Goal: Task Accomplishment & Management: Manage account settings

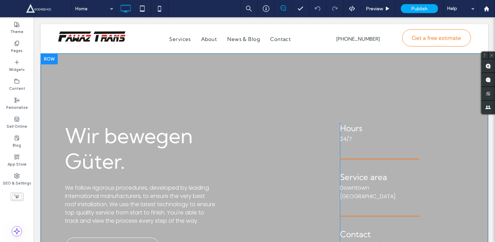
click at [261, 75] on div at bounding box center [265, 190] width 448 height 275
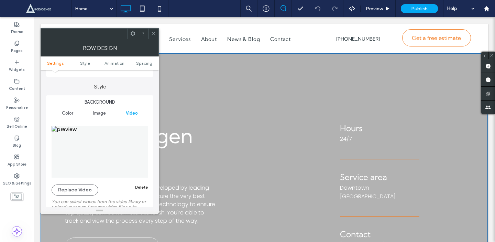
scroll to position [57, 0]
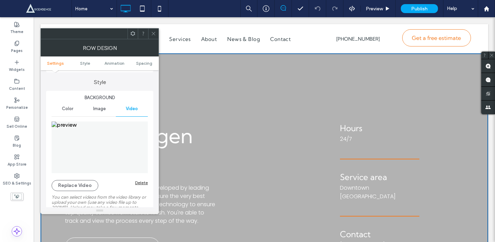
click at [96, 111] on span "Image" at bounding box center [99, 109] width 13 height 6
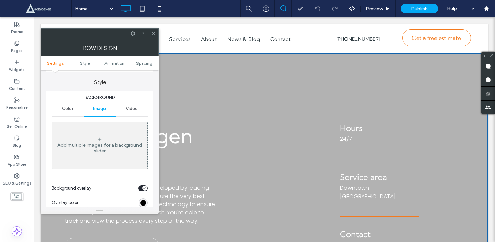
click at [122, 113] on div "Video" at bounding box center [132, 108] width 32 height 15
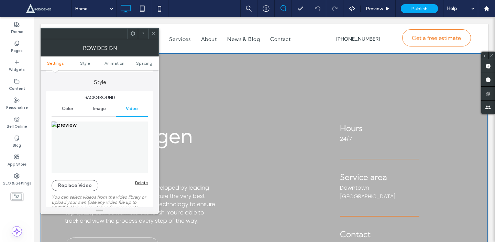
click at [140, 182] on div "Delete" at bounding box center [141, 182] width 13 height 5
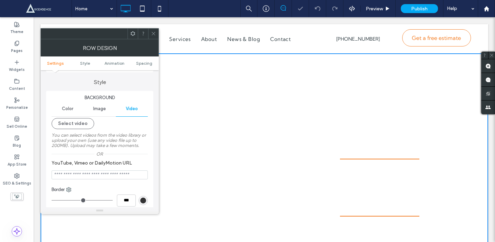
click at [101, 107] on span "Image" at bounding box center [99, 109] width 13 height 6
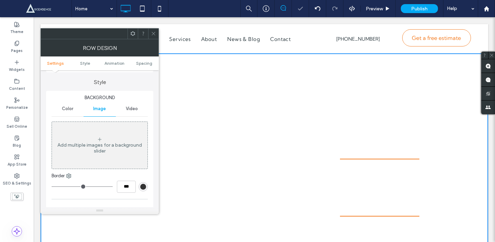
click at [103, 160] on div "Add multiple images for a background slider" at bounding box center [100, 144] width 96 height 45
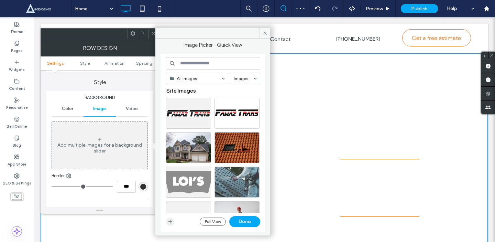
click at [169, 220] on icon "button" at bounding box center [170, 222] width 6 height 6
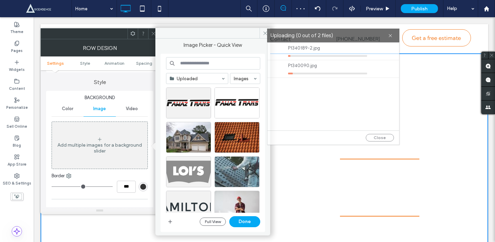
drag, startPoint x: 262, startPoint y: 70, endPoint x: 348, endPoint y: 35, distance: 93.5
click at [348, 35] on label "Uploading (0 out of 2 files)" at bounding box center [330, 35] width 118 height 9
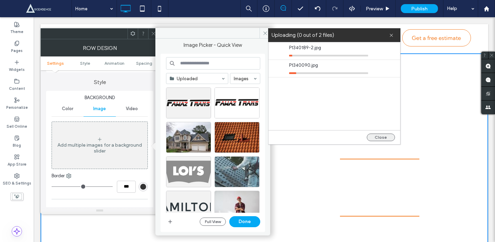
click at [378, 135] on button "Close" at bounding box center [381, 137] width 28 height 8
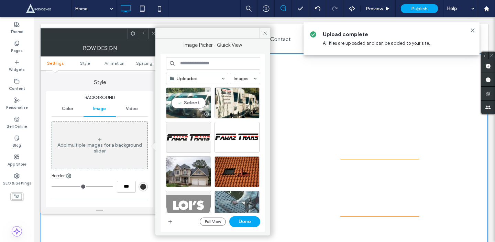
click at [184, 101] on div "Select" at bounding box center [188, 102] width 45 height 31
click at [242, 224] on button "Done" at bounding box center [244, 221] width 31 height 11
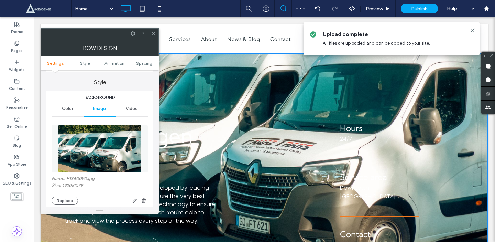
click at [151, 34] on icon at bounding box center [153, 33] width 5 height 5
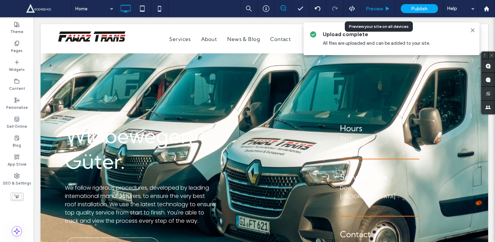
click at [380, 14] on div "Preview" at bounding box center [378, 8] width 35 height 17
click at [382, 8] on span "Preview" at bounding box center [374, 9] width 17 height 6
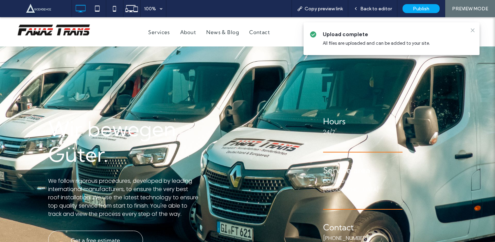
click at [475, 32] on icon at bounding box center [473, 31] width 6 height 6
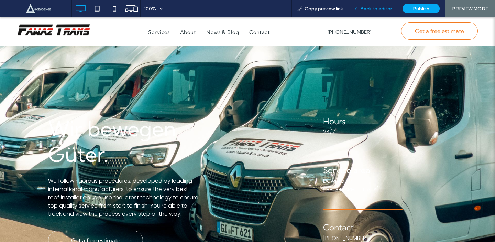
click at [378, 4] on div "Back to editor" at bounding box center [372, 8] width 49 height 17
click at [358, 11] on div "Back to editor" at bounding box center [372, 8] width 49 height 17
click at [367, 11] on span "Back to editor" at bounding box center [376, 9] width 32 height 6
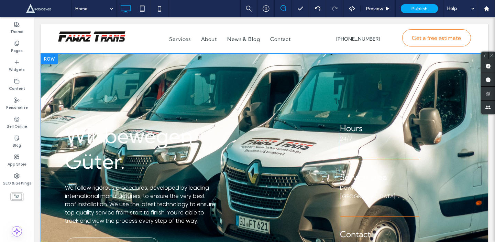
click at [317, 68] on div "Wir bewegen Güter. We follow rigorous procedures, developed by leading internat…" at bounding box center [265, 190] width 448 height 275
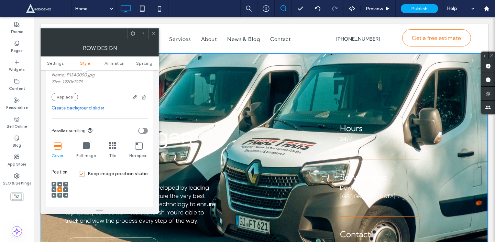
scroll to position [161, 0]
click at [143, 129] on div "toggle" at bounding box center [141, 129] width 5 height 5
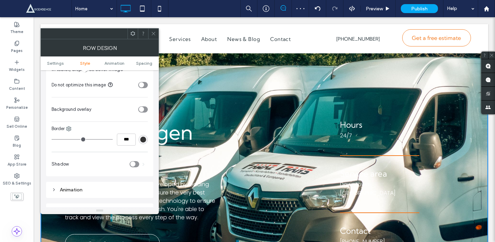
scroll to position [244, 0]
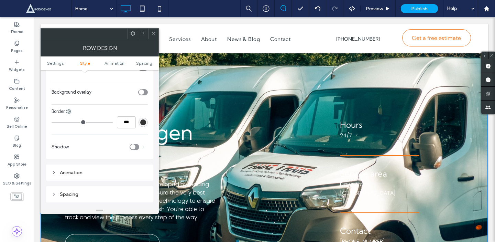
click at [143, 93] on div "toggle" at bounding box center [141, 91] width 5 height 5
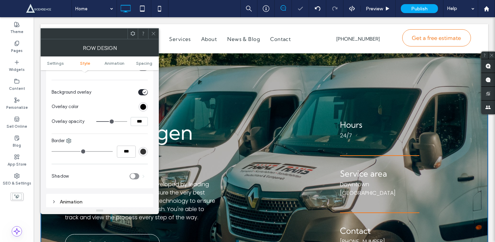
click at [143, 108] on div "rgb(0, 0, 0)" at bounding box center [143, 107] width 6 height 6
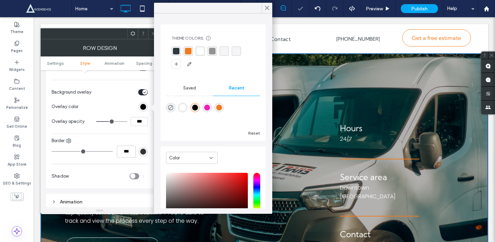
click at [135, 125] on input "***" at bounding box center [139, 121] width 17 height 9
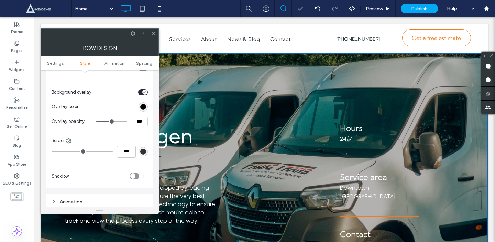
click at [135, 125] on input "***" at bounding box center [139, 121] width 17 height 9
type input "***"
type input "**"
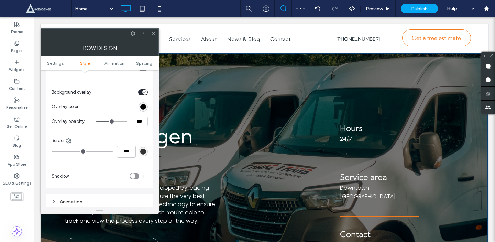
click at [152, 37] on span at bounding box center [153, 34] width 5 height 10
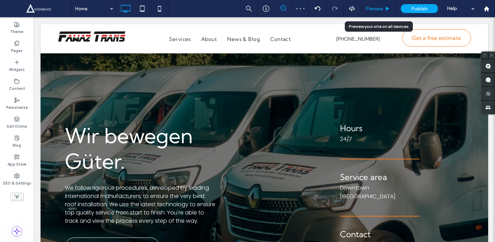
click at [385, 6] on icon at bounding box center [387, 8] width 5 height 5
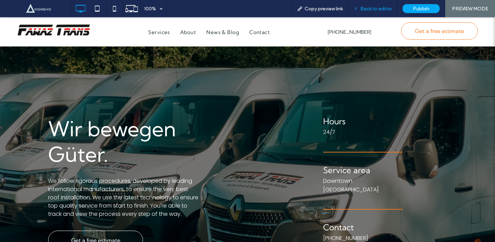
click at [364, 13] on div "Back to editor" at bounding box center [372, 8] width 49 height 17
click at [372, 11] on span "Back to editor" at bounding box center [376, 9] width 32 height 6
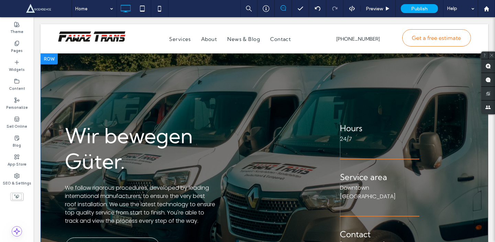
click at [402, 125] on div "Hours 24/7 Service area Downtown Seattle Contact 555-555-5555 mymail@mailservic…" at bounding box center [409, 191] width 138 height 138
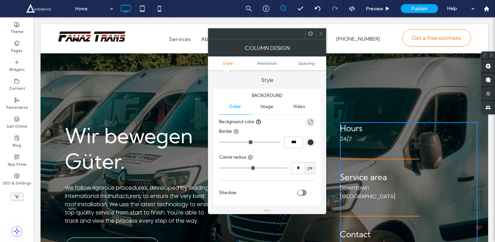
click at [312, 34] on use at bounding box center [310, 33] width 4 height 4
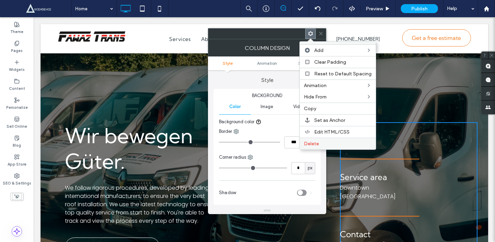
click at [333, 145] on label "Delete" at bounding box center [338, 144] width 68 height 6
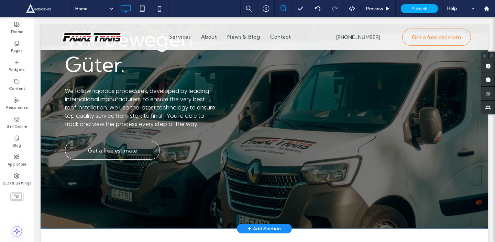
scroll to position [48, 0]
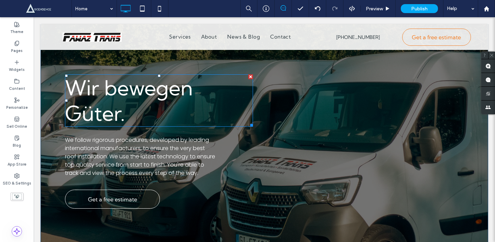
click at [155, 104] on h1 "Wir bewegen Güter." at bounding box center [159, 100] width 188 height 51
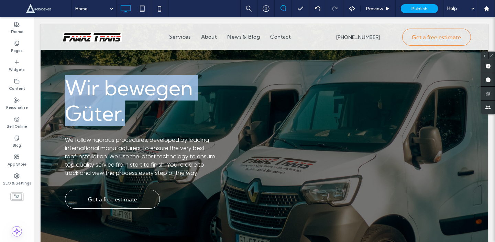
click at [155, 104] on h1 "Wir bewegen Güter." at bounding box center [159, 100] width 188 height 51
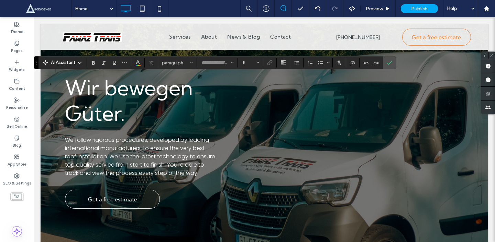
type input "**********"
type input "**"
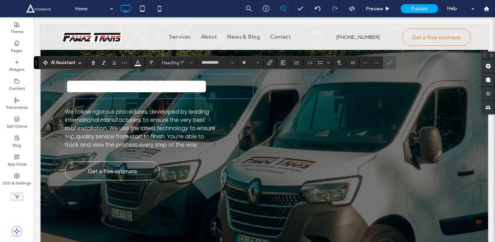
type input "*******"
type input "**"
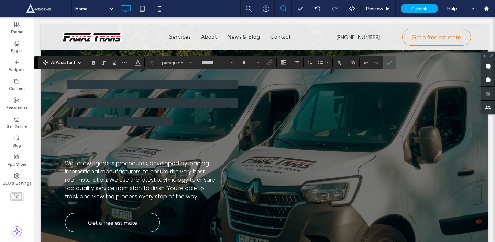
type input "**********"
type input "**"
click at [134, 102] on strong "**********" at bounding box center [151, 103] width 172 height 54
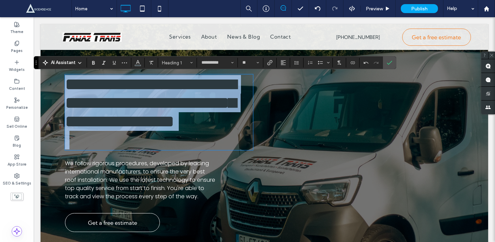
click at [134, 102] on strong "**********" at bounding box center [151, 103] width 172 height 54
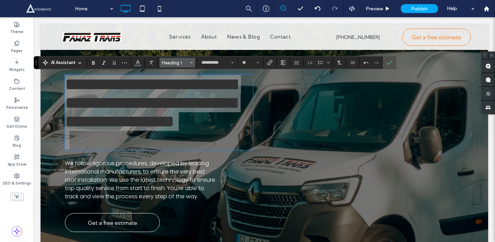
click at [169, 63] on span "Heading 1" at bounding box center [175, 62] width 27 height 5
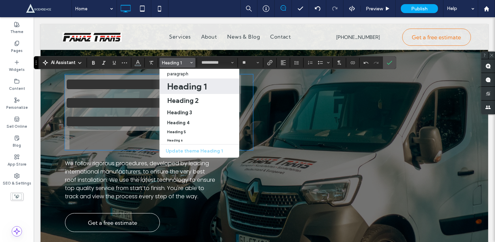
click at [180, 87] on h1 "Heading 1" at bounding box center [187, 86] width 40 height 11
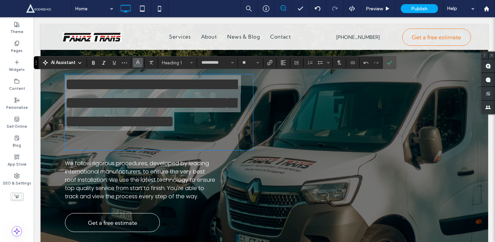
click at [139, 61] on icon "Color" at bounding box center [138, 62] width 6 height 6
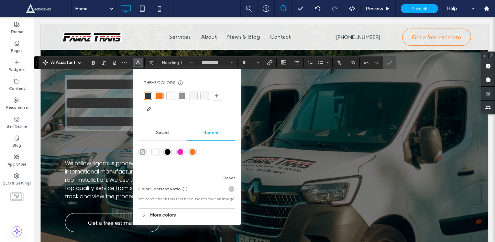
click at [169, 92] on div "rgba(255, 255, 255, 1)" at bounding box center [170, 95] width 7 height 7
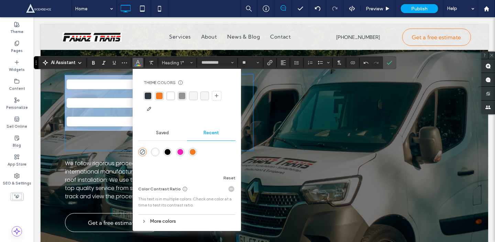
click at [107, 150] on div "**********" at bounding box center [159, 112] width 188 height 76
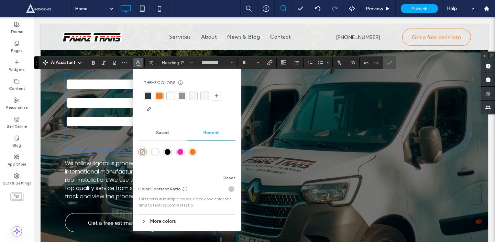
click at [113, 149] on h1 "﻿" at bounding box center [159, 140] width 188 height 19
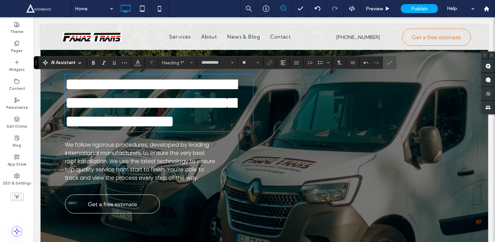
click at [195, 131] on h1 "**********" at bounding box center [159, 103] width 188 height 56
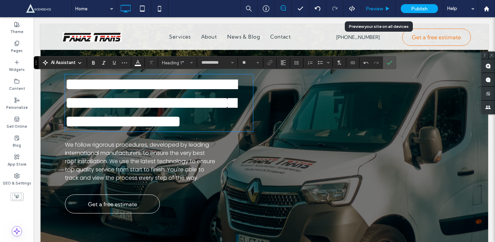
click at [386, 7] on use at bounding box center [387, 9] width 3 height 4
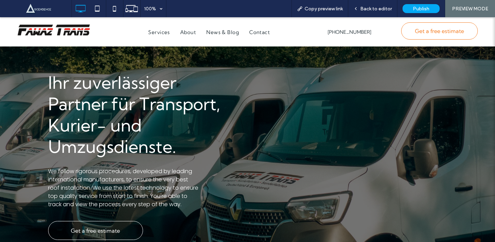
scroll to position [49, 0]
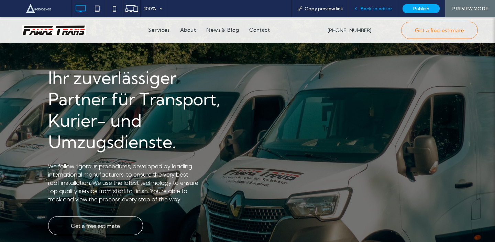
click at [361, 13] on div "Back to editor" at bounding box center [372, 8] width 49 height 17
click at [365, 3] on div "Back to editor" at bounding box center [372, 8] width 49 height 17
click at [372, 12] on div "Back to editor" at bounding box center [372, 8] width 49 height 17
click at [383, 8] on span "Back to editor" at bounding box center [376, 9] width 32 height 6
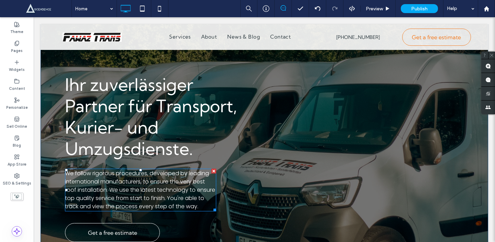
click at [160, 185] on span "We follow rigorous procedures, developed by leading international manufacturers…" at bounding box center [140, 189] width 150 height 41
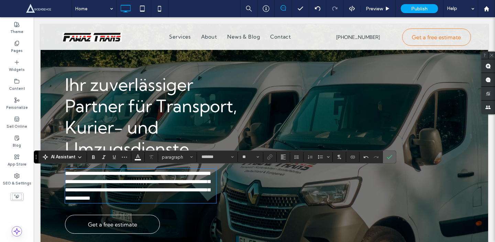
click at [389, 154] on icon "Confirm" at bounding box center [390, 157] width 6 height 6
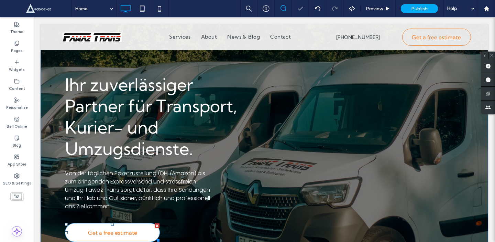
click at [156, 226] on div at bounding box center [157, 225] width 5 height 5
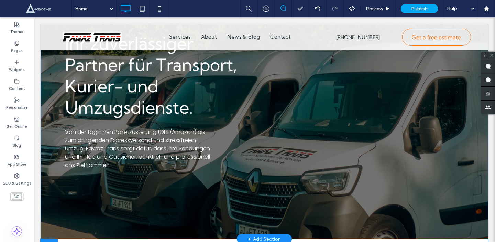
scroll to position [44, 0]
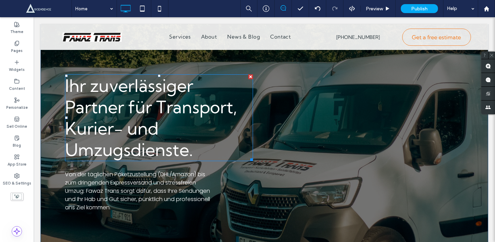
click at [147, 143] on span "Ihr zuverlässiger Partner für Transport, Kurier- und Umzugsdienste." at bounding box center [151, 117] width 172 height 85
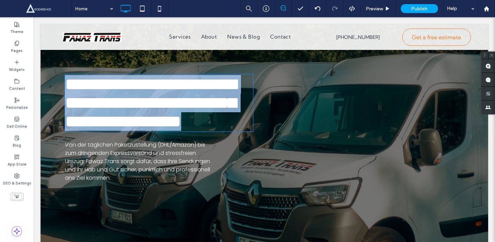
click at [147, 130] on span "**********" at bounding box center [151, 103] width 172 height 54
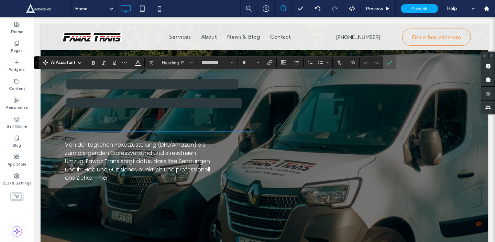
type input "*******"
type input "**"
type input "**********"
type input "**"
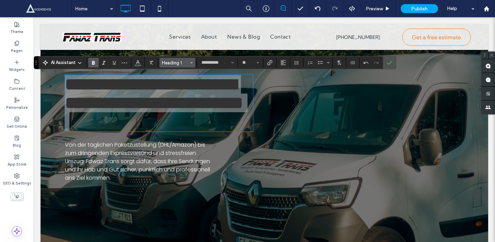
click at [177, 65] on span "Heading 1" at bounding box center [175, 62] width 27 height 5
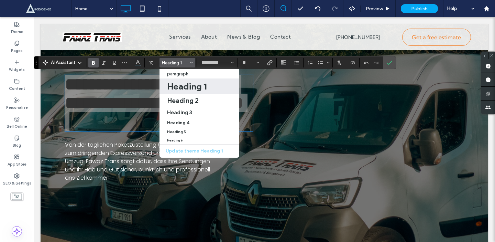
click at [175, 85] on h1 "Heading 1" at bounding box center [187, 86] width 40 height 11
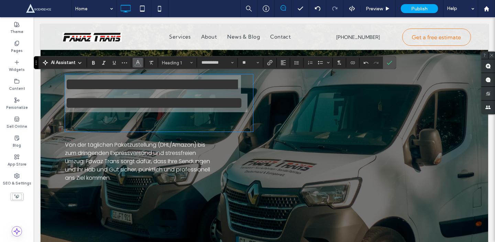
click at [133, 62] on button "Color" at bounding box center [138, 63] width 10 height 10
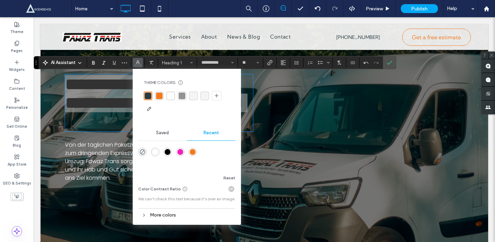
click at [171, 97] on div "rgba(255, 255, 255, 1)" at bounding box center [170, 95] width 7 height 7
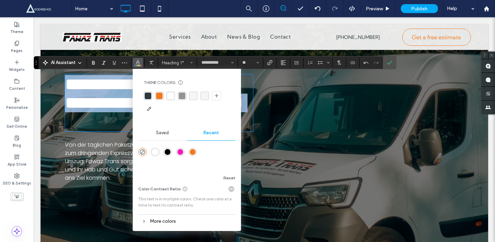
click at [126, 131] on h1 "﻿" at bounding box center [159, 121] width 188 height 19
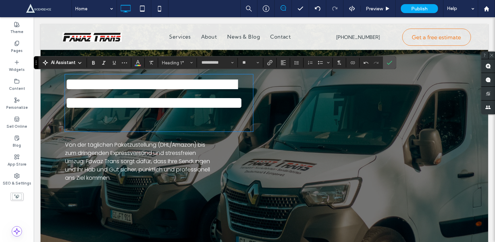
click at [126, 131] on h1 "﻿" at bounding box center [159, 121] width 188 height 19
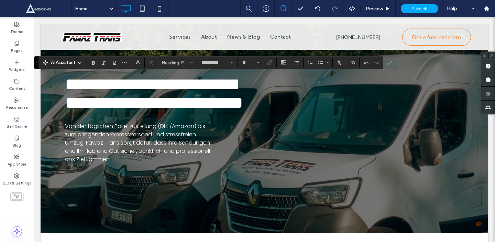
click at [389, 62] on icon "Confirm" at bounding box center [390, 63] width 6 height 6
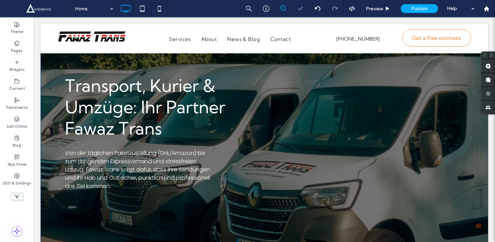
scroll to position [0, 0]
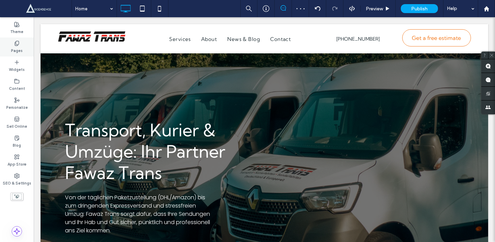
click at [14, 45] on icon at bounding box center [17, 44] width 6 height 6
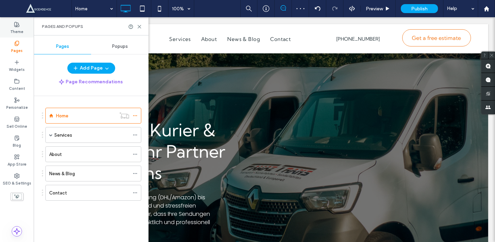
click at [27, 31] on div "Theme" at bounding box center [17, 28] width 34 height 19
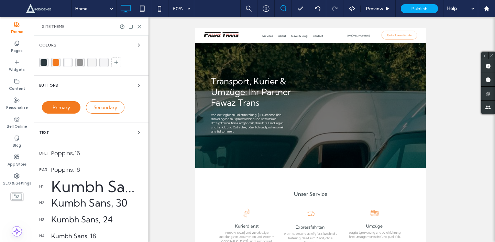
click at [57, 65] on div "rgba(243, 122, 31, 1)" at bounding box center [56, 62] width 7 height 7
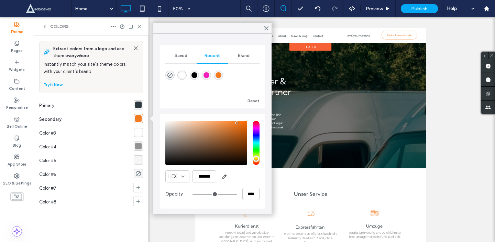
drag, startPoint x: 404, startPoint y: 56, endPoint x: 420, endPoint y: 59, distance: 16.8
click at [224, 175] on icon "button" at bounding box center [225, 177] width 6 height 6
type input "*******"
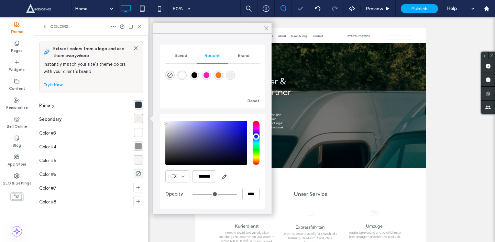
click at [264, 29] on icon at bounding box center [266, 28] width 6 height 6
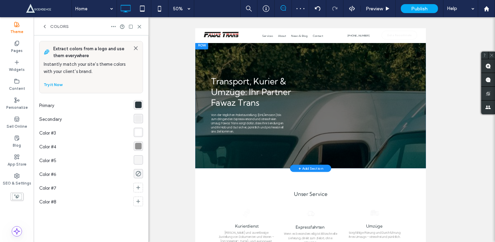
click at [495, 192] on div "Transport, Kurier & Umzüge: Ihr Partner Fawaz Trans ﻿ Von der täglichen Paketzu…" at bounding box center [432, 181] width 413 height 117
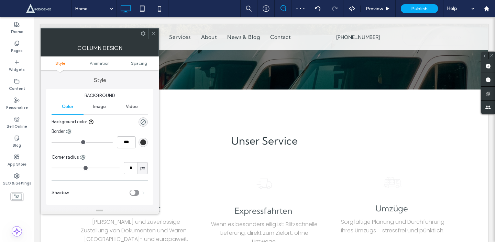
scroll to position [219, 0]
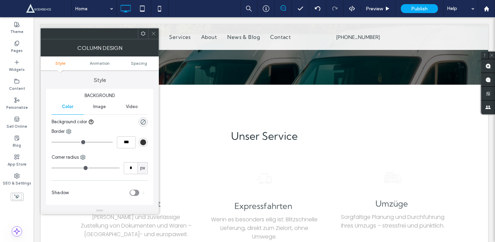
click at [154, 32] on icon at bounding box center [153, 33] width 5 height 5
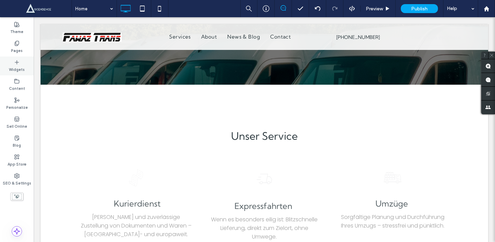
click at [17, 62] on use at bounding box center [16, 61] width 3 height 3
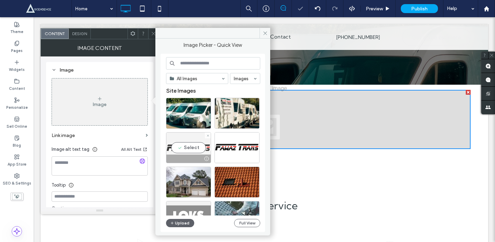
click at [191, 142] on div "Select" at bounding box center [188, 147] width 45 height 31
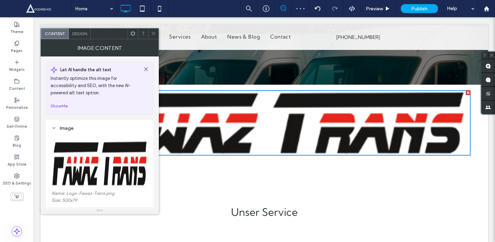
click at [153, 32] on icon at bounding box center [153, 33] width 5 height 5
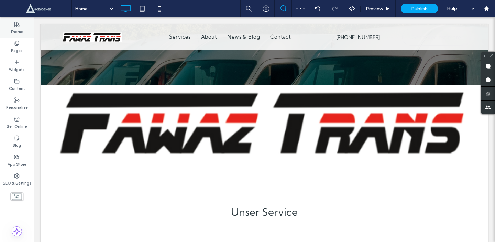
click at [17, 25] on use at bounding box center [16, 24] width 5 height 5
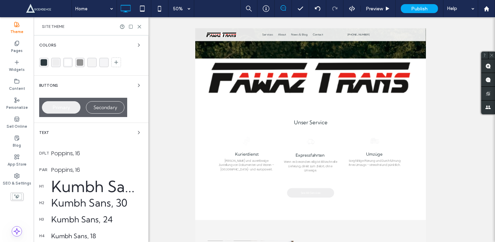
click at [56, 60] on div "rgba(238, 238, 239, 1)" at bounding box center [56, 62] width 7 height 7
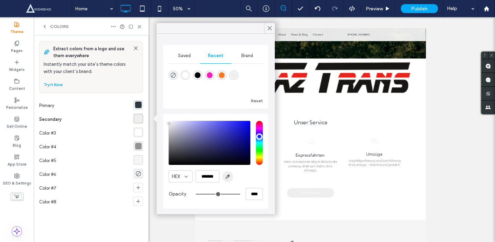
click at [232, 179] on span "button" at bounding box center [227, 176] width 11 height 11
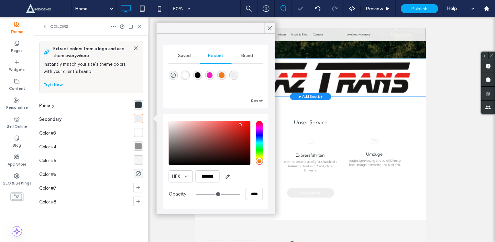
type input "*******"
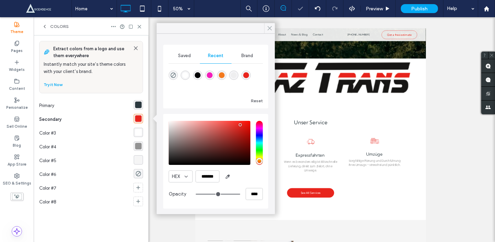
click at [271, 30] on use at bounding box center [269, 28] width 3 height 4
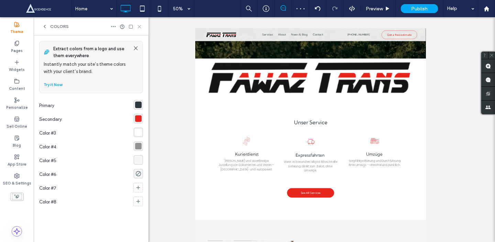
click at [138, 25] on use at bounding box center [139, 26] width 3 height 3
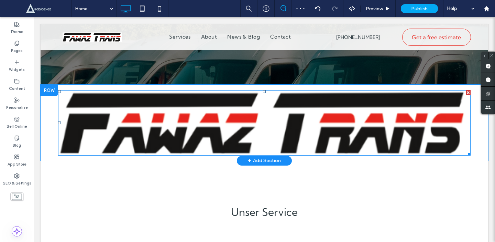
click at [133, 126] on img at bounding box center [264, 122] width 413 height 65
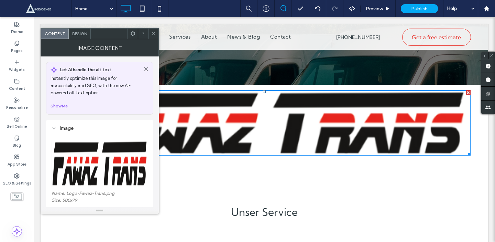
click at [151, 37] on span at bounding box center [153, 34] width 5 height 10
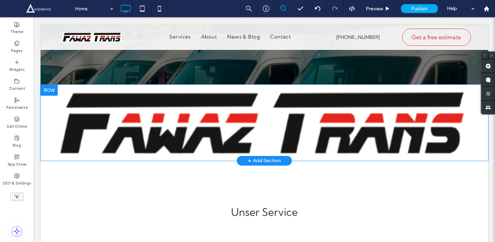
click at [50, 111] on div "Click To Paste Click To Paste Row + Add Section" at bounding box center [265, 123] width 448 height 76
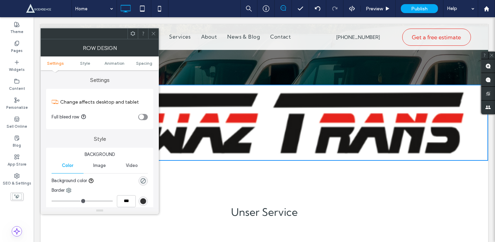
click at [133, 33] on icon at bounding box center [132, 33] width 5 height 5
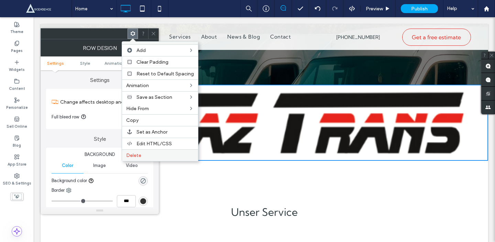
click at [180, 155] on label "Delete" at bounding box center [160, 155] width 68 height 6
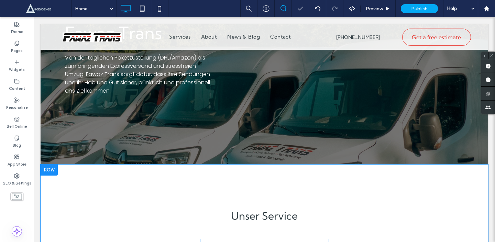
scroll to position [96, 0]
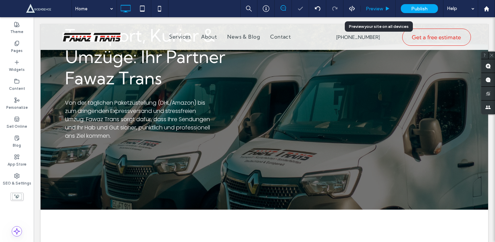
click at [385, 8] on div "Preview" at bounding box center [378, 9] width 35 height 6
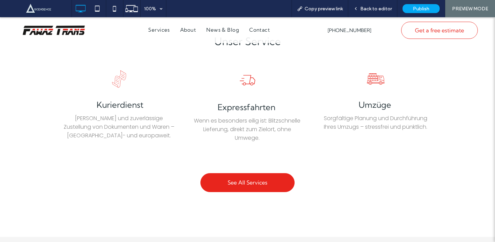
scroll to position [321, 0]
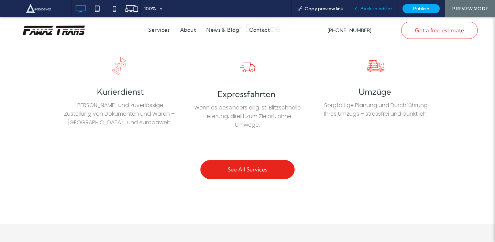
click at [366, 11] on div "Back to editor" at bounding box center [372, 8] width 49 height 17
click at [380, 9] on span "Back to editor" at bounding box center [376, 9] width 32 height 6
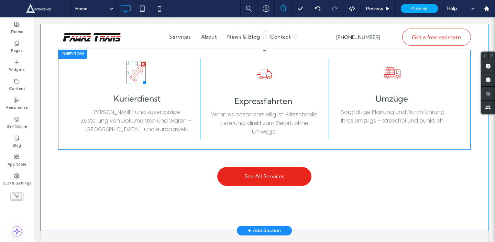
click at [139, 78] on icon at bounding box center [136, 73] width 20 height 22
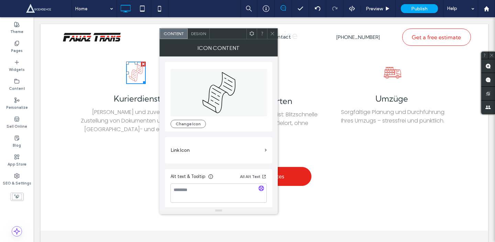
click at [255, 36] on div at bounding box center [251, 34] width 10 height 10
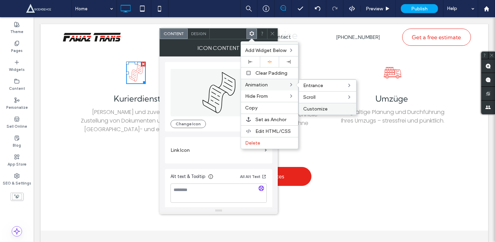
click at [327, 107] on span "Customize" at bounding box center [315, 109] width 24 height 6
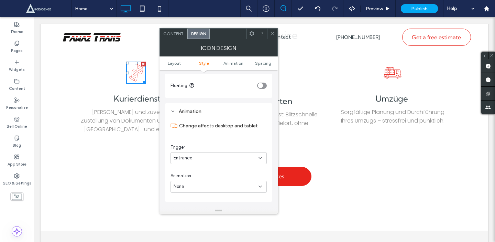
scroll to position [357, 0]
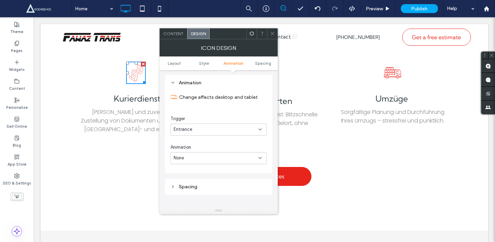
click at [210, 123] on div "Trigger Entrance" at bounding box center [219, 125] width 96 height 20
click at [208, 131] on div "Entrance" at bounding box center [216, 129] width 85 height 7
click at [223, 112] on div "Change affects desktop and tablet Trigger Entrance Animation None" at bounding box center [219, 125] width 96 height 77
click at [96, 69] on div "Kurierdienst Schnelle und zuverlässige Zustellung von Dokumenten und Waren – de…" at bounding box center [136, 98] width 128 height 81
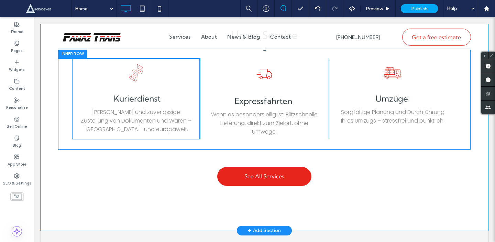
click at [122, 85] on div "Kurierdienst Schnelle und zuverlässige Zustellung von Dokumenten und Waren – de…" at bounding box center [136, 98] width 128 height 81
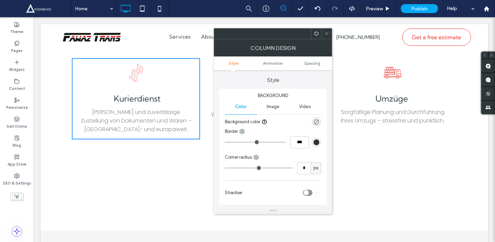
click at [79, 74] on div "Kurierdienst Schnelle und zuverlässige Zustellung von Dokumenten und Waren – de…" at bounding box center [136, 98] width 128 height 81
click at [317, 35] on use at bounding box center [316, 33] width 4 height 4
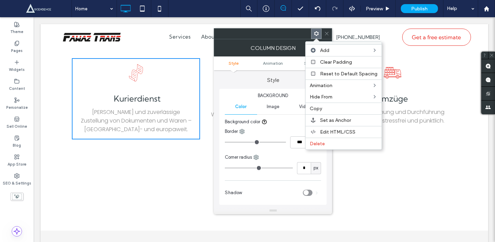
click at [280, 56] on div "Column Design" at bounding box center [273, 47] width 118 height 17
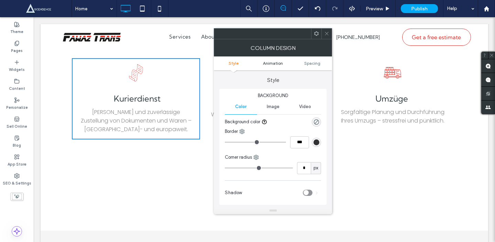
click at [277, 62] on span "Animation" at bounding box center [273, 63] width 20 height 5
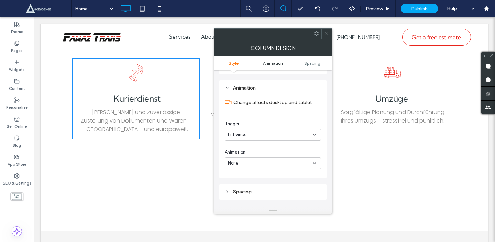
scroll to position [135, 0]
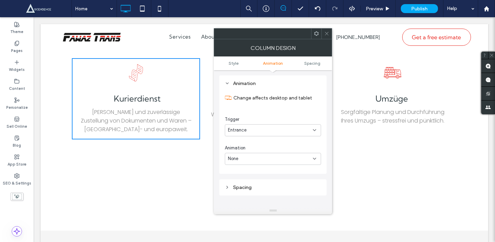
click at [256, 135] on div "Entrance" at bounding box center [273, 130] width 96 height 12
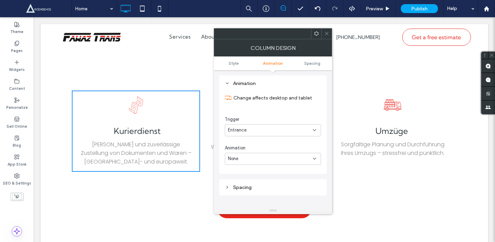
scroll to position [317, 0]
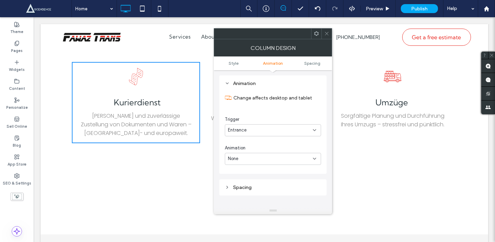
click at [326, 35] on icon at bounding box center [326, 33] width 5 height 5
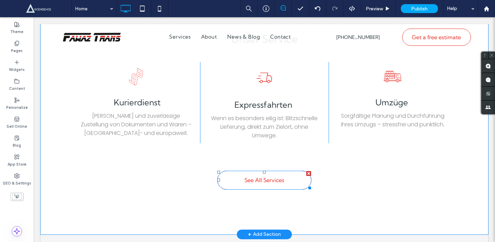
click at [310, 171] on div at bounding box center [308, 173] width 5 height 5
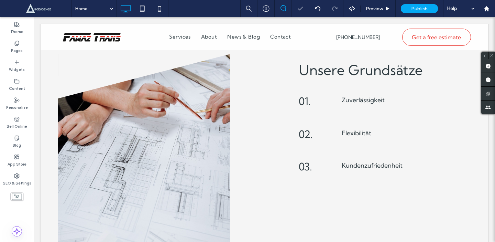
scroll to position [502, 0]
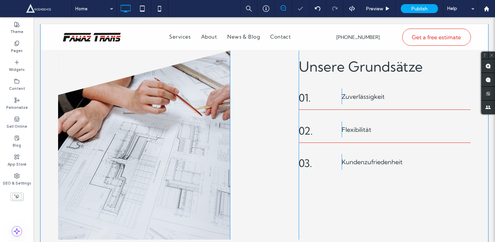
click at [180, 150] on div "Click To Paste Click To Paste" at bounding box center [144, 145] width 172 height 189
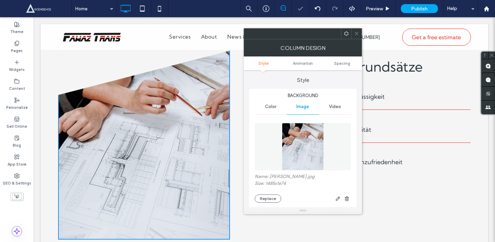
click at [180, 150] on div "Click To Paste Click To Paste" at bounding box center [144, 145] width 172 height 189
click at [306, 142] on img at bounding box center [303, 146] width 42 height 47
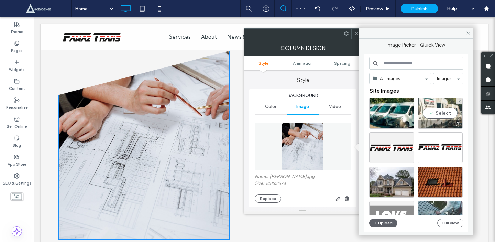
click at [438, 106] on div "Select" at bounding box center [440, 113] width 45 height 31
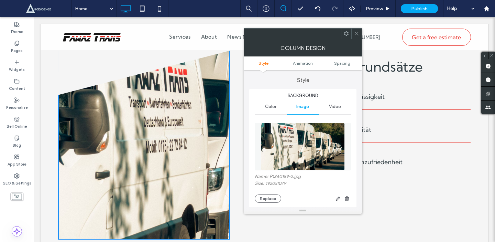
click at [296, 160] on img at bounding box center [303, 146] width 84 height 47
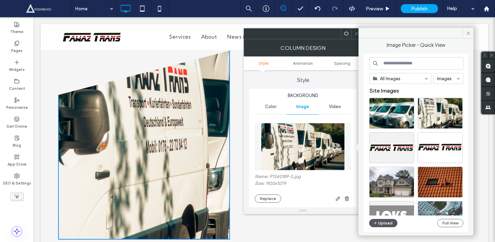
click at [376, 221] on icon "button" at bounding box center [375, 223] width 4 height 6
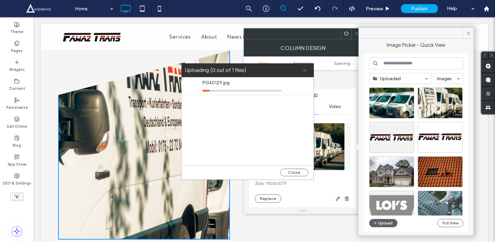
click at [305, 72] on icon at bounding box center [305, 70] width 4 height 4
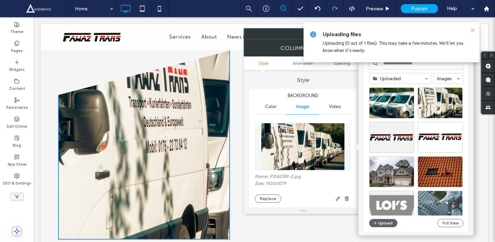
click at [473, 29] on icon at bounding box center [473, 31] width 6 height 6
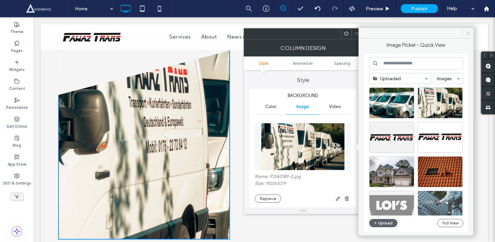
click at [467, 34] on icon at bounding box center [468, 33] width 5 height 5
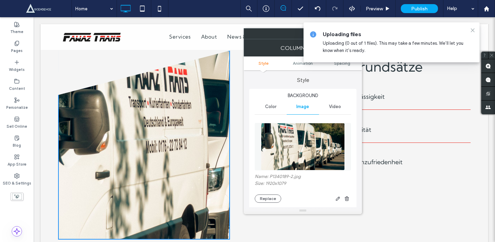
click at [473, 30] on icon at bounding box center [473, 31] width 6 height 6
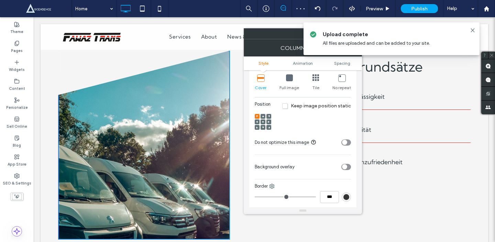
scroll to position [157, 0]
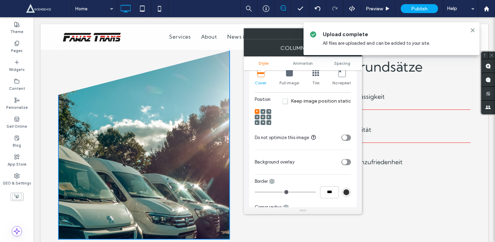
click at [329, 102] on span "Keep image position static" at bounding box center [316, 101] width 69 height 6
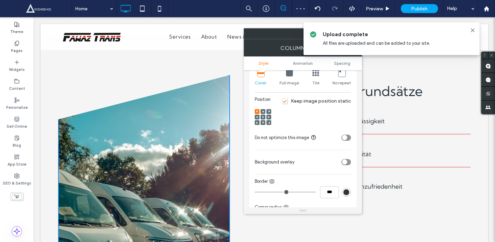
scroll to position [499, 0]
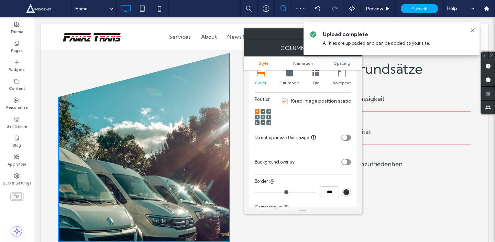
click at [325, 106] on div "Position Keep image position static" at bounding box center [303, 112] width 96 height 33
click at [325, 104] on span "Keep image position static" at bounding box center [316, 101] width 69 height 6
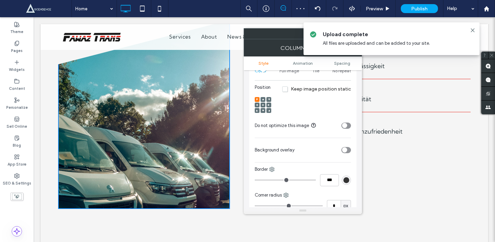
scroll to position [186, 0]
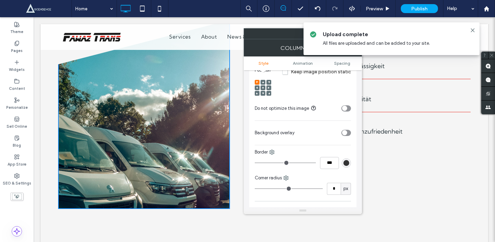
click at [351, 136] on div "Background Color Image Video Name: P1340129.jpg Size: 1920x3416 Replace Create …" at bounding box center [302, 64] width 107 height 322
click at [348, 132] on div "toggle" at bounding box center [346, 133] width 10 height 6
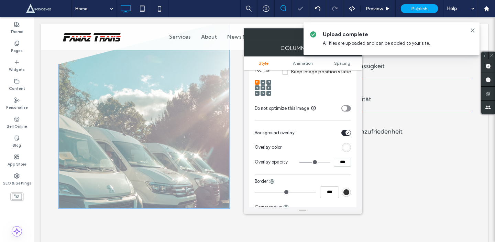
click at [347, 150] on div "rgb(255,255,255)" at bounding box center [346, 147] width 6 height 6
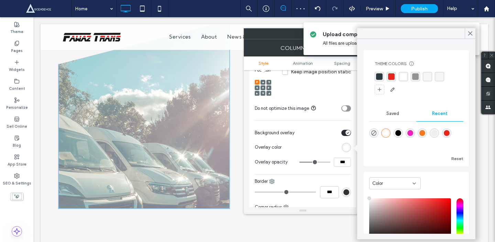
click at [384, 75] on div at bounding box center [416, 83] width 83 height 23
click at [381, 76] on div "rgba(44, 57, 63, 1)" at bounding box center [379, 76] width 7 height 7
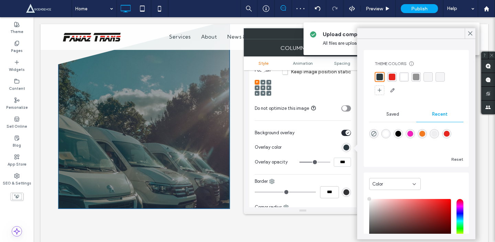
click at [399, 134] on div "rgba(0, 0, 0, 1)" at bounding box center [398, 134] width 6 height 6
type input "*******"
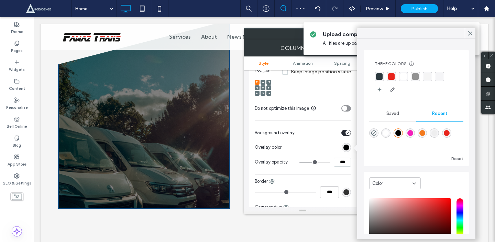
click at [340, 161] on input "***" at bounding box center [342, 161] width 17 height 9
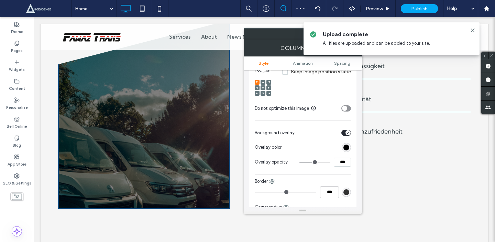
click at [340, 161] on input "***" at bounding box center [342, 161] width 17 height 9
type input "***"
type input "**"
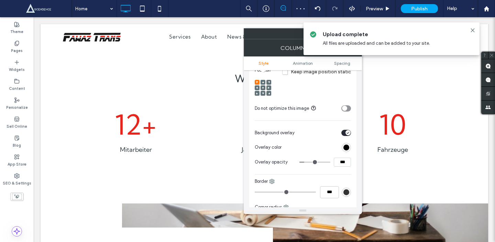
scroll to position [759, 0]
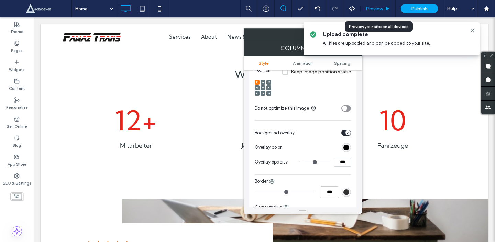
click at [379, 7] on span "Preview" at bounding box center [374, 9] width 17 height 6
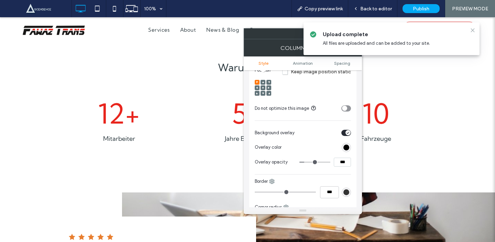
click at [473, 30] on use at bounding box center [472, 30] width 3 height 3
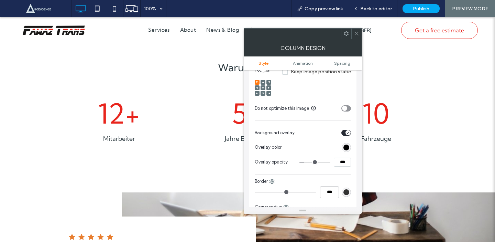
click at [357, 33] on use at bounding box center [356, 33] width 3 height 3
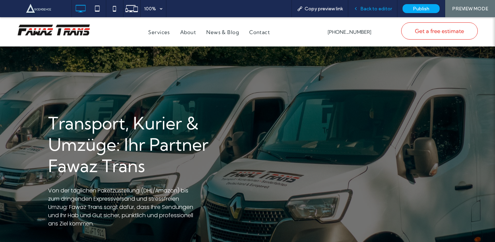
click at [382, 9] on span "Back to editor" at bounding box center [376, 9] width 32 height 6
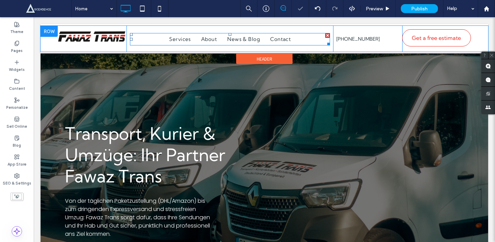
click at [328, 34] on div at bounding box center [327, 35] width 5 height 5
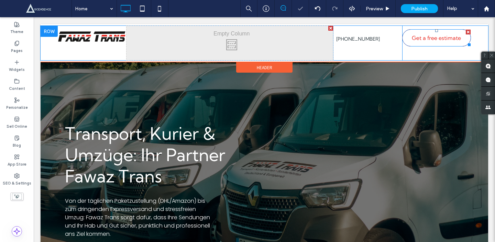
click at [433, 39] on span "Get a free estimate" at bounding box center [436, 38] width 49 height 14
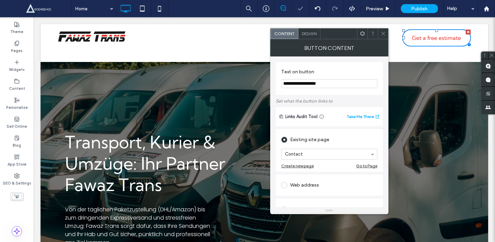
click at [334, 90] on section "**********" at bounding box center [329, 78] width 96 height 26
click at [337, 86] on input "**********" at bounding box center [329, 83] width 96 height 9
type input "**********"
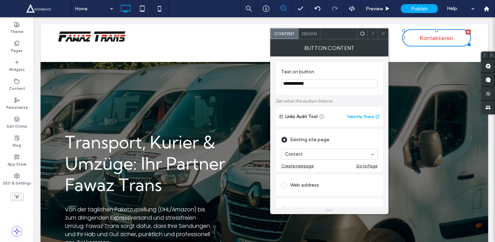
click at [381, 35] on icon at bounding box center [383, 33] width 5 height 5
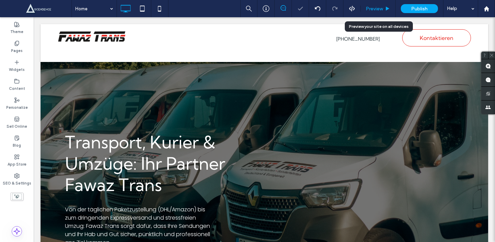
click at [380, 10] on span "Preview" at bounding box center [374, 9] width 17 height 6
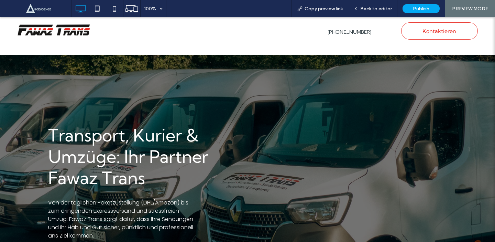
click at [380, 10] on span "Back to editor" at bounding box center [376, 9] width 32 height 6
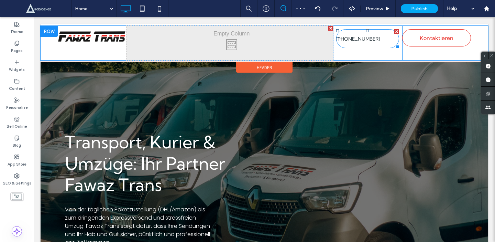
click at [396, 31] on div at bounding box center [396, 31] width 5 height 5
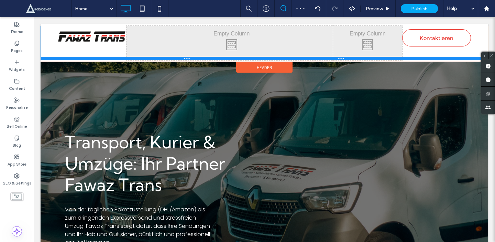
drag, startPoint x: 369, startPoint y: 59, endPoint x: 369, endPoint y: 44, distance: 14.8
click at [369, 44] on div "Click To Paste Click To Paste Click To Paste Kontaktieren Click To Paste" at bounding box center [265, 43] width 448 height 34
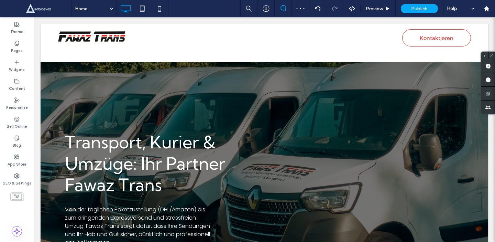
click at [318, 44] on div "Click To Paste" at bounding box center [230, 43] width 207 height 34
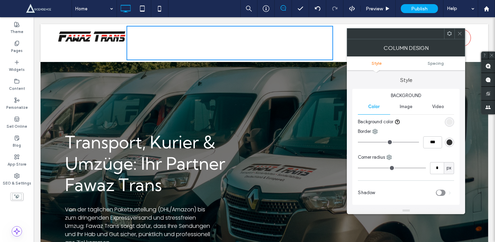
click at [450, 36] on icon at bounding box center [449, 33] width 5 height 5
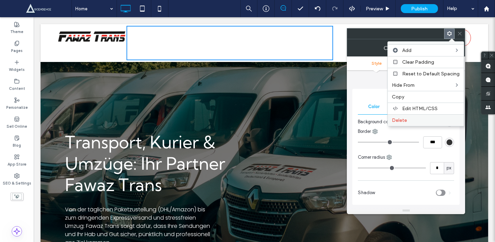
click at [418, 121] on label "Delete" at bounding box center [426, 120] width 68 height 6
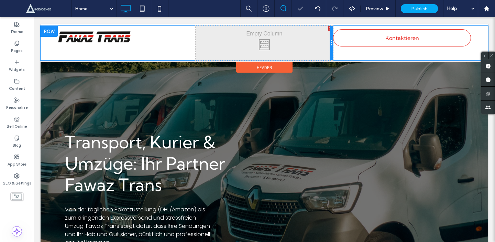
click at [331, 28] on div at bounding box center [331, 43] width 3 height 34
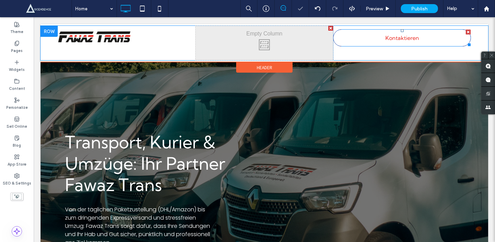
click at [343, 39] on link "Kontaktieren" at bounding box center [402, 37] width 138 height 17
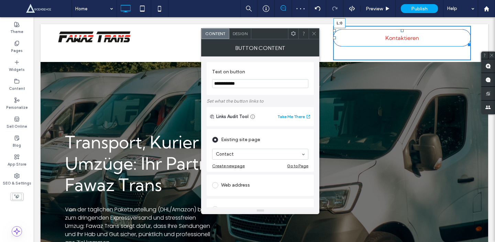
drag, startPoint x: 335, startPoint y: 38, endPoint x: 397, endPoint y: 44, distance: 62.9
click at [397, 44] on div "Kontaktieren L:0 Click To Paste" at bounding box center [402, 43] width 138 height 34
drag, startPoint x: 469, startPoint y: 44, endPoint x: 377, endPoint y: 48, distance: 91.9
click at [465, 46] on div at bounding box center [467, 43] width 5 height 5
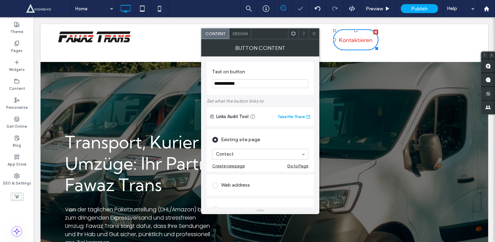
click at [296, 31] on div at bounding box center [293, 34] width 10 height 10
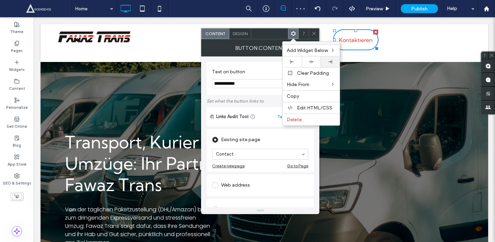
click at [331, 63] on icon at bounding box center [330, 62] width 4 height 4
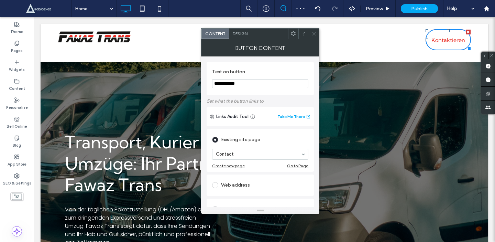
click at [316, 33] on icon at bounding box center [313, 33] width 5 height 5
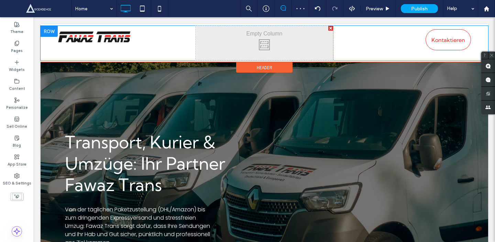
click at [284, 36] on div "Click To Paste" at bounding box center [265, 43] width 138 height 34
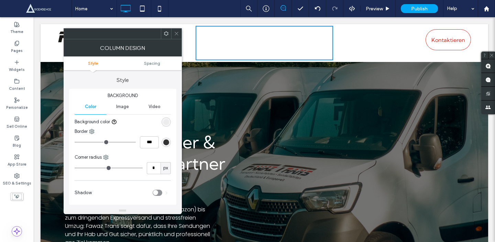
click at [323, 29] on div "Click To Paste" at bounding box center [265, 43] width 138 height 34
click at [175, 33] on icon at bounding box center [176, 33] width 5 height 5
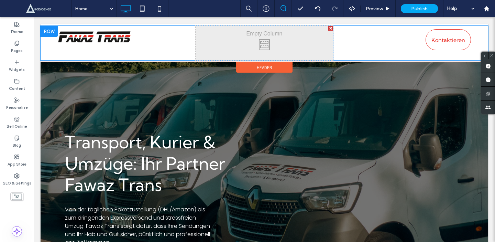
click at [147, 48] on div "Click To Paste" at bounding box center [127, 43] width 138 height 34
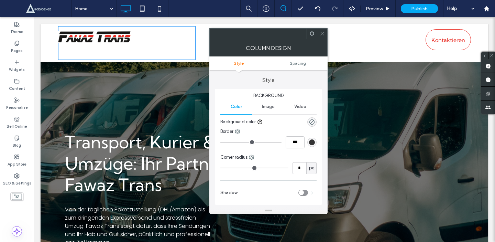
click at [123, 42] on img at bounding box center [95, 37] width 74 height 12
click at [121, 38] on img at bounding box center [95, 37] width 74 height 12
click at [320, 32] on icon at bounding box center [322, 33] width 5 height 5
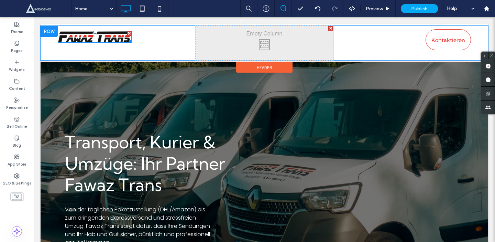
click at [113, 35] on img at bounding box center [95, 37] width 74 height 12
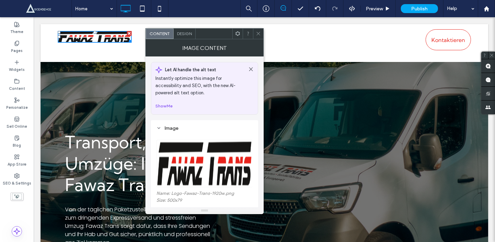
click at [125, 45] on div "Click To Paste" at bounding box center [127, 43] width 138 height 34
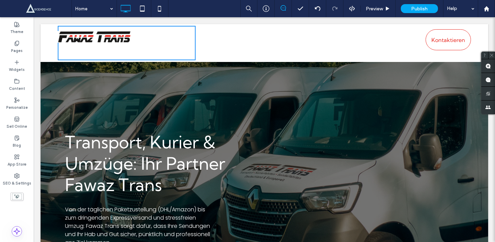
click at [247, 39] on div "Click To Paste" at bounding box center [265, 43] width 138 height 34
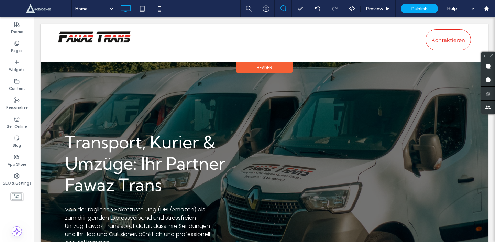
click at [267, 60] on div "Click To Paste Click To Paste Kontaktieren Click To Paste Header" at bounding box center [265, 43] width 448 height 38
click at [267, 65] on span "Header" at bounding box center [264, 68] width 15 height 6
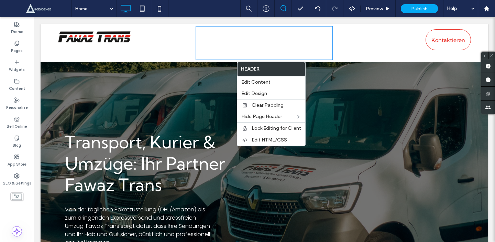
click at [328, 56] on div "Click To Paste" at bounding box center [265, 43] width 138 height 34
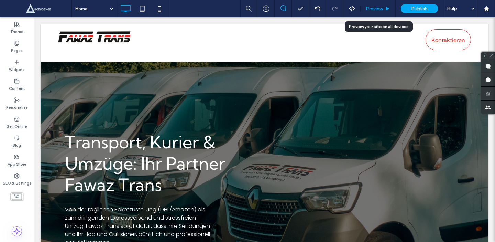
click at [375, 7] on span "Preview" at bounding box center [374, 9] width 17 height 6
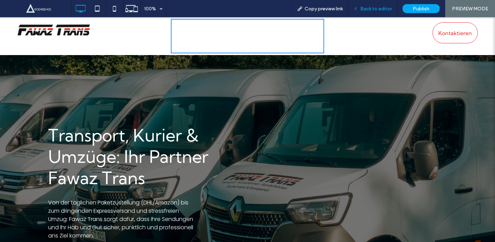
click at [384, 8] on span "Back to editor" at bounding box center [376, 9] width 32 height 6
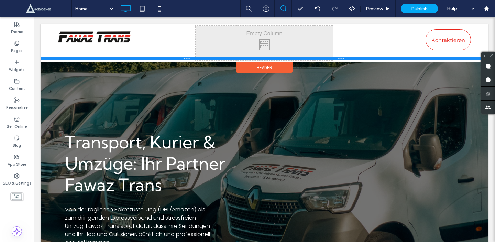
drag, startPoint x: 340, startPoint y: 59, endPoint x: 344, endPoint y: 32, distance: 26.8
click at [344, 32] on div "Click To Paste Click To Paste Kontaktieren Click To Paste" at bounding box center [265, 43] width 448 height 34
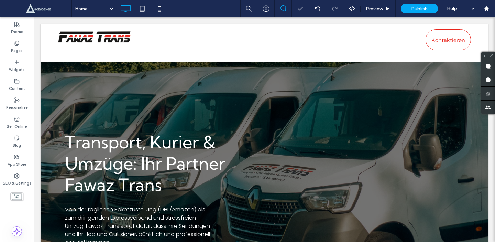
click at [302, 38] on div at bounding box center [247, 121] width 495 height 242
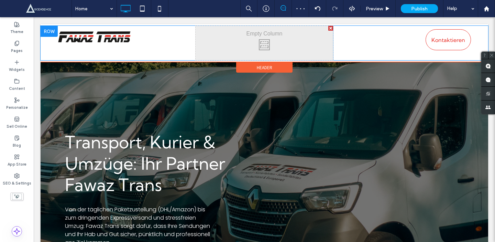
click at [330, 27] on div at bounding box center [330, 28] width 5 height 5
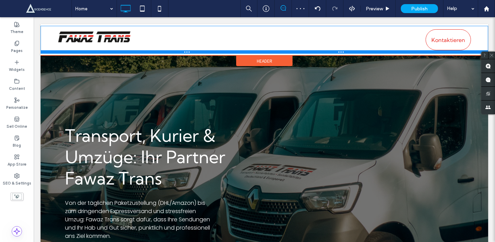
drag, startPoint x: 317, startPoint y: 51, endPoint x: 319, endPoint y: 38, distance: 13.6
click at [319, 38] on div "Click To Paste Kontaktieren Click To Paste" at bounding box center [265, 40] width 448 height 28
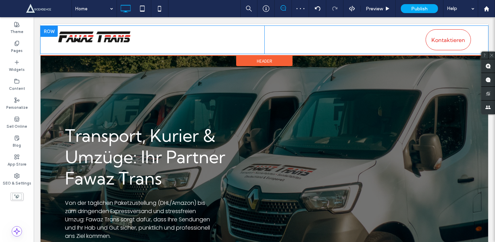
click at [144, 42] on div "Click To Paste" at bounding box center [161, 40] width 207 height 28
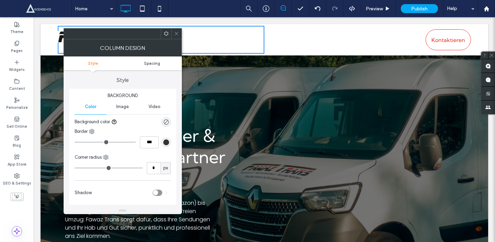
click at [145, 64] on span "Spacing" at bounding box center [152, 63] width 16 height 5
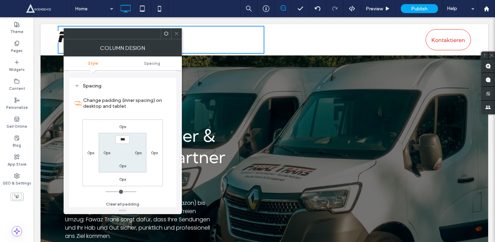
scroll to position [135, 0]
click at [176, 34] on icon at bounding box center [176, 33] width 5 height 5
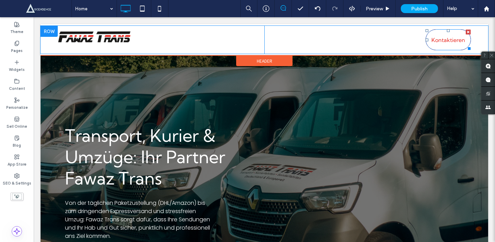
click at [457, 42] on span "Kontaktieren" at bounding box center [448, 40] width 34 height 14
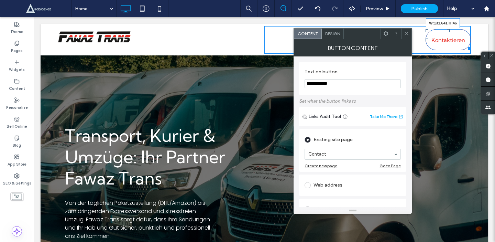
drag, startPoint x: 469, startPoint y: 48, endPoint x: 474, endPoint y: 43, distance: 7.3
click at [474, 43] on div "Click To Paste Kontaktieren W:131.641 H:46 Click To Paste" at bounding box center [265, 40] width 448 height 28
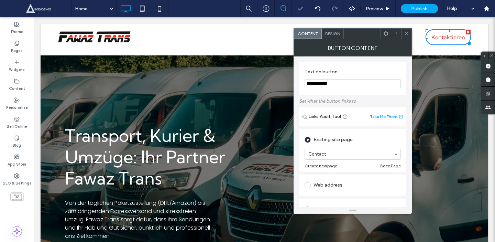
click at [469, 50] on div "Click To Paste Kontaktieren Click To Paste Header" at bounding box center [265, 37] width 448 height 26
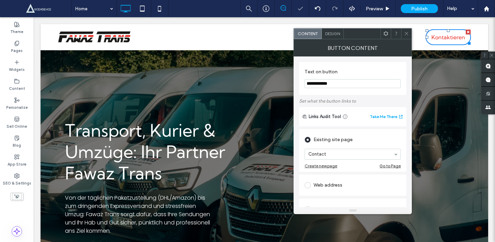
click at [407, 33] on use at bounding box center [406, 33] width 3 height 3
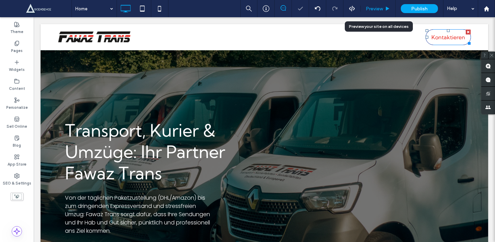
click at [387, 7] on icon at bounding box center [387, 8] width 5 height 5
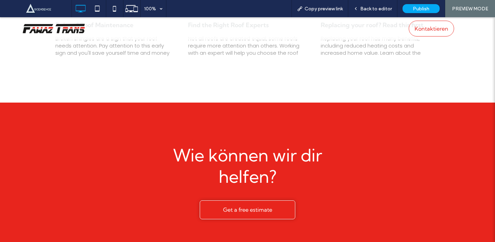
scroll to position [1239, 0]
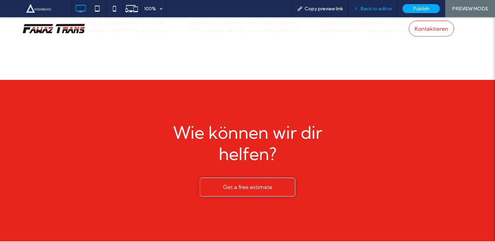
click at [381, 7] on span "Back to editor" at bounding box center [376, 9] width 32 height 6
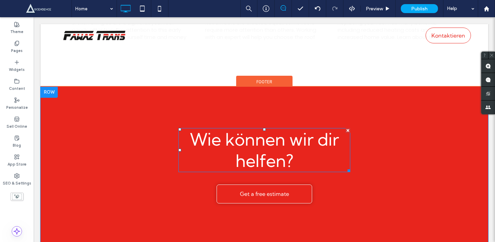
click at [327, 129] on span "Wie können wir dir helfen?" at bounding box center [264, 150] width 149 height 43
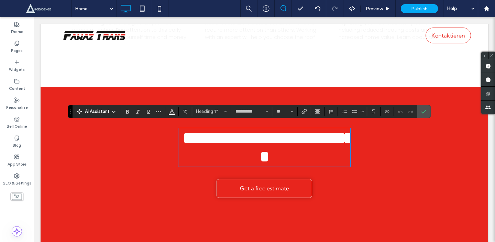
click at [366, 107] on section at bounding box center [352, 112] width 29 height 10
click at [372, 98] on div "**********" at bounding box center [265, 165] width 448 height 156
click at [427, 107] on label "Confirm" at bounding box center [424, 111] width 10 height 12
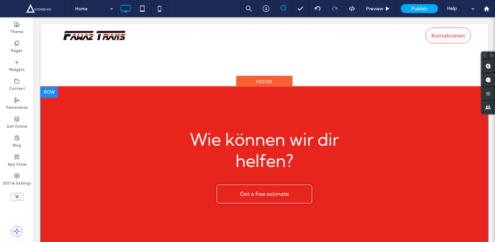
click at [396, 89] on div "Wie können wir dir helfen? Get a free estimate Click To Paste + Add Section" at bounding box center [265, 167] width 448 height 161
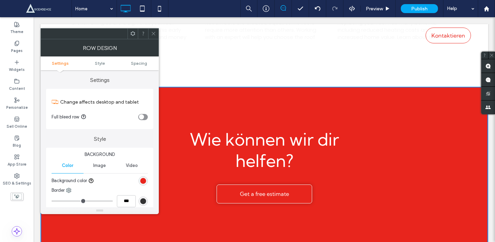
click at [143, 181] on div "rgb(232, 37, 29)" at bounding box center [143, 181] width 6 height 6
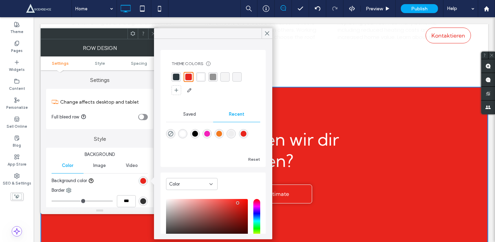
click at [188, 70] on div "Theme Colors Save time with Theme Colors Create a color palette to instantly ad…" at bounding box center [213, 78] width 94 height 46
click at [268, 32] on icon at bounding box center [267, 33] width 6 height 6
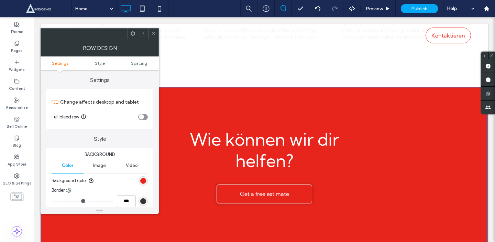
click at [153, 35] on icon at bounding box center [153, 33] width 5 height 5
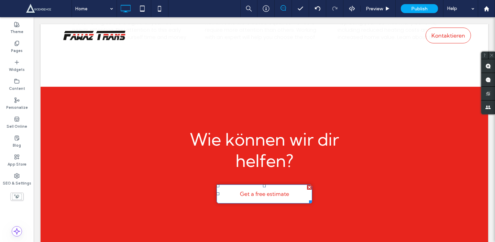
click at [241, 190] on span "Get a free estimate" at bounding box center [264, 194] width 49 height 14
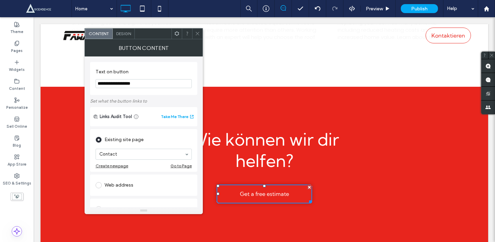
click at [154, 80] on input "**********" at bounding box center [144, 83] width 96 height 9
type input "*"
type input "**********"
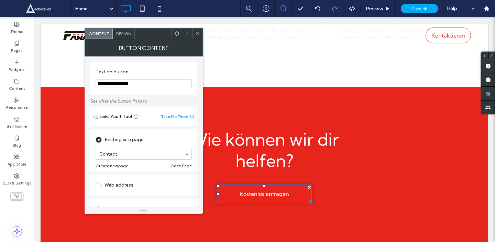
click at [196, 38] on span at bounding box center [197, 34] width 5 height 10
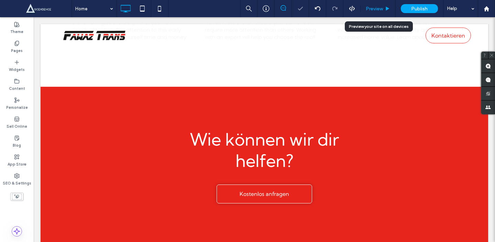
click at [362, 7] on div "Preview" at bounding box center [378, 9] width 35 height 6
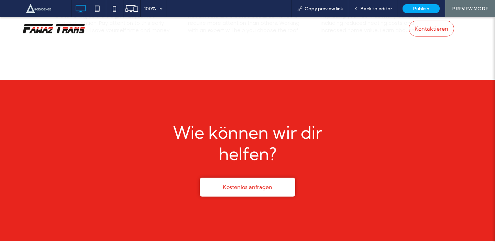
click at [245, 177] on link "Kostenlos anfragen" at bounding box center [248, 186] width 96 height 19
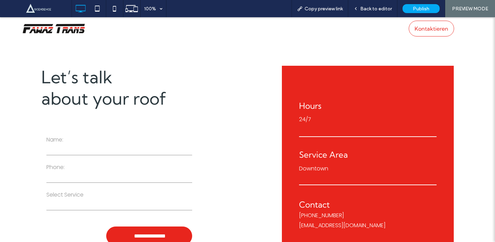
scroll to position [78, 0]
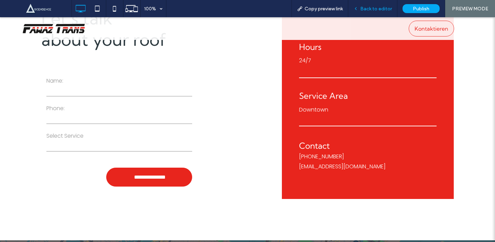
click at [381, 10] on span "Back to editor" at bounding box center [376, 9] width 32 height 6
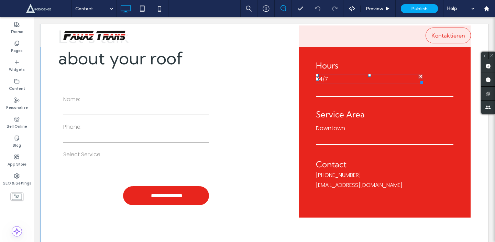
scroll to position [64, 0]
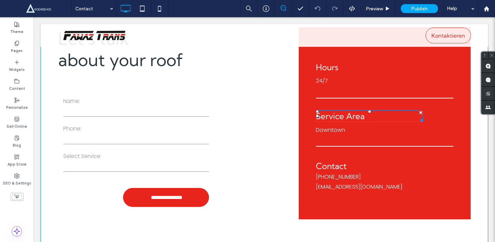
click at [339, 117] on span "Service Area" at bounding box center [340, 116] width 49 height 10
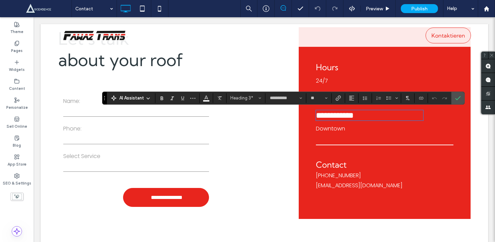
click at [339, 164] on span "Contact" at bounding box center [331, 164] width 31 height 10
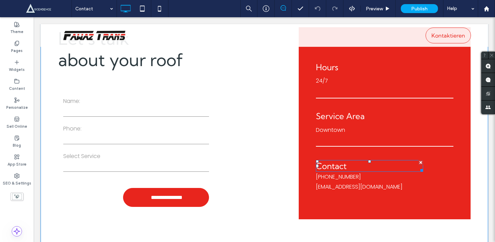
click at [339, 164] on span "Contact" at bounding box center [331, 166] width 31 height 10
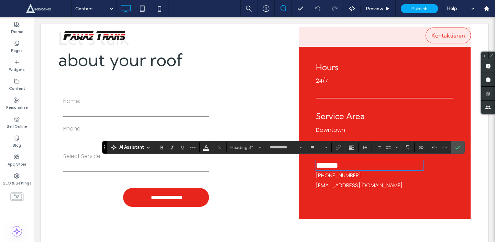
click at [364, 189] on div "mymail@mailservice.com" at bounding box center [382, 185] width 132 height 10
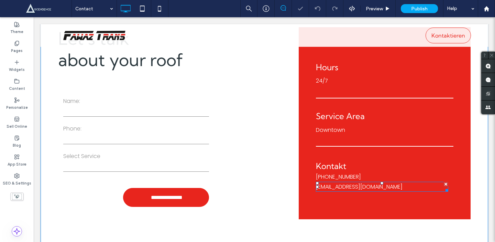
click at [363, 187] on span "mymail@mailservice.com" at bounding box center [359, 187] width 87 height 8
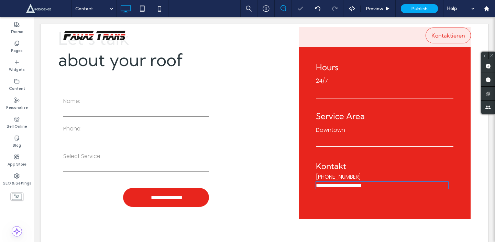
click at [362, 187] on span "**********" at bounding box center [339, 185] width 46 height 5
type input "*******"
type input "**"
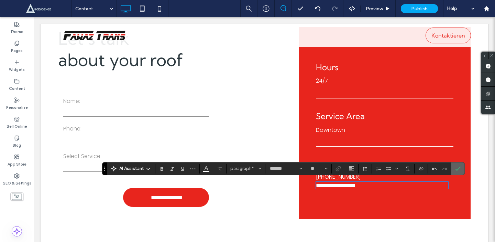
click at [459, 167] on use "Confirm" at bounding box center [458, 168] width 6 height 4
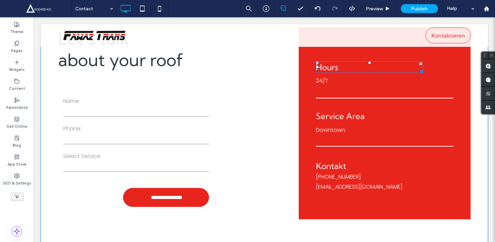
click at [323, 69] on span "Hours" at bounding box center [327, 67] width 22 height 10
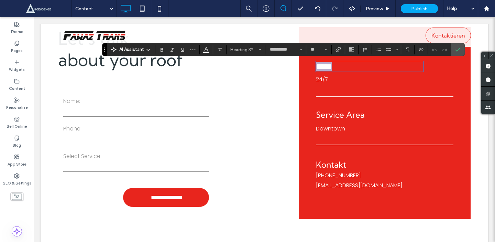
type input "*******"
type input "**"
type input "**********"
type input "**"
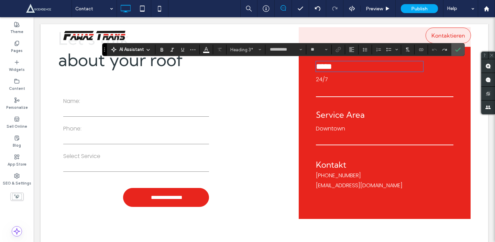
click at [331, 66] on span "*****" at bounding box center [324, 66] width 16 height 8
type input "*******"
type input "**"
type input "**********"
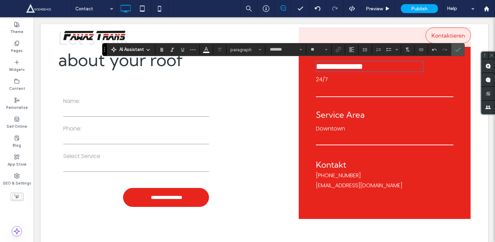
type input "**"
click at [324, 67] on span "**********" at bounding box center [339, 66] width 47 height 8
click at [341, 117] on span "Service Area" at bounding box center [340, 114] width 49 height 10
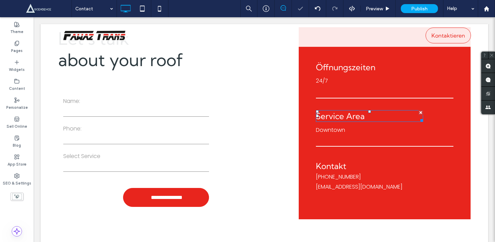
click at [341, 117] on span "Service Area" at bounding box center [340, 116] width 49 height 10
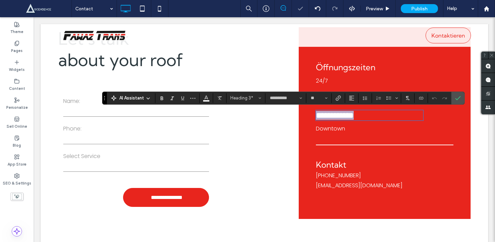
type input "*******"
type input "**"
click at [340, 129] on span "Downtown" at bounding box center [330, 128] width 29 height 8
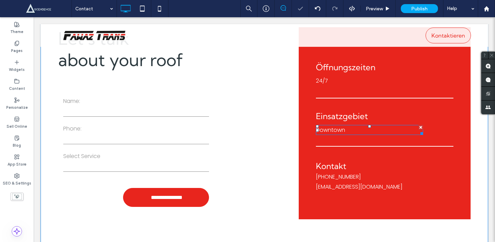
click at [340, 129] on span "Downtown" at bounding box center [330, 130] width 29 height 8
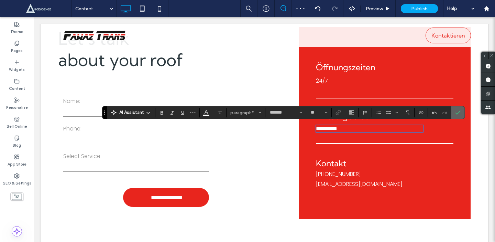
click at [455, 112] on icon "Confirm" at bounding box center [458, 113] width 6 height 6
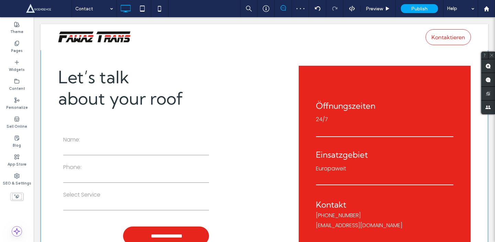
scroll to position [18, 0]
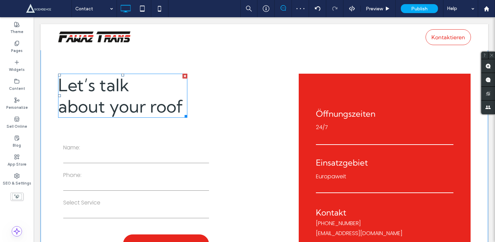
click at [162, 91] on h1 "Let’s talk" at bounding box center [122, 84] width 129 height 21
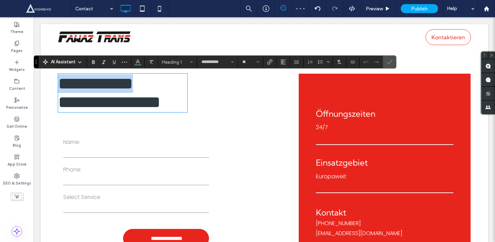
click at [162, 91] on h1 "**********" at bounding box center [122, 83] width 129 height 19
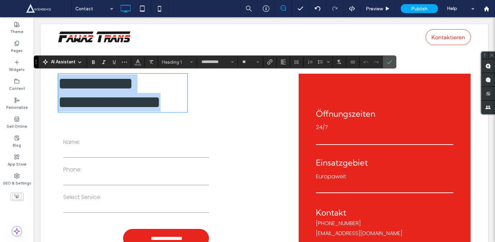
copy div "**********"
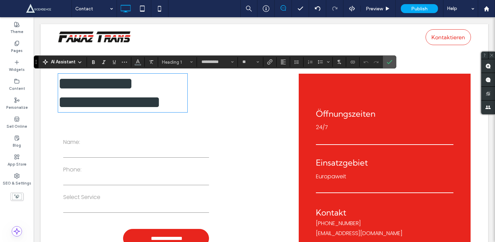
type input "*******"
type input "**"
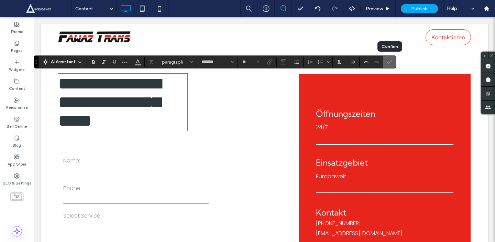
click at [391, 57] on span "Confirm" at bounding box center [390, 62] width 6 height 12
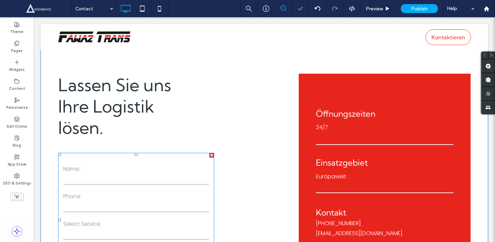
click at [165, 185] on div "Name:" at bounding box center [136, 175] width 156 height 21
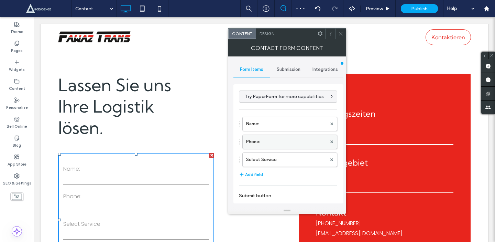
click at [265, 139] on label "Phone:" at bounding box center [286, 142] width 80 height 14
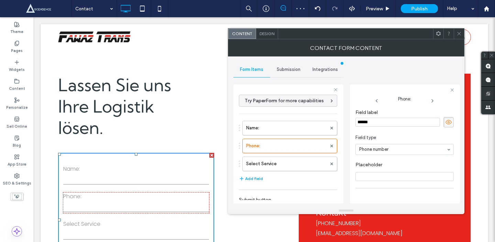
click at [359, 124] on input "******" at bounding box center [397, 122] width 85 height 9
type input "**********"
click at [305, 166] on label "Select Service" at bounding box center [286, 164] width 80 height 14
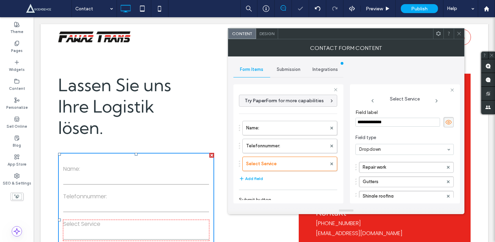
click at [373, 122] on input "**********" at bounding box center [397, 122] width 85 height 9
type input "**********"
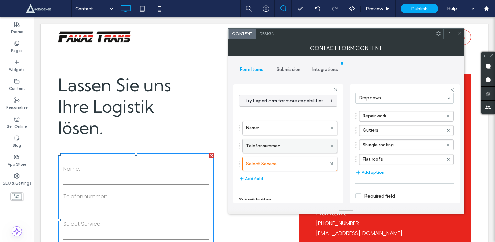
scroll to position [59, 0]
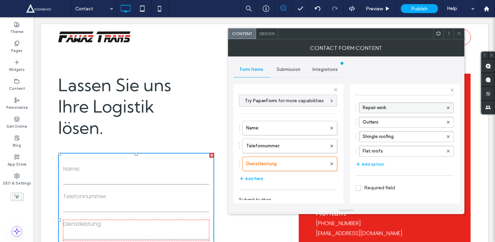
click at [393, 107] on label "Repair work" at bounding box center [403, 107] width 80 height 10
click at [393, 107] on input "**********" at bounding box center [403, 107] width 80 height 5
type input "**********"
click at [371, 120] on label "Gutters" at bounding box center [403, 122] width 80 height 10
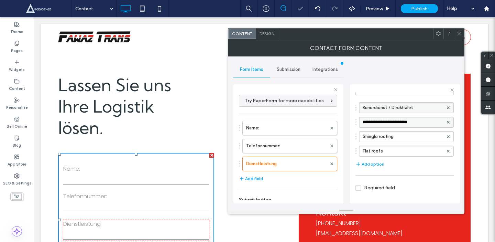
type input "**********"
click at [395, 138] on label "Shingle roofing" at bounding box center [403, 136] width 80 height 10
click at [395, 138] on input "**********" at bounding box center [403, 136] width 80 height 5
type input "**********"
click at [374, 149] on label "Flat roofs" at bounding box center [403, 151] width 80 height 10
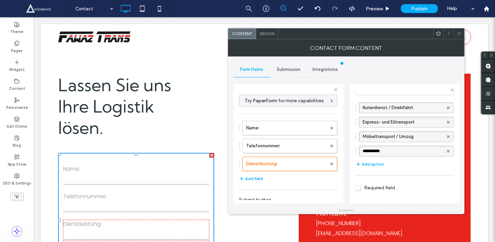
click at [374, 149] on input "**********" at bounding box center [403, 151] width 80 height 5
type input "**********"
click at [374, 166] on button "Add option" at bounding box center [369, 164] width 29 height 8
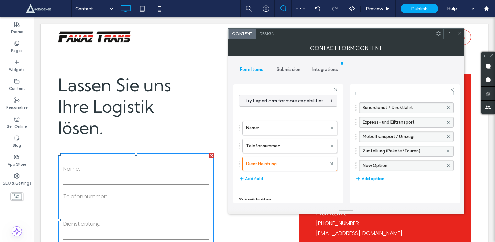
click at [385, 166] on label "New Option" at bounding box center [403, 165] width 80 height 10
click at [384, 166] on input "**********" at bounding box center [403, 165] width 80 height 5
type input "**********"
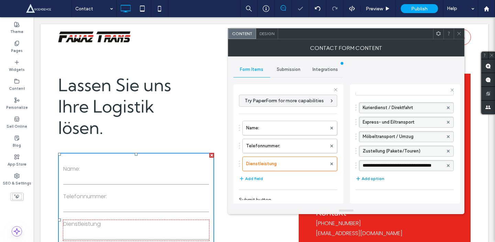
click at [377, 176] on button "Add option" at bounding box center [369, 178] width 29 height 8
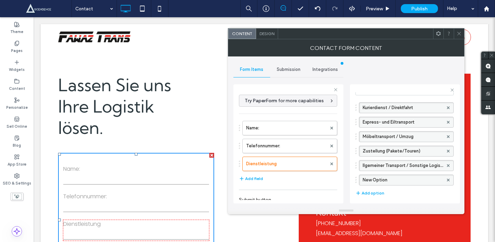
click at [393, 184] on label "New Option" at bounding box center [403, 180] width 80 height 10
click at [393, 184] on div "**********" at bounding box center [406, 179] width 95 height 11
click at [393, 178] on input "**********" at bounding box center [403, 179] width 80 height 5
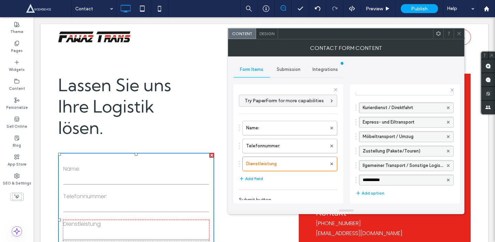
type input "**********"
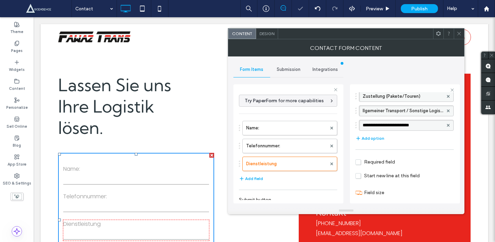
scroll to position [123, 0]
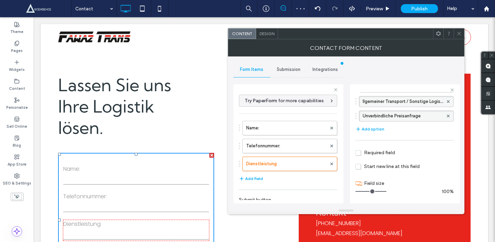
click at [460, 34] on icon at bounding box center [459, 33] width 5 height 5
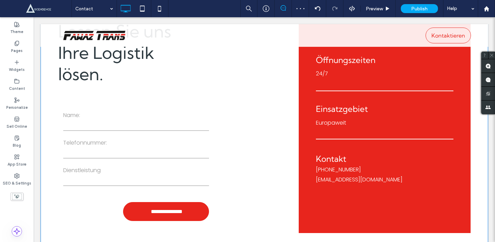
scroll to position [109, 0]
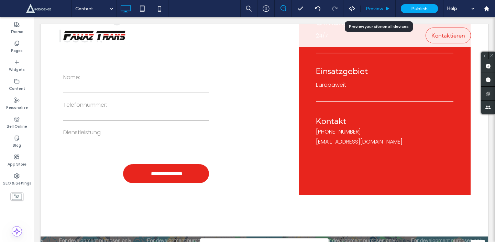
click at [382, 6] on span "Preview" at bounding box center [374, 9] width 17 height 6
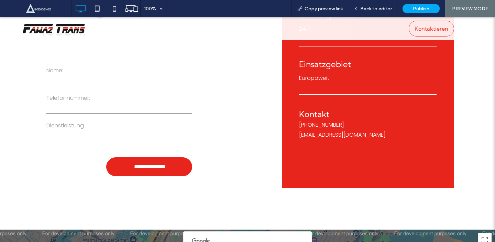
click at [102, 133] on select "**********" at bounding box center [119, 136] width 146 height 10
click at [384, 13] on div "Back to editor" at bounding box center [372, 8] width 49 height 17
click at [369, 7] on span "Back to editor" at bounding box center [376, 9] width 32 height 6
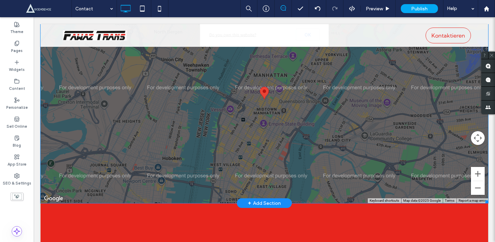
click at [333, 138] on span at bounding box center [265, 99] width 448 height 207
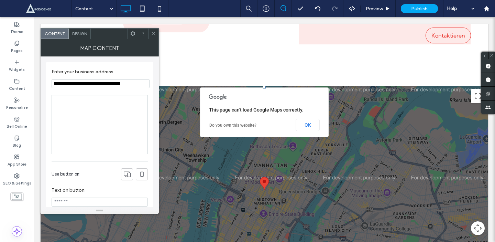
scroll to position [247, 0]
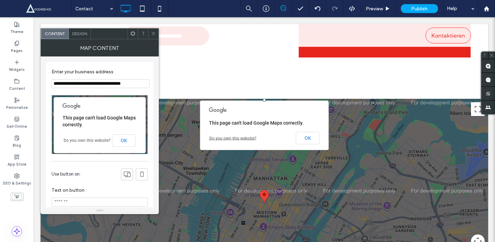
click at [121, 89] on section "**********" at bounding box center [100, 78] width 96 height 26
click at [121, 87] on input "**********" at bounding box center [101, 83] width 98 height 9
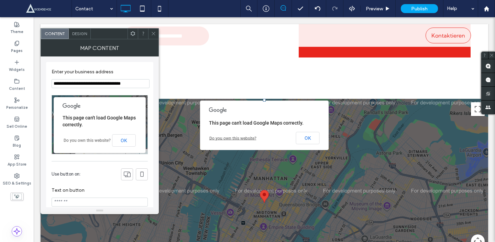
click at [121, 87] on input "**********" at bounding box center [101, 83] width 98 height 9
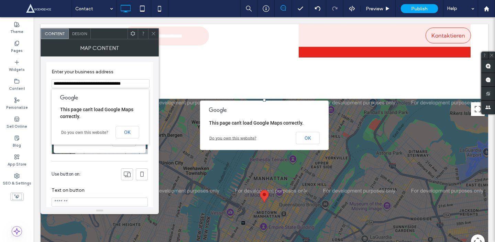
paste input
click at [132, 133] on button "OK" at bounding box center [128, 132] width 24 height 12
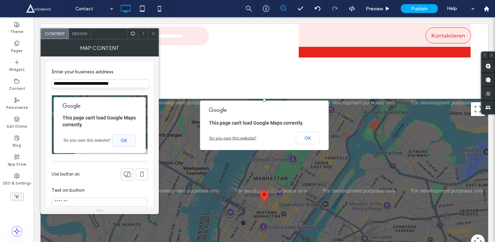
click at [122, 136] on button "OK" at bounding box center [124, 140] width 24 height 12
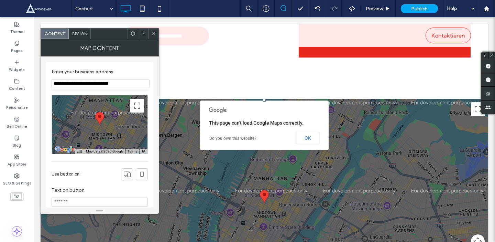
click at [131, 86] on input "**********" at bounding box center [101, 83] width 98 height 9
type input "**********"
paste input "**********"
type input "**********"
click at [121, 85] on input at bounding box center [101, 83] width 98 height 9
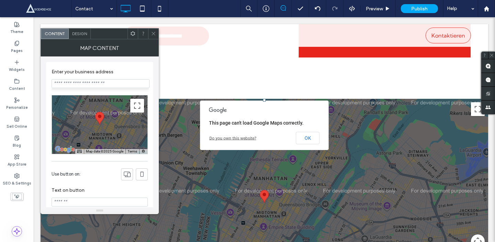
click at [119, 85] on input at bounding box center [101, 83] width 98 height 9
paste input "**********"
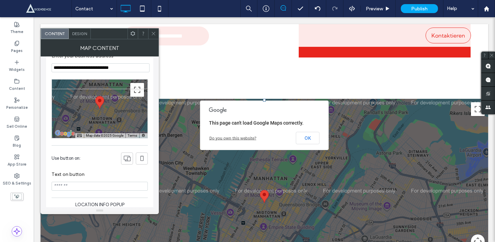
scroll to position [17, 0]
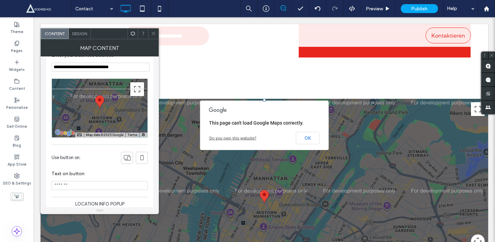
drag, startPoint x: 97, startPoint y: 68, endPoint x: 157, endPoint y: 73, distance: 60.3
click at [157, 73] on div "**********" at bounding box center [100, 131] width 118 height 151
type input "**********"
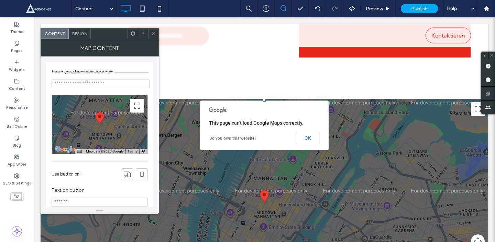
click at [74, 31] on span "Design" at bounding box center [79, 33] width 15 height 5
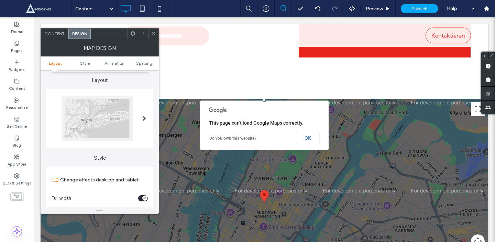
click at [57, 33] on span "Content" at bounding box center [54, 33] width 20 height 5
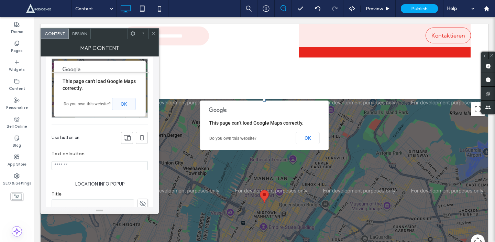
click at [130, 103] on button "OK" at bounding box center [124, 104] width 24 height 12
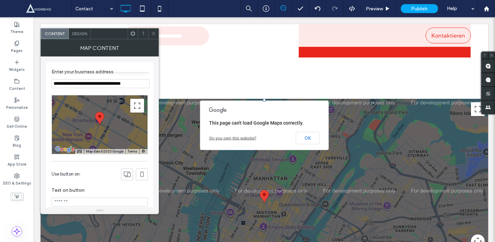
click at [123, 78] on section "**********" at bounding box center [100, 78] width 96 height 26
click at [122, 83] on input "**********" at bounding box center [101, 83] width 98 height 9
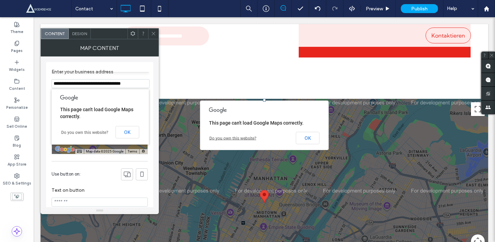
click at [122, 83] on input "**********" at bounding box center [101, 83] width 98 height 9
paste input
click at [125, 129] on button "OK" at bounding box center [128, 132] width 24 height 12
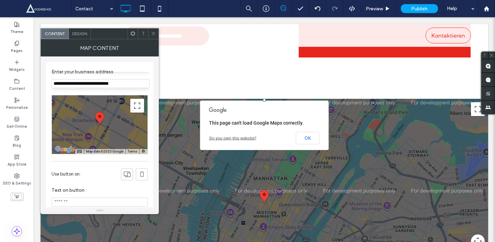
click at [125, 85] on input "**********" at bounding box center [101, 83] width 98 height 9
type input "**********"
click at [153, 34] on icon at bounding box center [153, 33] width 5 height 5
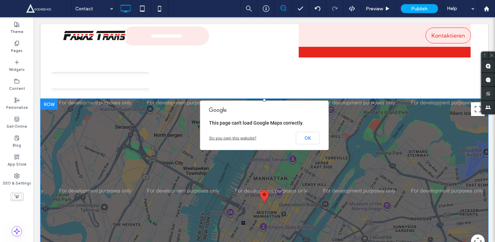
click at [304, 140] on span at bounding box center [265, 202] width 448 height 207
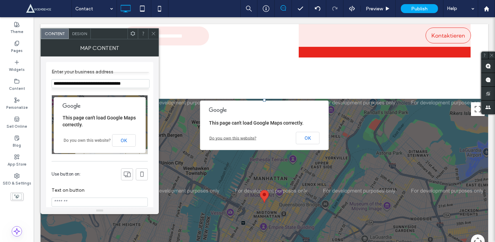
click at [151, 34] on icon at bounding box center [153, 33] width 5 height 5
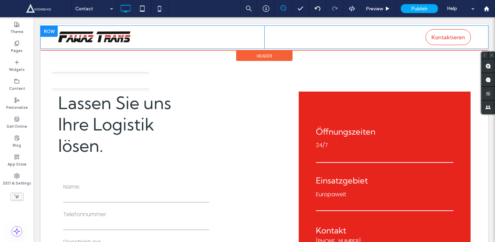
click at [309, 38] on div "Kontaktieren Click To Paste" at bounding box center [367, 37] width 207 height 23
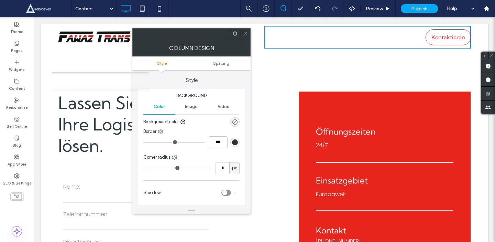
click at [246, 31] on icon at bounding box center [245, 33] width 5 height 5
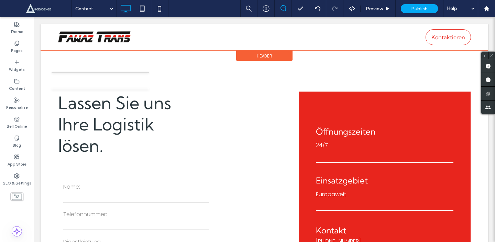
click at [262, 54] on span "Header" at bounding box center [264, 56] width 15 height 6
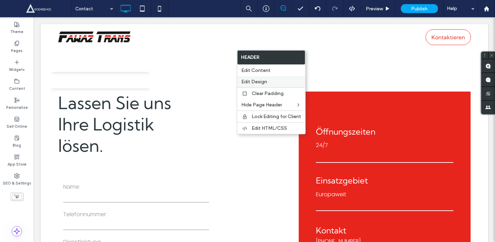
click at [266, 80] on span "Edit Design" at bounding box center [254, 82] width 26 height 6
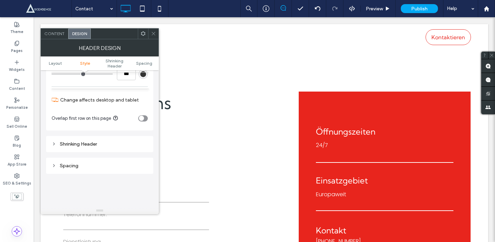
click at [103, 141] on div "Shrinking Header" at bounding box center [100, 144] width 96 height 6
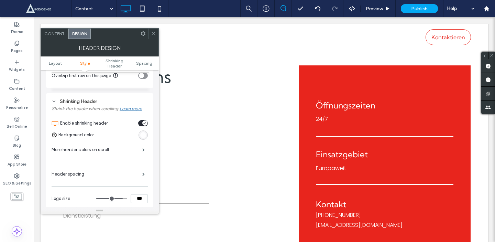
scroll to position [191, 0]
click at [142, 133] on div "rgba(255, 255, 255, 0.9)" at bounding box center [143, 134] width 6 height 6
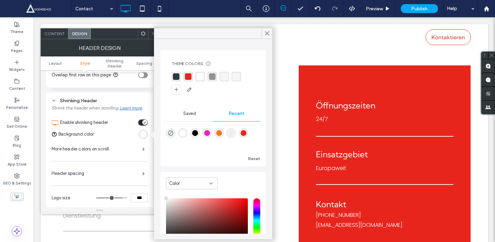
click at [200, 77] on div "rgba(255, 255, 255, 1)" at bounding box center [200, 76] width 7 height 7
click at [270, 33] on icon at bounding box center [267, 33] width 6 height 6
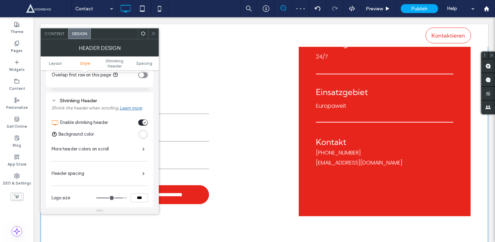
scroll to position [0, 0]
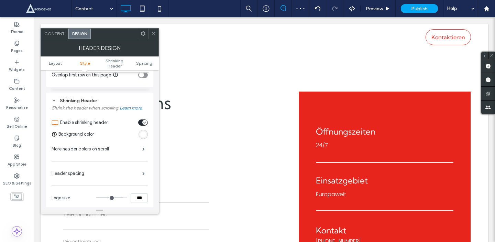
click at [152, 36] on icon at bounding box center [153, 33] width 5 height 5
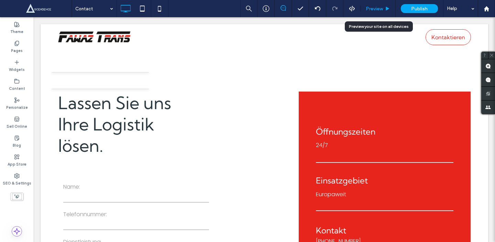
click at [376, 9] on span "Preview" at bounding box center [374, 9] width 17 height 6
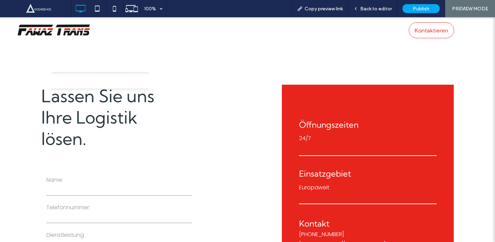
click at [55, 35] on img at bounding box center [54, 30] width 74 height 12
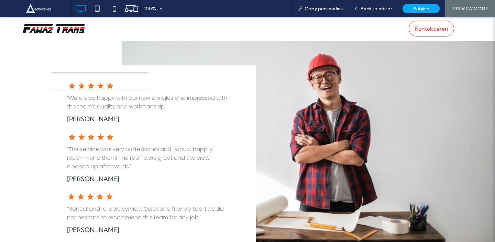
scroll to position [875, 0]
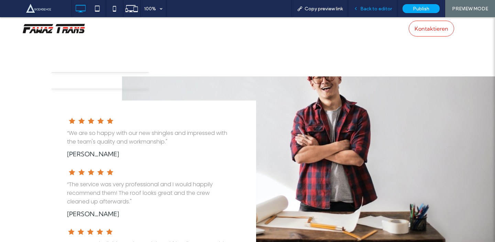
click at [372, 5] on div "Back to editor" at bounding box center [372, 8] width 49 height 17
click at [370, 12] on div "Back to editor" at bounding box center [372, 8] width 49 height 17
click at [389, 11] on span "Back to editor" at bounding box center [376, 9] width 32 height 6
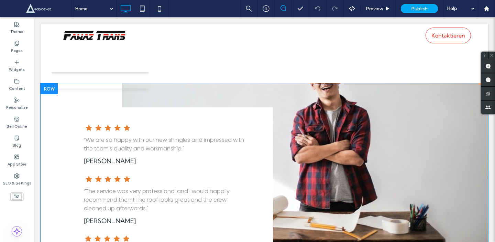
click at [325, 189] on div "Click To Paste" at bounding box center [376, 201] width 206 height 189
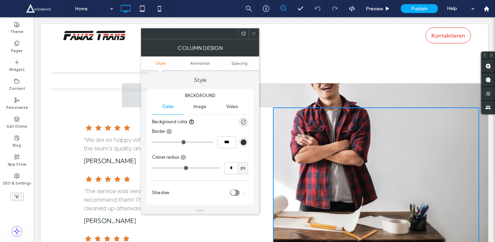
click at [197, 104] on span "Image" at bounding box center [200, 107] width 13 height 6
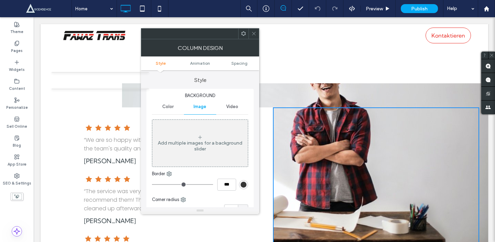
click at [285, 98] on div "Group 4 “We are so happy with our new shingles and impressed with the team's qu…" at bounding box center [265, 201] width 448 height 237
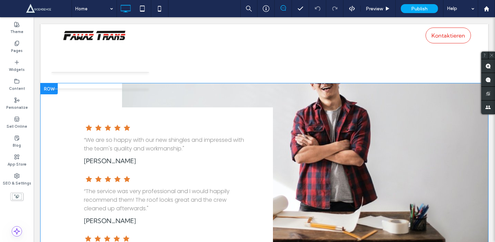
click at [325, 136] on div "Click To Paste" at bounding box center [376, 201] width 206 height 189
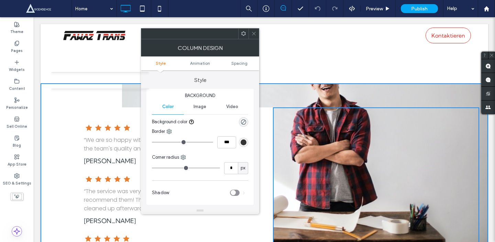
click at [350, 131] on div "Click To Paste" at bounding box center [376, 201] width 206 height 189
click at [337, 99] on div "Group 4 “We are so happy with our new shingles and impressed with the team's qu…" at bounding box center [265, 201] width 448 height 237
click at [244, 36] on icon at bounding box center [243, 33] width 5 height 5
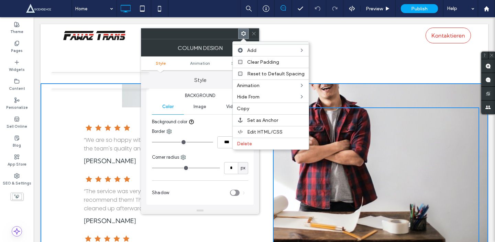
click at [244, 36] on icon at bounding box center [243, 33] width 5 height 5
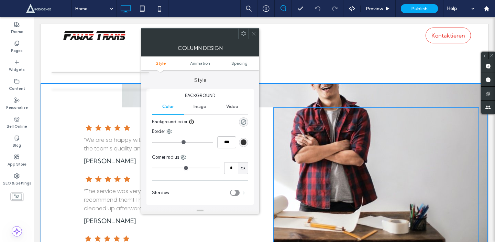
click at [299, 94] on div "Group 4 “We are so happy with our new shingles and impressed with the team's qu…" at bounding box center [265, 201] width 448 height 237
click at [255, 32] on use at bounding box center [253, 33] width 3 height 3
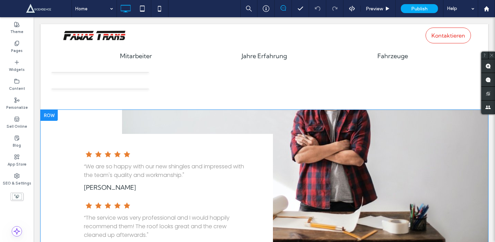
scroll to position [840, 0]
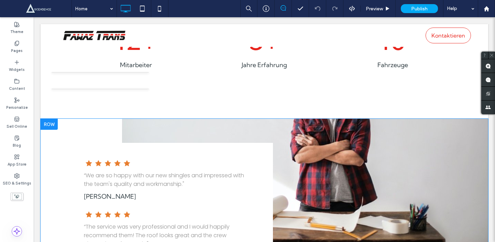
click at [287, 128] on div "Group 4 “We are so happy with our new shingles and impressed with the team's qu…" at bounding box center [265, 237] width 448 height 237
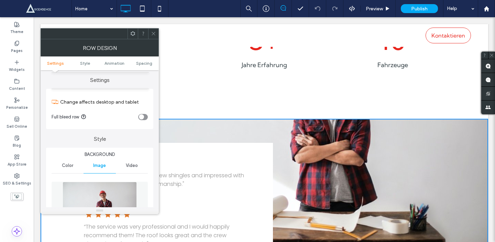
click at [94, 193] on img at bounding box center [100, 205] width 74 height 47
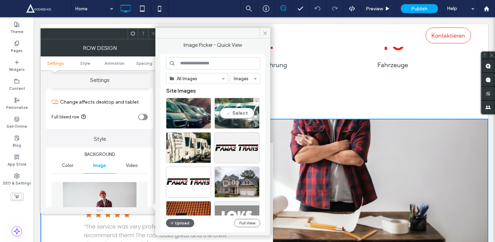
click at [227, 109] on div "Select" at bounding box center [237, 113] width 45 height 31
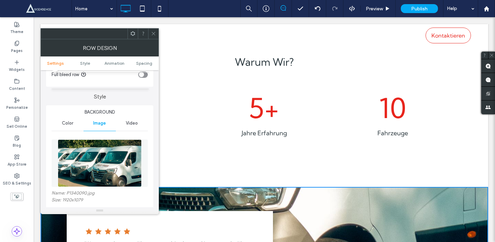
scroll to position [841, 0]
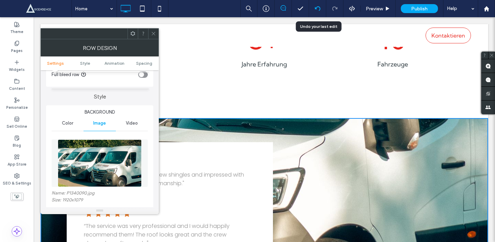
click at [321, 9] on div at bounding box center [317, 9] width 17 height 6
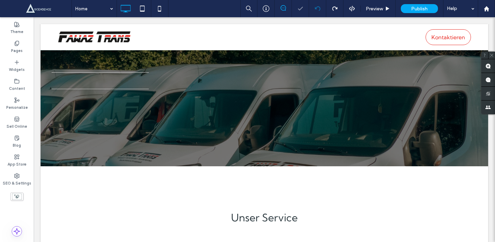
scroll to position [340, 0]
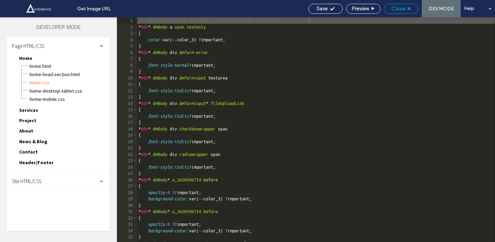
click at [392, 11] on span "Close" at bounding box center [399, 9] width 14 height 6
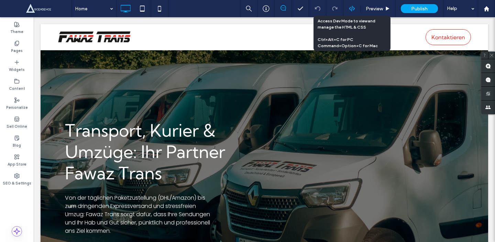
click at [353, 10] on use at bounding box center [352, 9] width 6 height 6
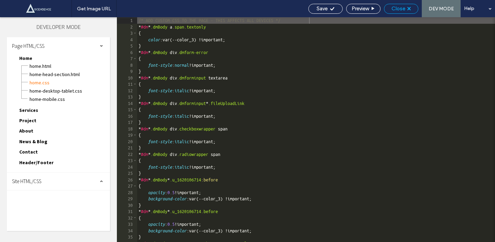
click at [398, 8] on span "Close" at bounding box center [399, 9] width 14 height 6
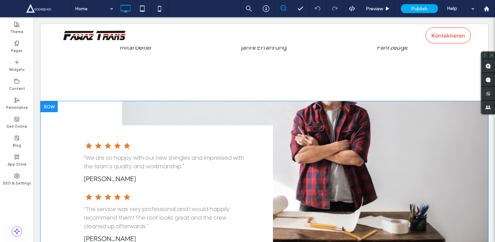
scroll to position [851, 0]
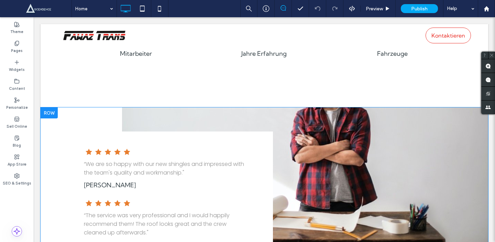
click at [130, 113] on div "Group 4 “We are so happy with our new shingles and impressed with the team's qu…" at bounding box center [265, 225] width 448 height 237
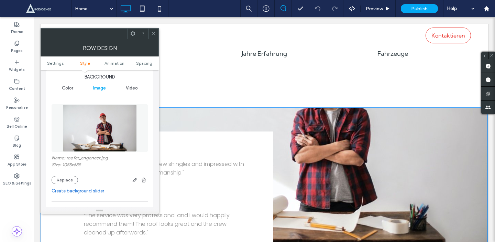
scroll to position [78, 0]
click at [102, 132] on img at bounding box center [100, 127] width 74 height 47
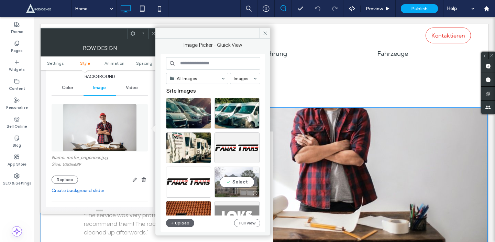
click at [229, 179] on div "Select" at bounding box center [237, 181] width 45 height 31
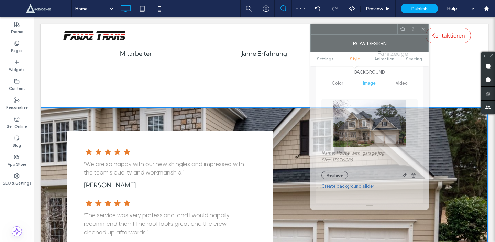
drag, startPoint x: 118, startPoint y: 31, endPoint x: 390, endPoint y: 26, distance: 271.6
click at [390, 26] on div at bounding box center [354, 29] width 87 height 10
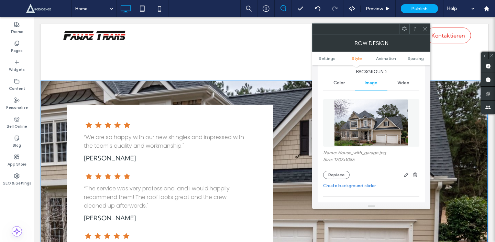
scroll to position [877, 0]
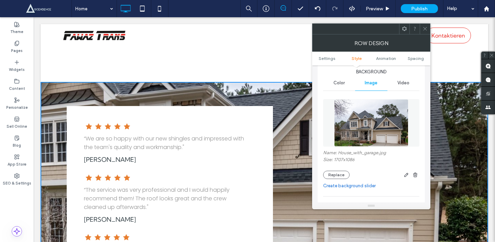
click at [381, 118] on img at bounding box center [371, 122] width 74 height 47
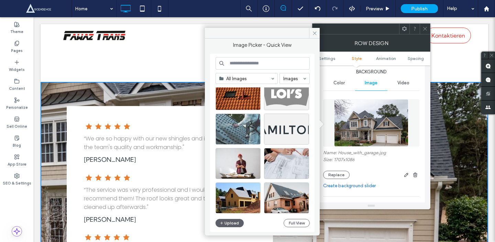
scroll to position [125, 0]
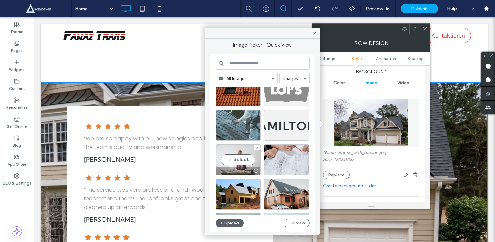
click at [232, 157] on div "Select" at bounding box center [238, 159] width 45 height 31
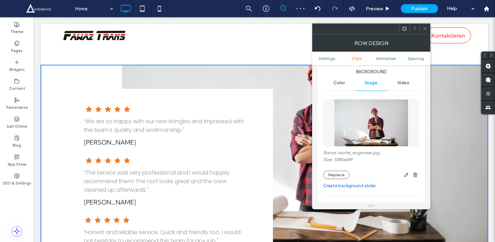
scroll to position [914, 0]
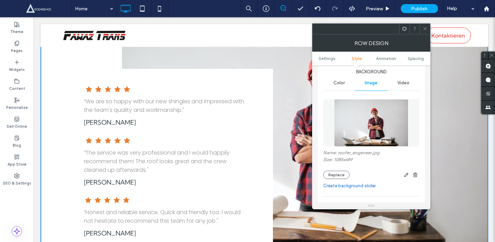
click at [374, 121] on img at bounding box center [371, 122] width 74 height 47
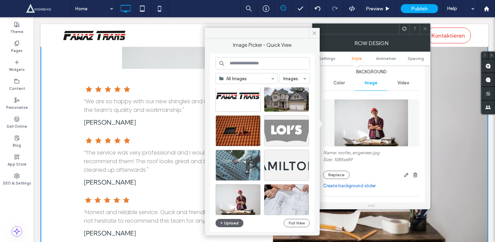
scroll to position [0, 0]
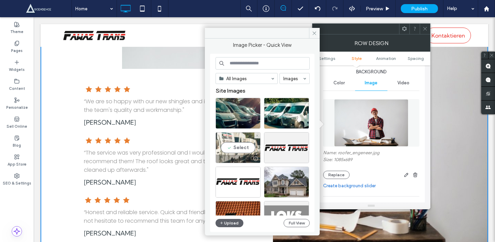
click at [231, 145] on div "Select" at bounding box center [238, 147] width 45 height 31
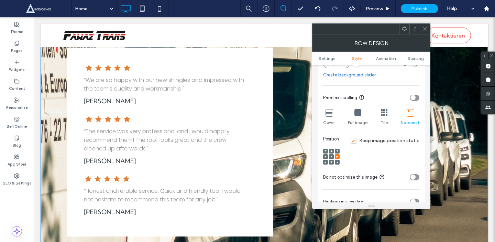
scroll to position [190, 0]
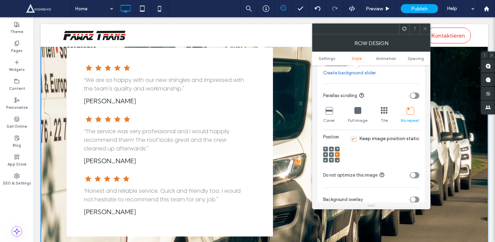
click at [384, 112] on icon at bounding box center [384, 110] width 7 height 7
click at [355, 112] on icon at bounding box center [357, 110] width 7 height 7
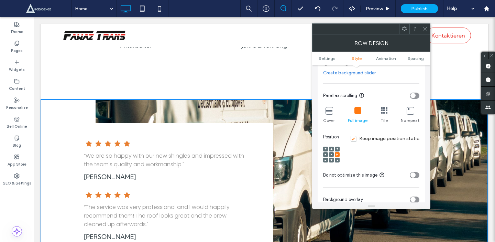
scroll to position [855, 0]
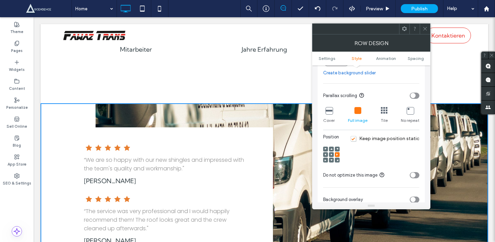
click at [414, 199] on div "toggle" at bounding box center [412, 199] width 5 height 5
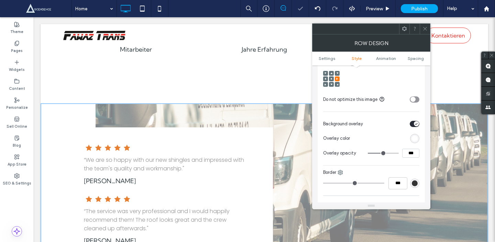
scroll to position [272, 0]
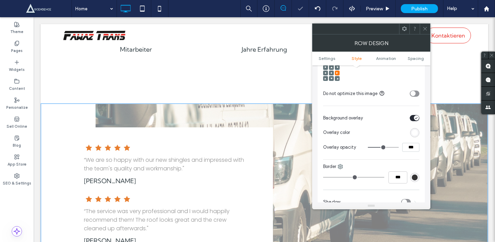
click at [414, 129] on div "rgb(255,255,255)" at bounding box center [414, 132] width 9 height 9
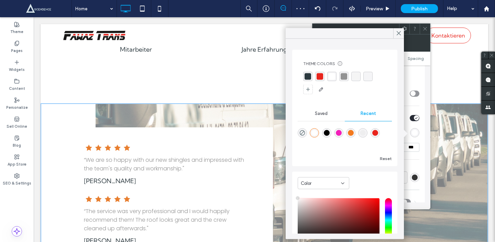
click at [309, 76] on div "rgba(44, 57, 63, 1)" at bounding box center [308, 76] width 7 height 7
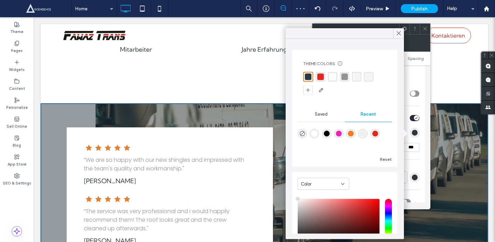
click at [325, 133] on div "rgba(0, 0, 0, 1)" at bounding box center [327, 134] width 6 height 6
type input "*******"
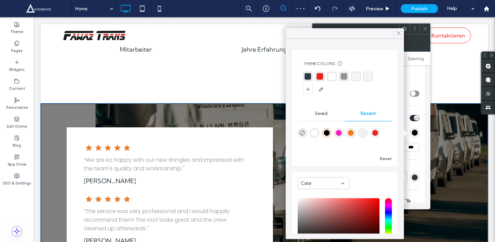
click at [398, 33] on use at bounding box center [398, 33] width 3 height 4
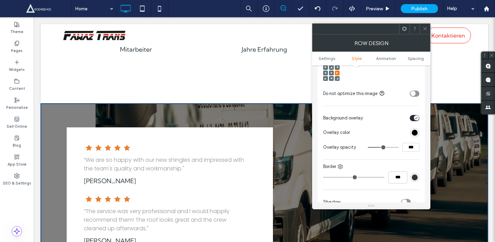
click at [417, 116] on section "Background overlay" at bounding box center [371, 117] width 96 height 17
click at [415, 118] on icon "toggle" at bounding box center [416, 118] width 3 height 2
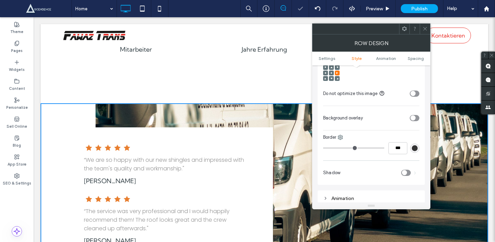
click at [423, 27] on use at bounding box center [424, 28] width 3 height 3
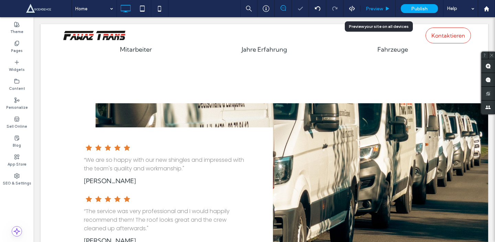
click at [386, 7] on use at bounding box center [387, 9] width 3 height 4
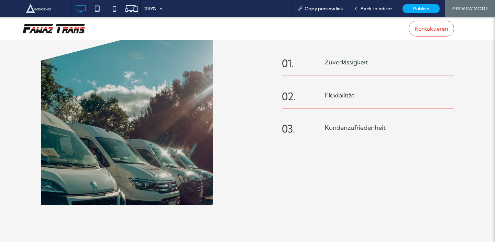
scroll to position [530, 0]
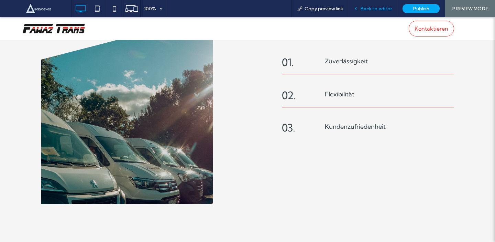
click at [371, 6] on span "Back to editor" at bounding box center [376, 9] width 32 height 6
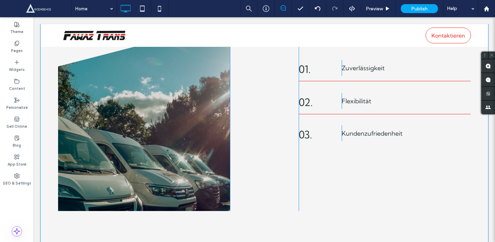
click at [159, 119] on div "Click To Paste Click To Paste" at bounding box center [144, 116] width 172 height 189
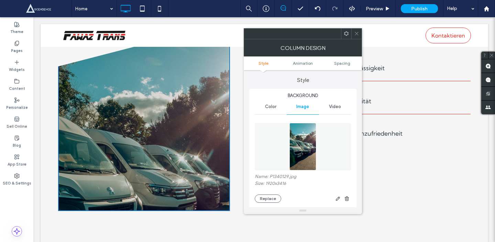
click at [171, 109] on div "Click To Paste Click To Paste" at bounding box center [144, 116] width 172 height 189
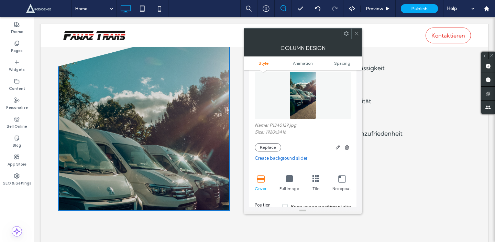
scroll to position [123, 0]
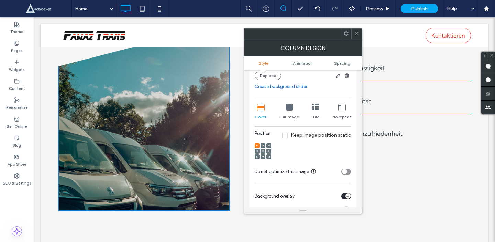
click at [263, 156] on use at bounding box center [263, 157] width 2 height 2
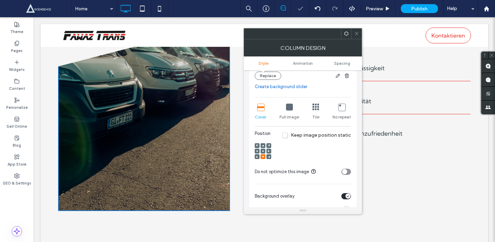
click at [263, 151] on use at bounding box center [262, 150] width 1 height 1
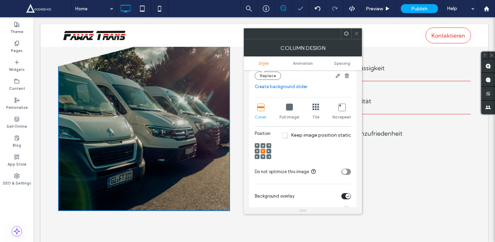
click at [351, 33] on div at bounding box center [356, 34] width 10 height 10
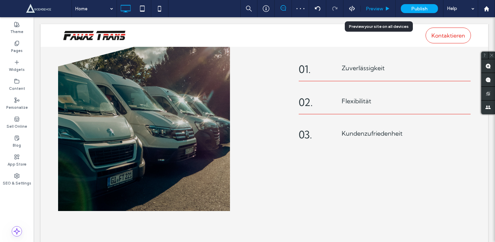
click at [383, 11] on span "Preview" at bounding box center [374, 9] width 17 height 6
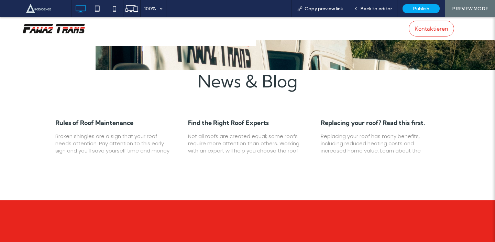
scroll to position [1123, 0]
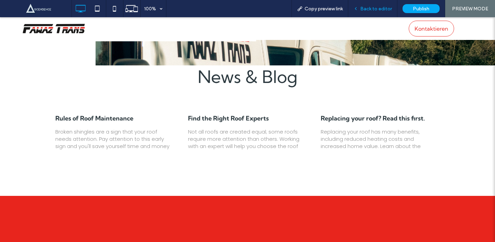
click at [379, 4] on div "Back to editor" at bounding box center [372, 8] width 49 height 17
click at [366, 8] on span "Back to editor" at bounding box center [376, 9] width 32 height 6
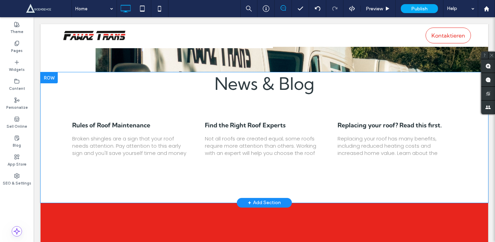
click at [54, 73] on div at bounding box center [49, 77] width 17 height 11
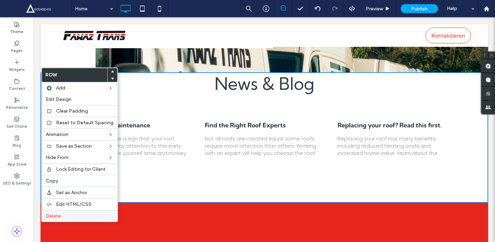
click at [66, 216] on label "Delete" at bounding box center [80, 216] width 68 height 6
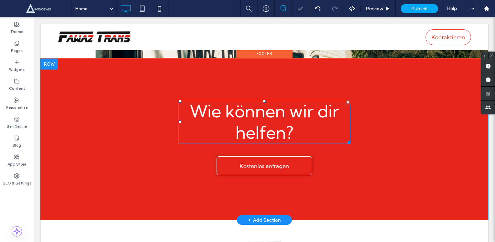
scroll to position [1166, 0]
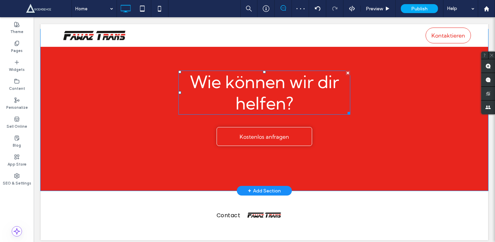
click at [320, 74] on span "Wie können wir dir helfen?" at bounding box center [264, 92] width 149 height 43
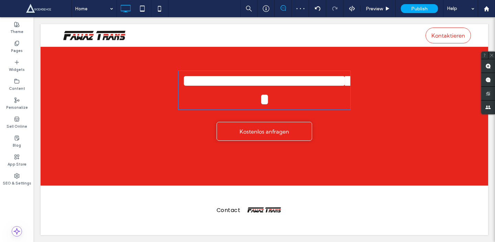
type input "**********"
type input "**"
click at [327, 74] on span "**********" at bounding box center [271, 89] width 178 height 35
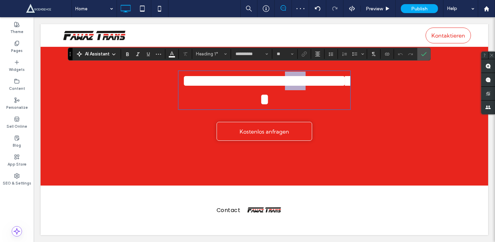
click at [327, 74] on span "**********" at bounding box center [271, 89] width 178 height 35
click at [419, 54] on label "Confirm" at bounding box center [424, 54] width 10 height 12
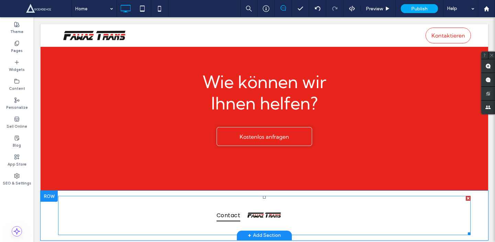
click at [220, 214] on span "Contact" at bounding box center [229, 215] width 24 height 12
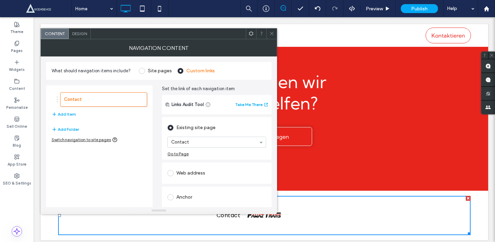
click at [249, 37] on span at bounding box center [251, 34] width 5 height 10
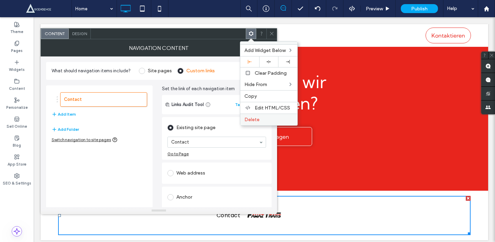
click at [254, 121] on span "Delete" at bounding box center [251, 120] width 15 height 6
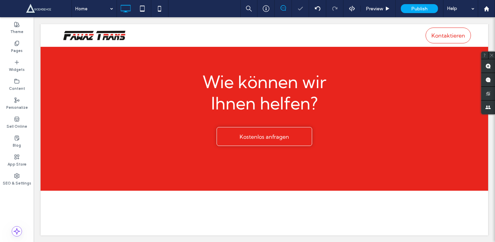
scroll to position [1162, 0]
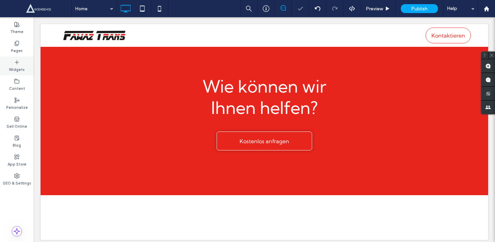
click at [20, 64] on div "Widgets" at bounding box center [17, 65] width 34 height 19
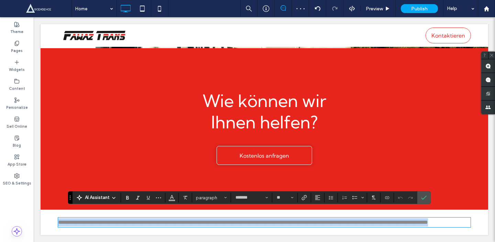
scroll to position [1151, 0]
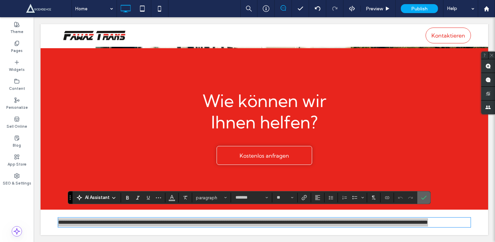
click at [427, 196] on label "Confirm" at bounding box center [424, 197] width 10 height 12
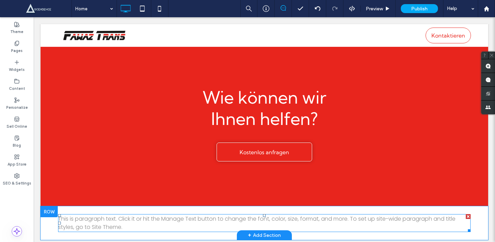
click at [470, 214] on div at bounding box center [468, 216] width 5 height 5
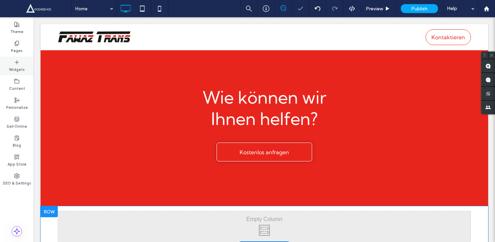
click at [15, 73] on div "Widgets" at bounding box center [17, 65] width 34 height 19
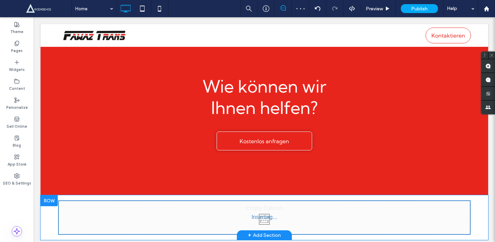
scroll to position [1183, 0]
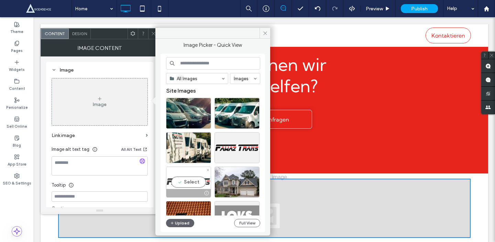
click at [194, 178] on div "Select" at bounding box center [188, 181] width 45 height 31
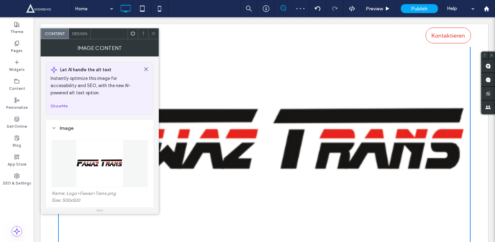
scroll to position [1426, 0]
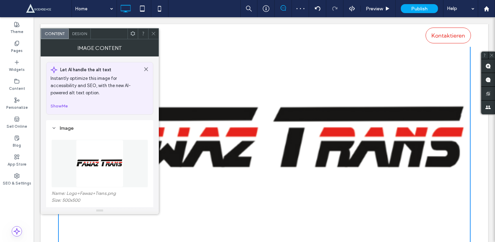
click at [80, 157] on img at bounding box center [99, 163] width 47 height 47
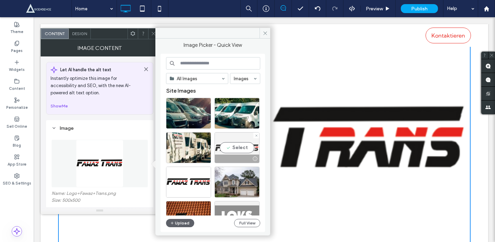
click at [231, 148] on div "Select" at bounding box center [237, 147] width 45 height 31
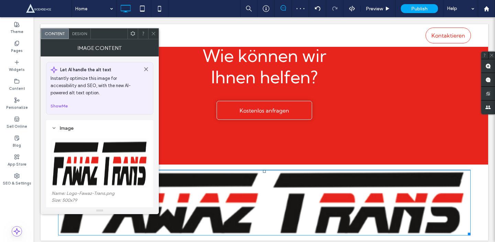
scroll to position [1175, 0]
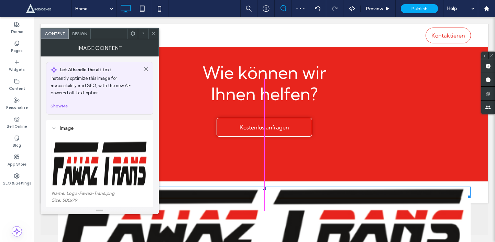
drag, startPoint x: 469, startPoint y: 227, endPoint x: 297, endPoint y: 202, distance: 173.0
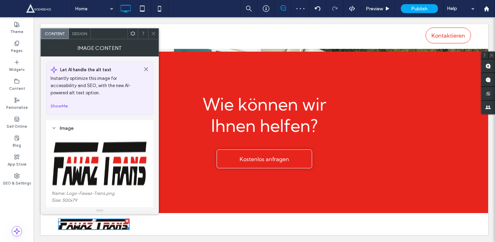
scroll to position [1139, 0]
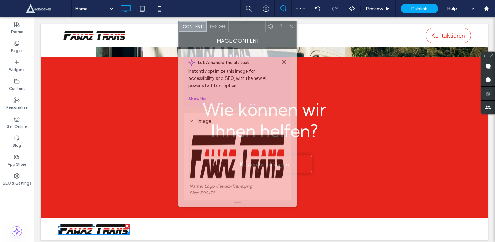
drag, startPoint x: 99, startPoint y: 35, endPoint x: 337, endPoint y: 23, distance: 238.5
click at [265, 23] on div at bounding box center [247, 26] width 37 height 10
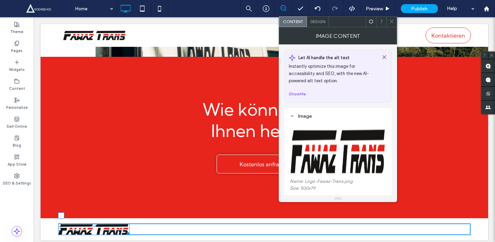
scroll to position [1136, 0]
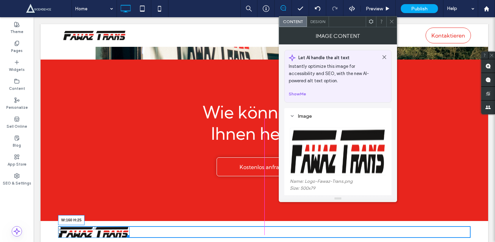
drag, startPoint x: 128, startPoint y: 227, endPoint x: 112, endPoint y: 224, distance: 15.4
click at [124, 232] on div at bounding box center [126, 234] width 5 height 5
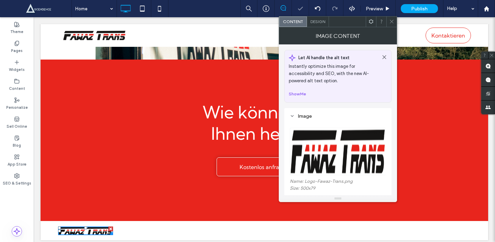
click at [134, 221] on div "Click To Paste + Add Section" at bounding box center [265, 230] width 448 height 19
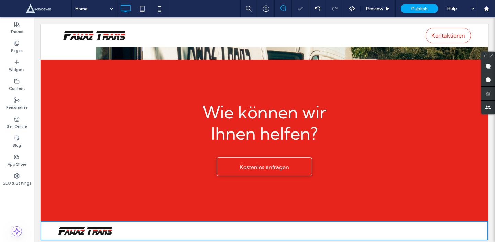
click at [289, 221] on div "Click To Paste + Add Section" at bounding box center [265, 230] width 448 height 19
click at [249, 228] on div "Click To Paste" at bounding box center [264, 230] width 413 height 9
click at [101, 226] on img at bounding box center [85, 230] width 55 height 9
click at [131, 221] on div "Click To Paste + Add Section" at bounding box center [265, 230] width 448 height 19
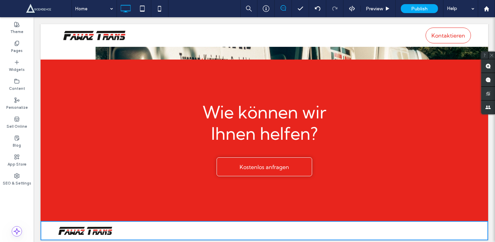
click at [88, 228] on img at bounding box center [85, 230] width 55 height 9
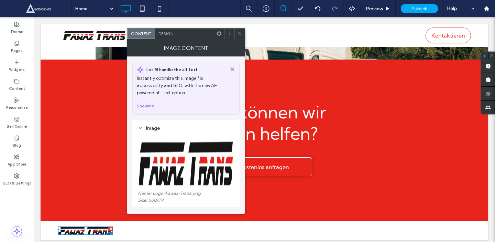
click at [157, 226] on div "Click To Paste" at bounding box center [264, 230] width 413 height 9
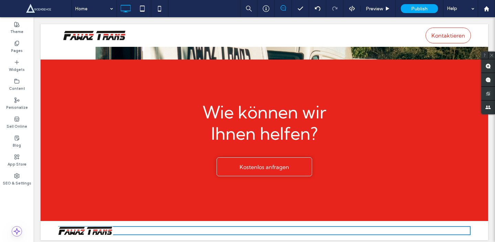
click at [95, 179] on div "Wie können wir Ihnen helfen? Kostenlos anfragen Click To Paste + Add Section" at bounding box center [265, 139] width 448 height 161
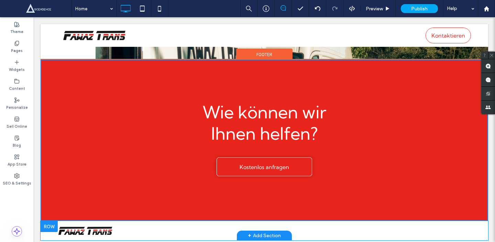
click at [133, 221] on div "Click To Paste + Add Section" at bounding box center [265, 230] width 448 height 19
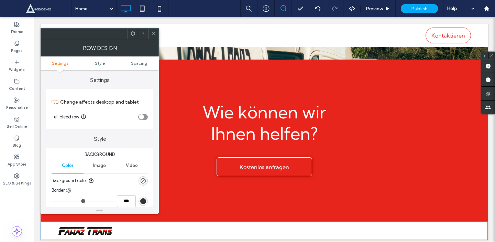
click at [134, 31] on icon at bounding box center [132, 33] width 5 height 5
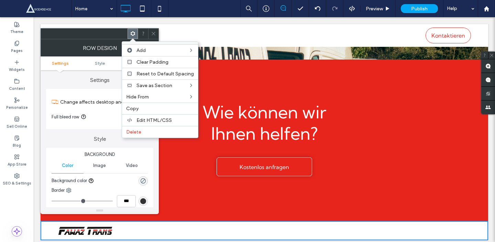
click at [94, 88] on div "Settings Change affects desktop and tablet Full bleed row" at bounding box center [99, 99] width 107 height 59
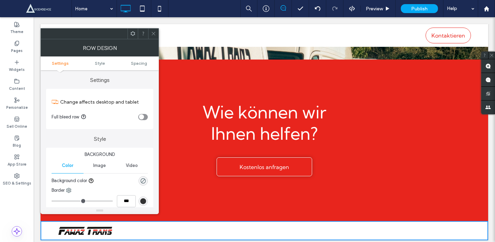
scroll to position [34, 0]
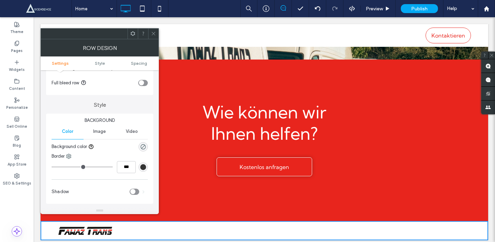
click at [149, 67] on ul "Settings Style Spacing" at bounding box center [100, 63] width 118 height 14
click at [144, 62] on span "Spacing" at bounding box center [139, 63] width 16 height 5
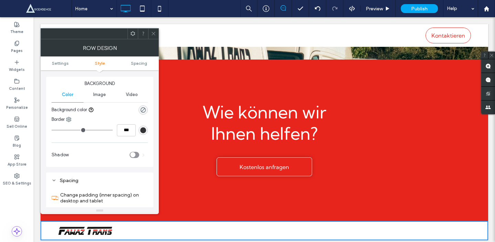
scroll to position [83, 0]
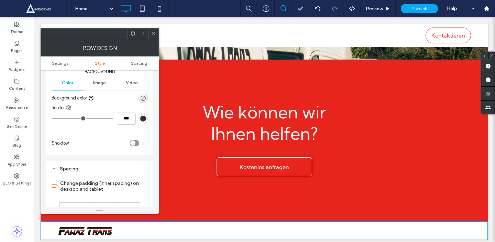
click at [151, 32] on icon at bounding box center [153, 33] width 5 height 5
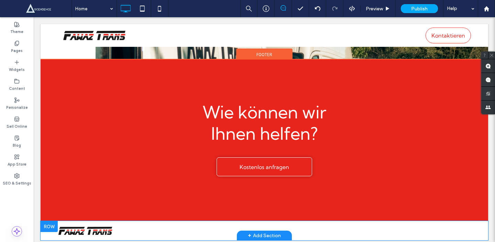
click at [124, 226] on div "Click To Paste" at bounding box center [264, 230] width 413 height 9
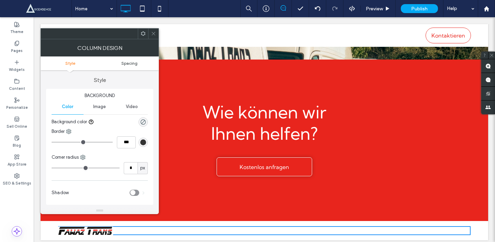
click at [119, 64] on link "Spacing" at bounding box center [129, 63] width 59 height 5
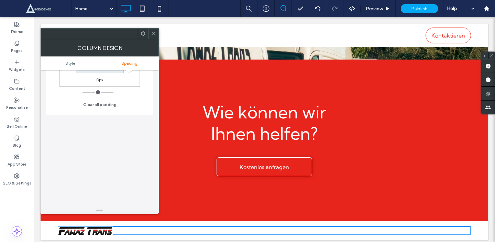
scroll to position [255, 0]
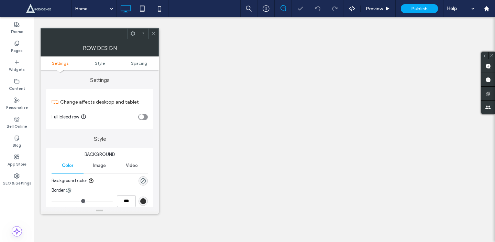
click at [134, 30] on span at bounding box center [132, 34] width 5 height 10
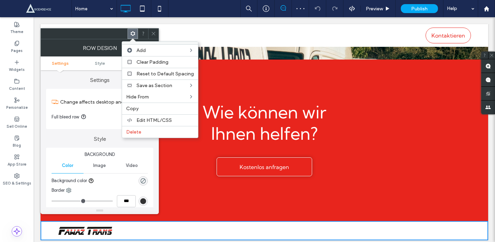
scroll to position [1132, 0]
click at [134, 30] on span at bounding box center [132, 34] width 5 height 10
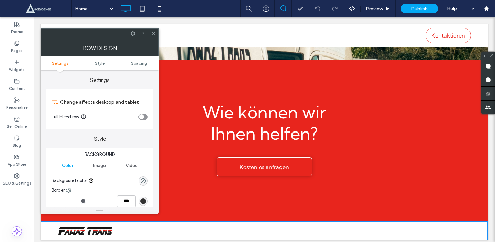
click at [100, 73] on label "Settings" at bounding box center [99, 76] width 107 height 13
click at [117, 65] on link "Style" at bounding box center [100, 63] width 40 height 5
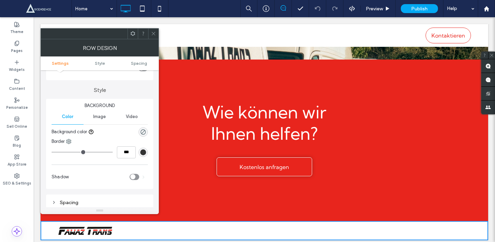
scroll to position [59, 0]
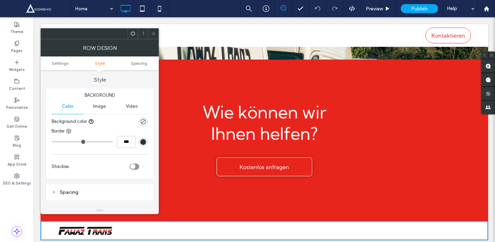
click at [129, 66] on ul "Settings Style Spacing" at bounding box center [100, 63] width 118 height 14
click at [130, 59] on ul "Settings Style Spacing" at bounding box center [100, 63] width 118 height 14
click at [151, 38] on span at bounding box center [153, 34] width 5 height 10
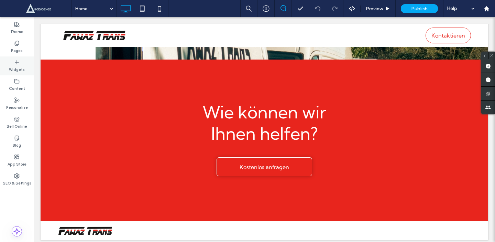
click at [27, 61] on div "Widgets" at bounding box center [17, 65] width 34 height 19
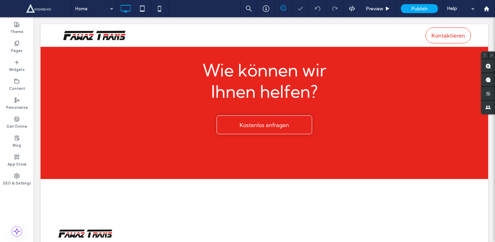
scroll to position [1177, 0]
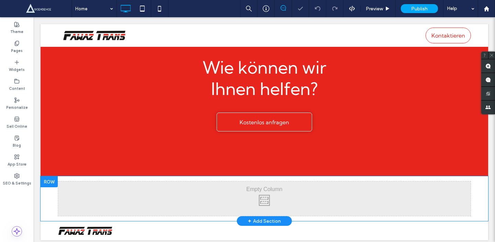
click at [108, 195] on div "Click To Paste Click To Paste" at bounding box center [264, 198] width 413 height 34
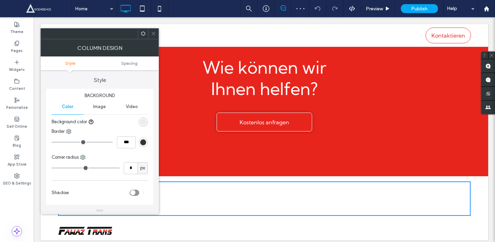
click at [142, 33] on use at bounding box center [143, 33] width 4 height 4
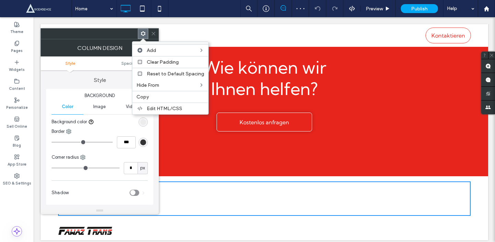
click at [141, 33] on use at bounding box center [143, 33] width 4 height 4
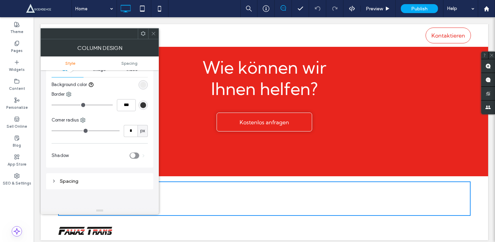
scroll to position [0, 0]
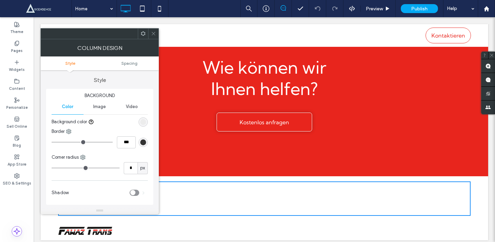
click at [152, 33] on icon at bounding box center [153, 33] width 5 height 5
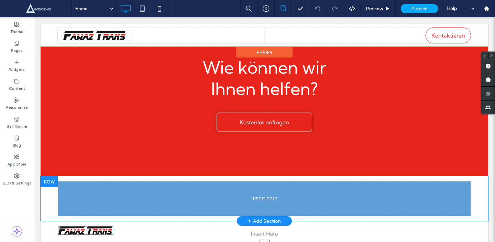
drag, startPoint x: 95, startPoint y: 229, endPoint x: 191, endPoint y: 196, distance: 101.4
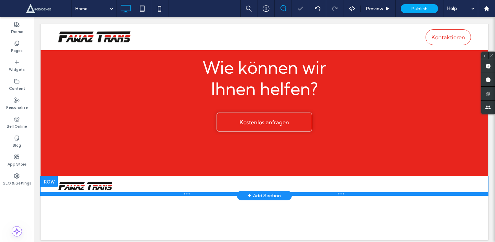
click at [185, 192] on div at bounding box center [265, 193] width 448 height 3
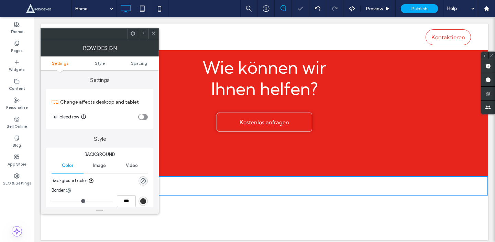
scroll to position [1180, 0]
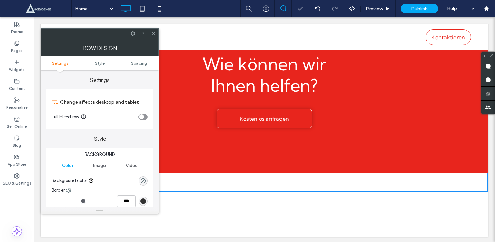
click at [182, 182] on div "Click To Paste Click To Paste" at bounding box center [264, 182] width 413 height 9
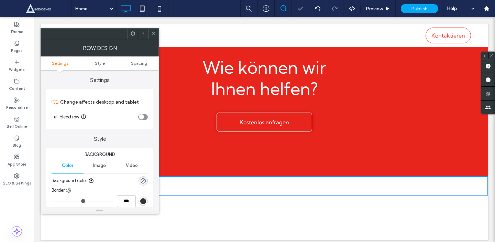
click at [176, 181] on div "Click To Paste Click To Paste" at bounding box center [264, 185] width 413 height 9
click at [155, 35] on icon at bounding box center [153, 33] width 5 height 5
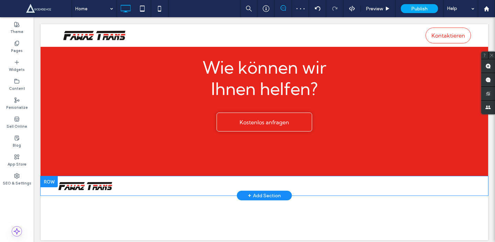
click at [100, 176] on div "Click To Paste Click To Paste + Add Section" at bounding box center [265, 185] width 448 height 19
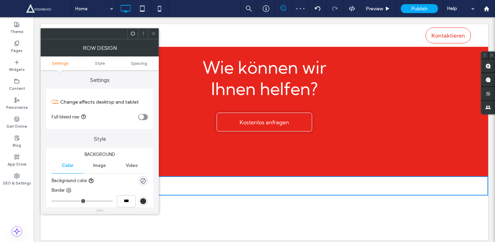
click at [92, 180] on icon at bounding box center [91, 181] width 6 height 6
click at [200, 182] on div "Click To Paste Click To Paste" at bounding box center [264, 185] width 413 height 9
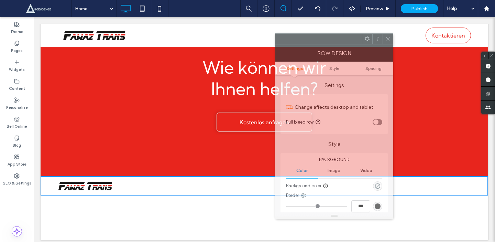
drag, startPoint x: 108, startPoint y: 41, endPoint x: 369, endPoint y: 46, distance: 261.0
click at [369, 46] on div "Row Design" at bounding box center [334, 52] width 118 height 17
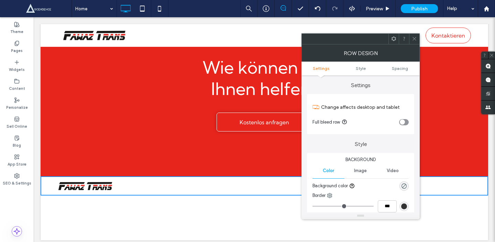
click at [372, 72] on ul "Settings Style Spacing" at bounding box center [360, 69] width 118 height 14
click at [365, 68] on link "Style" at bounding box center [361, 68] width 40 height 5
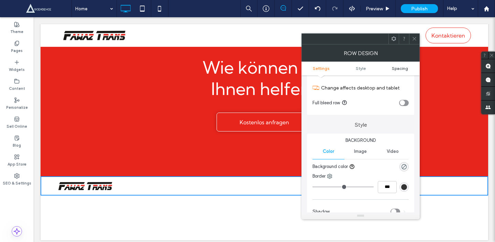
click at [387, 68] on link "Spacing" at bounding box center [400, 68] width 40 height 5
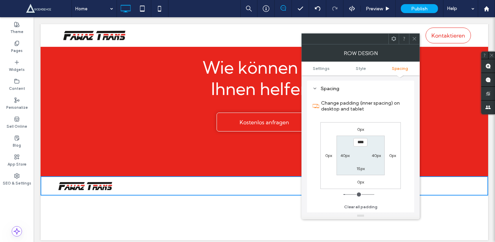
scroll to position [0, 0]
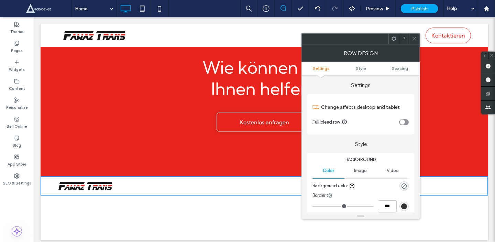
click at [396, 41] on icon at bounding box center [393, 38] width 5 height 5
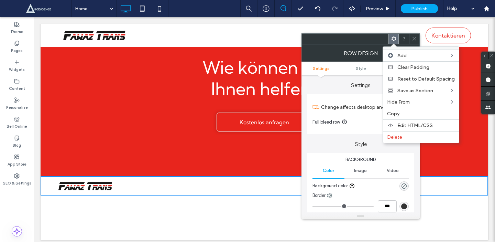
click at [368, 102] on label "Change affects desktop and tablet" at bounding box center [365, 107] width 88 height 13
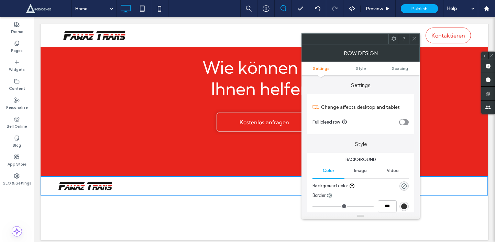
click at [414, 37] on icon at bounding box center [414, 38] width 5 height 5
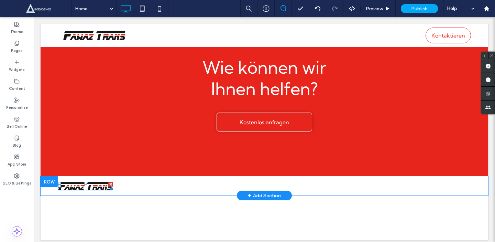
click at [89, 182] on img at bounding box center [85, 186] width 55 height 9
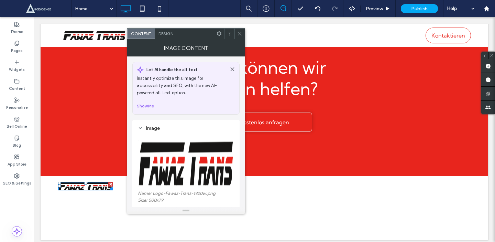
drag, startPoint x: 91, startPoint y: 180, endPoint x: 261, endPoint y: 49, distance: 214.9
click at [217, 33] on icon at bounding box center [219, 33] width 5 height 5
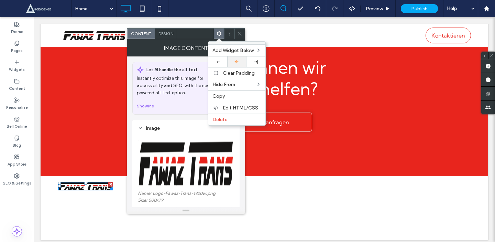
click at [238, 62] on use at bounding box center [237, 61] width 4 height 3
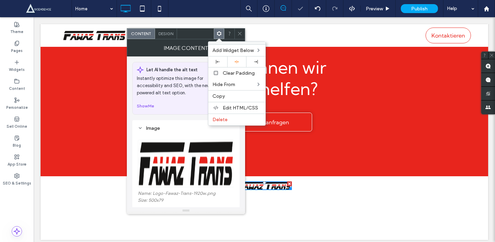
click at [239, 32] on icon at bounding box center [239, 33] width 5 height 5
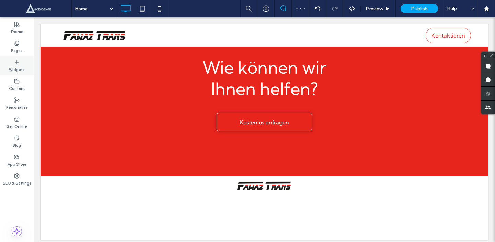
click at [26, 62] on div "Widgets" at bounding box center [17, 65] width 34 height 19
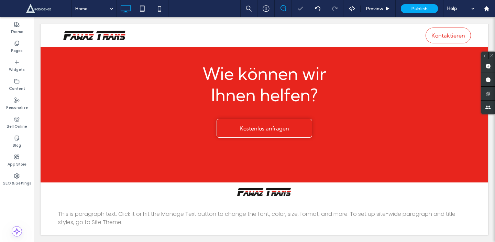
scroll to position [1155, 0]
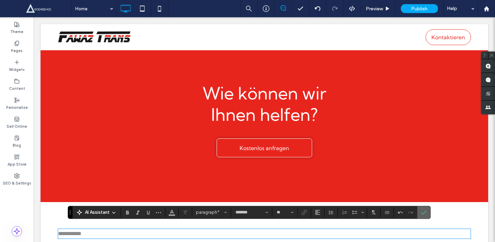
click at [427, 214] on label "Confirm" at bounding box center [424, 212] width 10 height 12
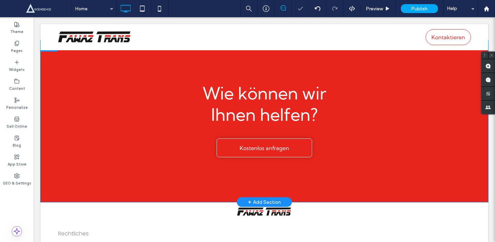
scroll to position [1161, 0]
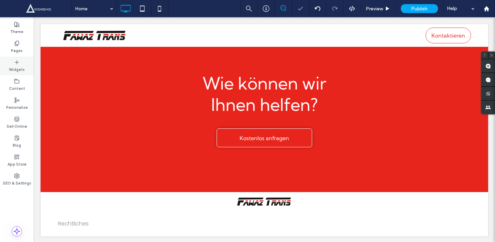
click at [19, 69] on label "Widgets" at bounding box center [17, 69] width 16 height 8
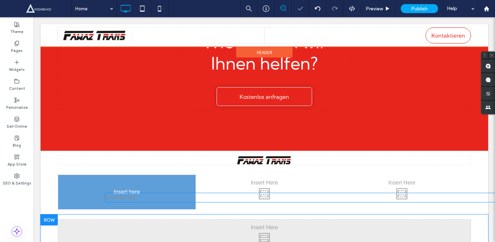
scroll to position [1188, 0]
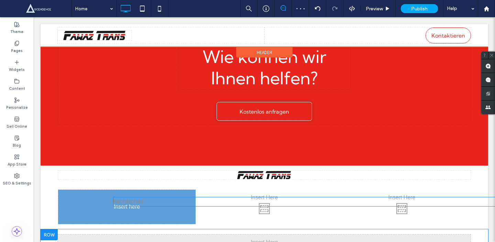
drag, startPoint x: 87, startPoint y: 221, endPoint x: 127, endPoint y: 196, distance: 48.1
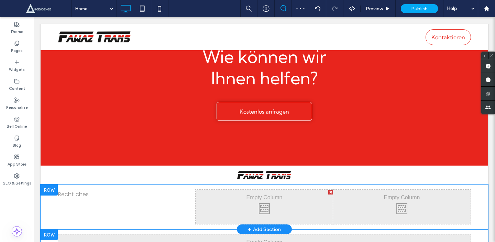
click at [239, 193] on div "Click To Paste Click To Paste" at bounding box center [265, 206] width 138 height 34
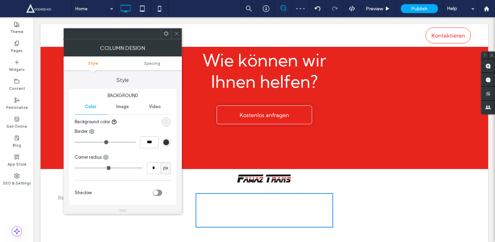
scroll to position [1191, 0]
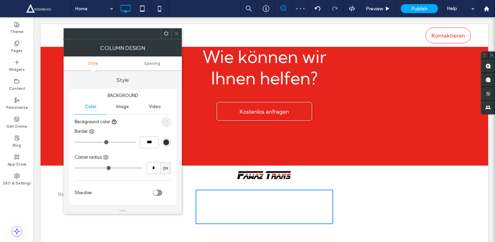
click at [60, 178] on div "Click To Paste Click To Paste + Add Section" at bounding box center [265, 174] width 448 height 19
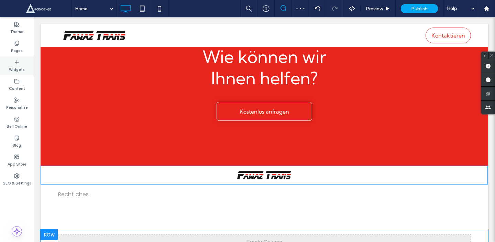
click at [22, 59] on div "Widgets" at bounding box center [17, 65] width 34 height 19
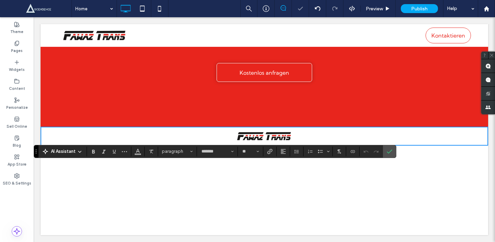
scroll to position [1225, 0]
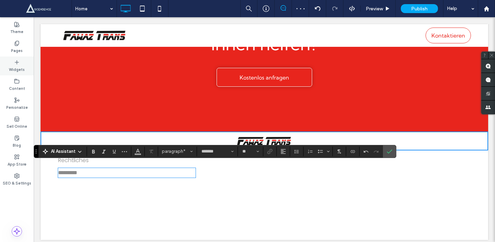
click at [22, 67] on label "Widgets" at bounding box center [17, 69] width 16 height 8
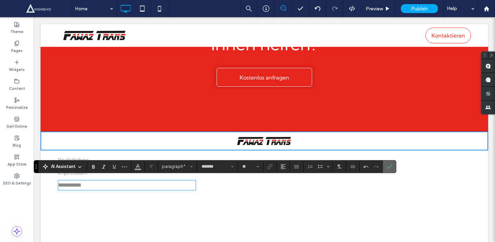
click at [389, 166] on icon "Confirm" at bounding box center [390, 167] width 6 height 6
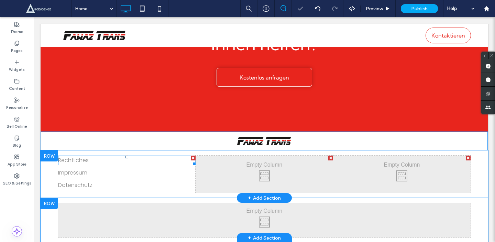
click at [88, 156] on span "Rechtliches" at bounding box center [73, 160] width 31 height 8
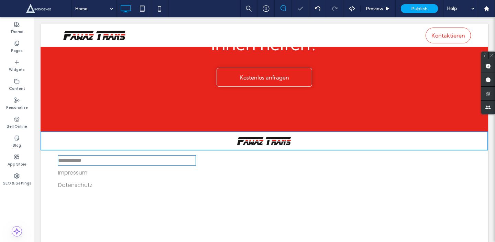
click at [81, 157] on span "**********" at bounding box center [69, 159] width 23 height 5
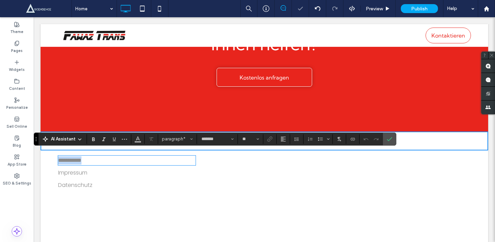
click at [81, 157] on span "**********" at bounding box center [69, 159] width 23 height 5
click at [392, 137] on use "Confirm" at bounding box center [390, 139] width 6 height 4
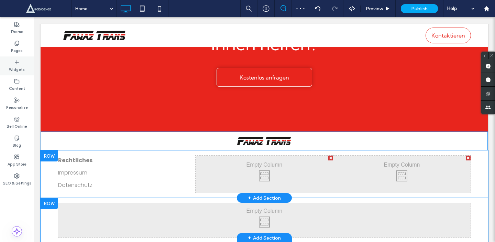
click at [16, 67] on label "Widgets" at bounding box center [17, 69] width 16 height 8
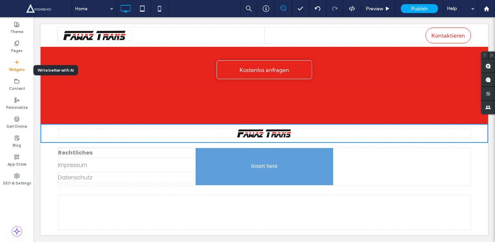
scroll to position [1228, 0]
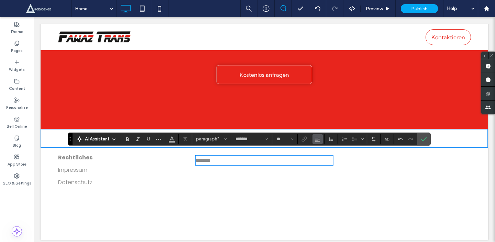
click at [318, 140] on icon "Alignment" at bounding box center [318, 139] width 6 height 6
click at [428, 135] on label "Confirm" at bounding box center [424, 139] width 10 height 12
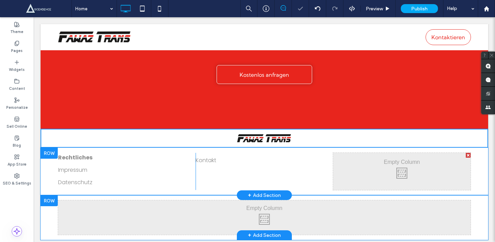
click at [380, 177] on div "Click To Paste Click To Paste" at bounding box center [402, 171] width 138 height 37
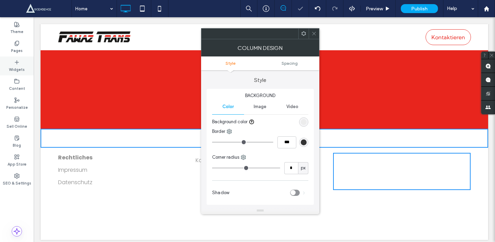
click at [18, 67] on label "Widgets" at bounding box center [17, 69] width 16 height 8
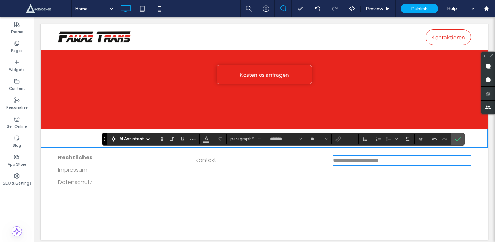
click at [366, 157] on span "**********" at bounding box center [356, 159] width 46 height 5
click at [458, 135] on span "Confirm" at bounding box center [456, 139] width 3 height 12
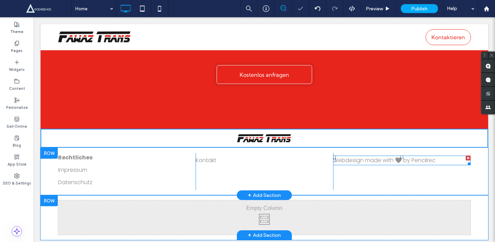
click at [451, 156] on p "Webdesign made with 🩶 by Pencilrec" at bounding box center [402, 160] width 138 height 8
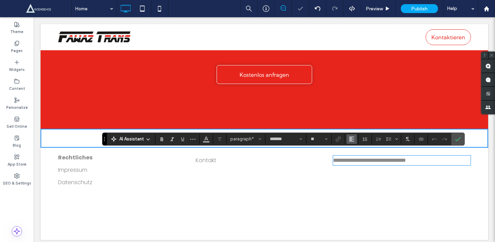
click at [355, 143] on button "Alignment" at bounding box center [352, 139] width 10 height 10
drag, startPoint x: 366, startPoint y: 170, endPoint x: 334, endPoint y: 151, distance: 37.0
click at [366, 170] on label "ui.textEditor.alignment.right" at bounding box center [359, 170] width 24 height 10
drag, startPoint x: 455, startPoint y: 138, endPoint x: 417, endPoint y: 125, distance: 40.8
click at [455, 138] on icon "Confirm" at bounding box center [458, 139] width 6 height 6
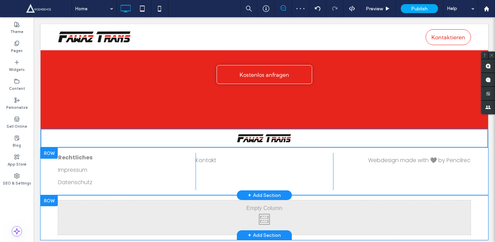
click at [418, 176] on div "Click To Paste Click To Paste Webdesign made with 🩶 by Pencilrec" at bounding box center [402, 171] width 138 height 37
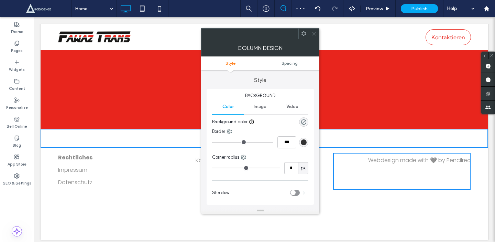
click at [392, 156] on span "Webdesign made with 🩶 by Pencilrec" at bounding box center [419, 160] width 102 height 8
click at [385, 156] on span "Webdesign made with 🩶 by Pencilrec" at bounding box center [419, 160] width 102 height 8
click at [314, 31] on icon at bounding box center [313, 33] width 5 height 5
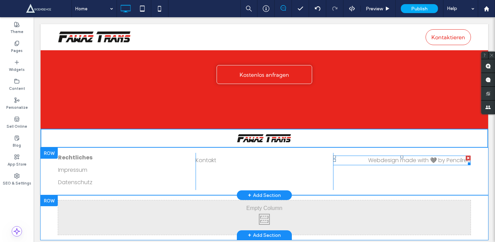
click at [421, 157] on span "Webdesign made with 🩶 by Pencilrec" at bounding box center [419, 160] width 102 height 8
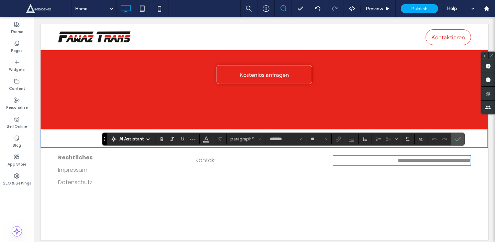
click at [405, 157] on span "**********" at bounding box center [434, 159] width 73 height 5
click at [465, 137] on div "Click To Paste Click To Paste + Add Section" at bounding box center [265, 138] width 448 height 19
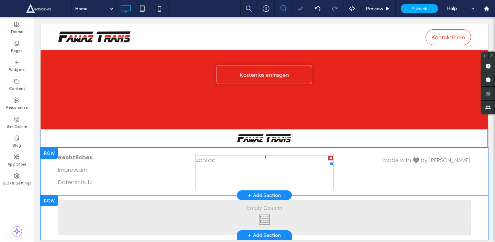
click at [213, 156] on span "Kontakt" at bounding box center [206, 160] width 21 height 8
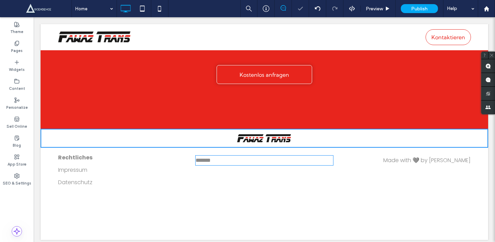
click at [211, 157] on span "*******" at bounding box center [203, 159] width 15 height 5
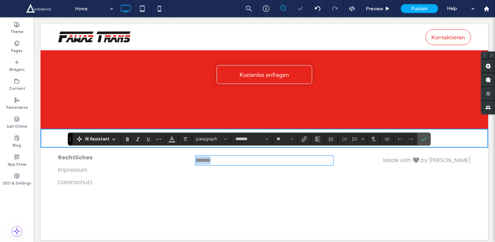
click at [211, 157] on span "*******" at bounding box center [203, 159] width 15 height 5
click at [224, 156] on p "******* ﻿" at bounding box center [265, 160] width 138 height 8
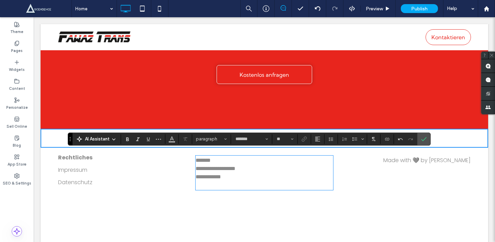
click at [206, 157] on span "*******" at bounding box center [203, 159] width 15 height 5
click at [208, 183] on p at bounding box center [265, 185] width 138 height 8
click at [222, 156] on p "*******" at bounding box center [265, 160] width 138 height 8
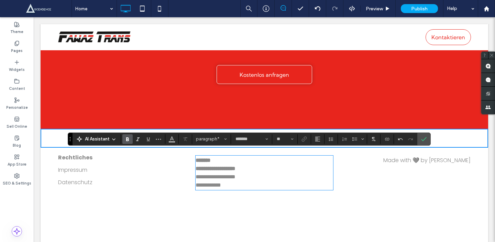
click at [232, 166] on strong "**********" at bounding box center [216, 168] width 40 height 5
click at [425, 136] on icon "Confirm" at bounding box center [424, 139] width 6 height 6
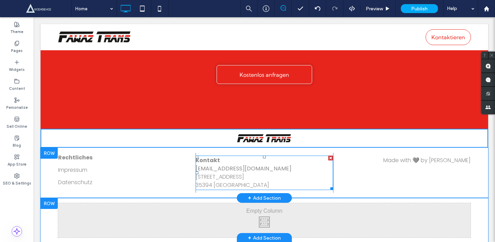
click at [266, 156] on p "Kontakt" at bounding box center [265, 160] width 138 height 8
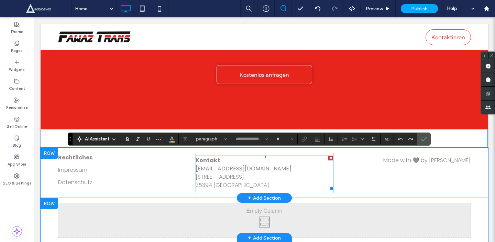
type input "*******"
type input "**"
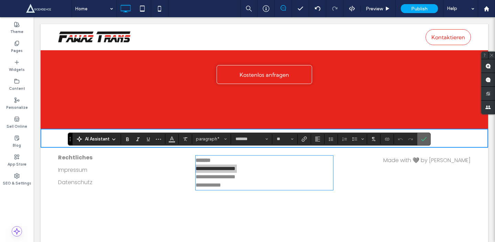
click at [426, 138] on use "Confirm" at bounding box center [424, 139] width 6 height 4
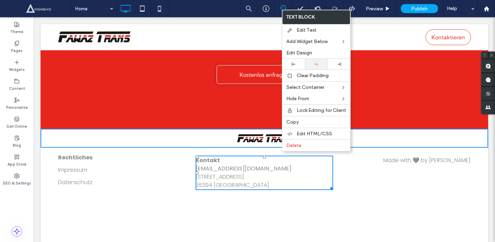
click at [319, 63] on div at bounding box center [316, 64] width 16 height 4
click at [334, 64] on div at bounding box center [339, 64] width 16 height 4
click at [314, 67] on div "Align Right" at bounding box center [312, 64] width 30 height 10
click at [315, 67] on div at bounding box center [316, 64] width 23 height 11
click at [264, 157] on p "Kontakt" at bounding box center [265, 160] width 138 height 8
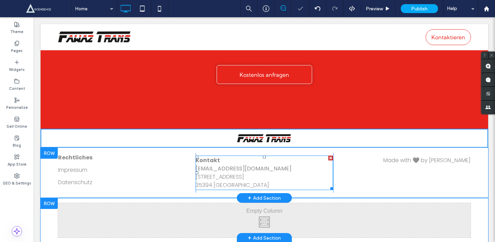
click at [264, 157] on p "Kontakt" at bounding box center [265, 160] width 138 height 8
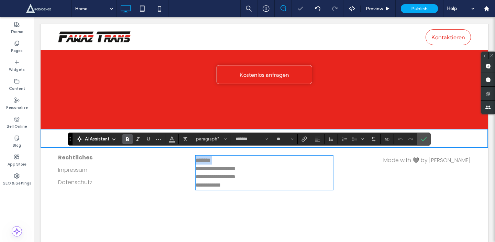
click at [264, 157] on p "*******" at bounding box center [265, 160] width 138 height 8
click at [319, 138] on icon "Alignment" at bounding box center [318, 139] width 6 height 6
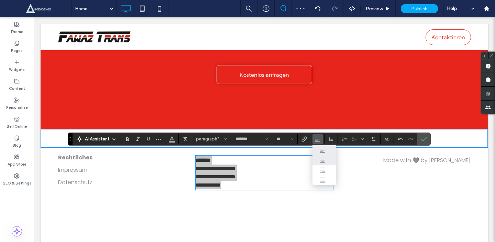
click at [323, 162] on icon "ui.textEditor.alignment.center" at bounding box center [323, 160] width 6 height 6
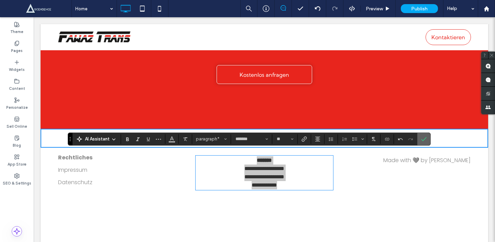
click at [429, 135] on section at bounding box center [423, 139] width 13 height 12
click at [427, 137] on label "Confirm" at bounding box center [424, 139] width 10 height 12
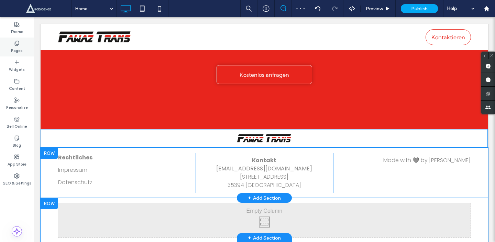
click at [19, 52] on label "Pages" at bounding box center [17, 50] width 12 height 8
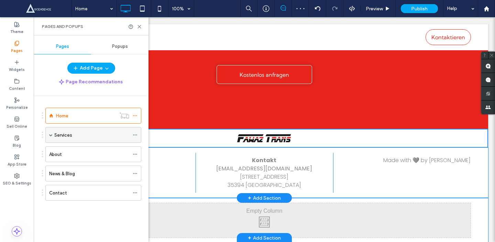
click at [134, 135] on icon at bounding box center [135, 134] width 5 height 5
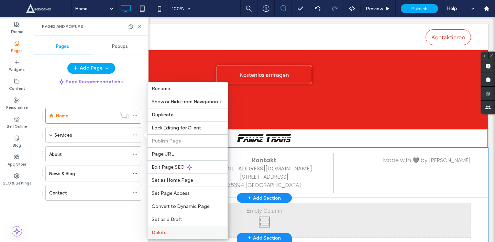
click at [182, 228] on div "Delete" at bounding box center [187, 232] width 80 height 13
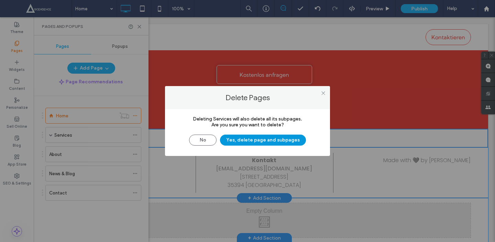
click at [249, 140] on button "Yes, delete page and subpages" at bounding box center [263, 139] width 86 height 11
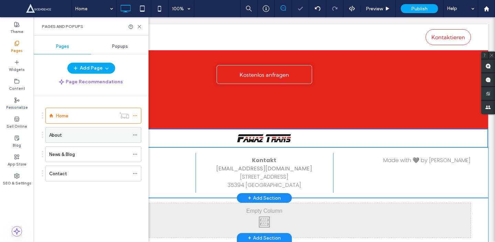
click at [135, 134] on icon at bounding box center [135, 134] width 5 height 5
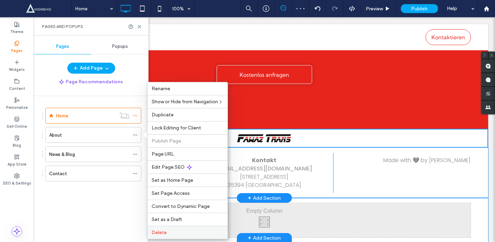
click at [203, 230] on label "Delete" at bounding box center [188, 232] width 72 height 6
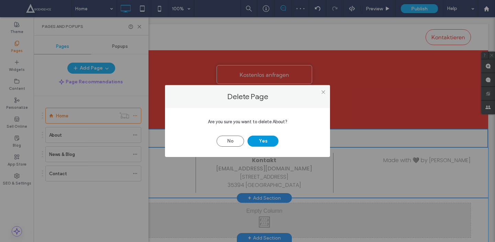
click at [262, 144] on button "Yes" at bounding box center [263, 140] width 31 height 11
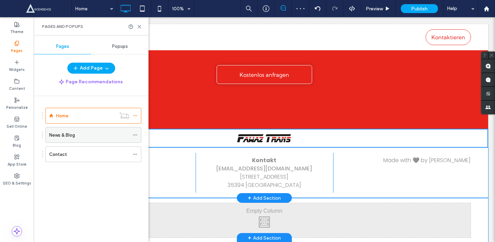
click at [136, 134] on icon at bounding box center [135, 134] width 5 height 5
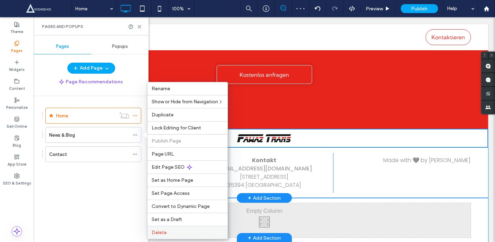
click at [191, 229] on div "Delete" at bounding box center [187, 232] width 80 height 13
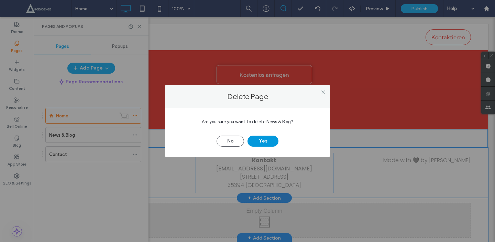
click at [257, 143] on button "Yes" at bounding box center [263, 140] width 31 height 11
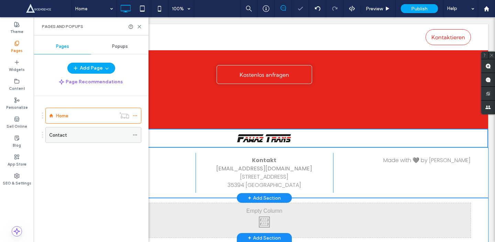
click at [132, 135] on div "Contact" at bounding box center [93, 135] width 96 height 16
click at [139, 135] on div at bounding box center [137, 135] width 8 height 10
click at [137, 135] on icon at bounding box center [135, 134] width 5 height 5
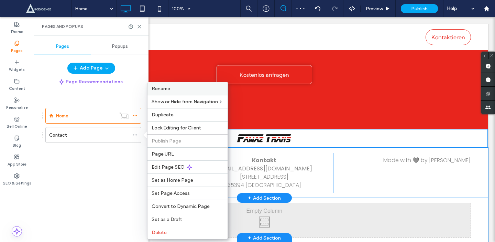
click at [166, 93] on div "Rename" at bounding box center [187, 88] width 80 height 13
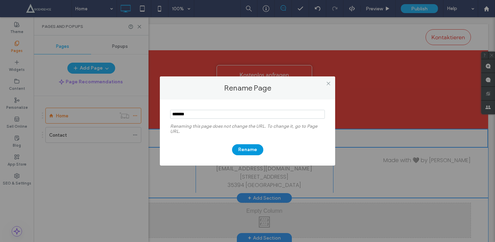
type input "*******"
click at [250, 154] on button "Rename" at bounding box center [247, 149] width 31 height 11
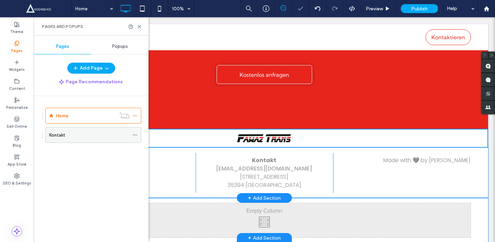
click at [105, 135] on div "Kontakt" at bounding box center [89, 134] width 80 height 7
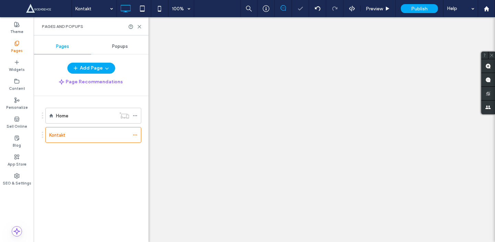
click at [134, 117] on div at bounding box center [247, 121] width 495 height 242
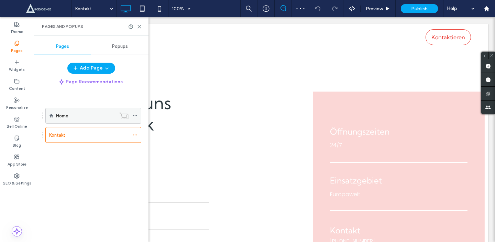
click at [134, 116] on icon at bounding box center [135, 115] width 5 height 5
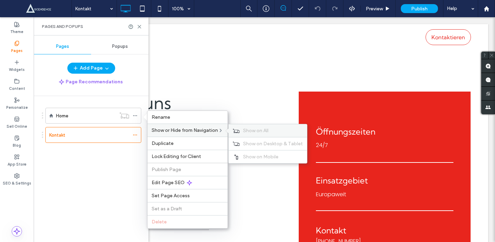
click at [261, 129] on span "Show on All" at bounding box center [255, 131] width 25 height 6
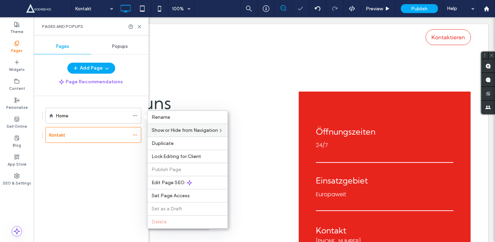
click at [141, 29] on div "Pages and Popups" at bounding box center [91, 26] width 115 height 18
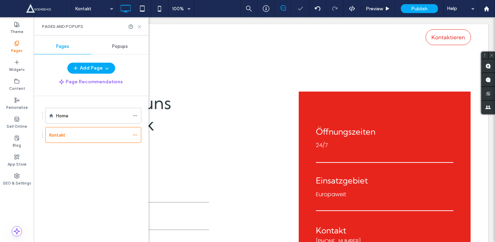
click at [137, 26] on icon at bounding box center [139, 26] width 5 height 5
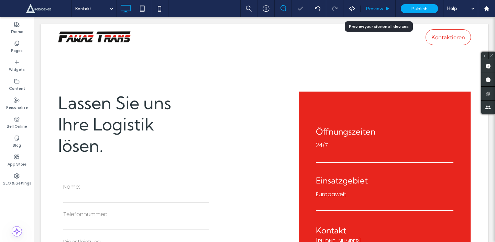
click at [382, 11] on span "Preview" at bounding box center [374, 9] width 17 height 6
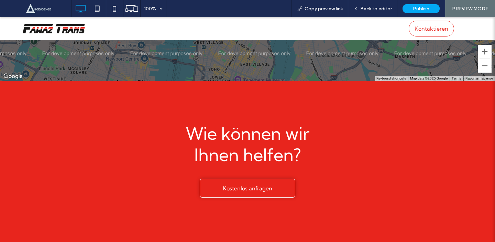
scroll to position [576, 0]
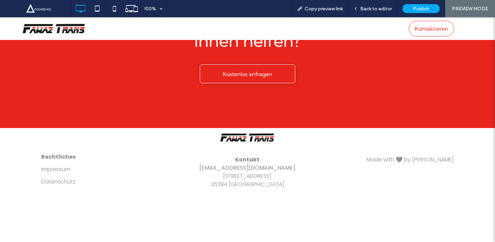
click at [55, 182] on span "Datenschutz" at bounding box center [58, 181] width 34 height 8
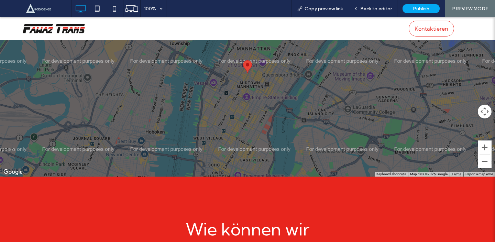
scroll to position [0, 0]
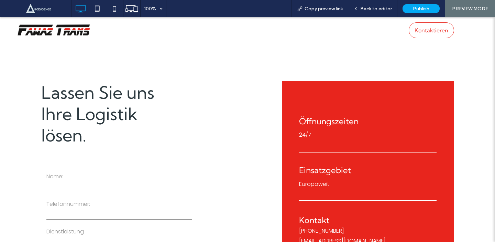
click at [50, 28] on img at bounding box center [54, 30] width 74 height 12
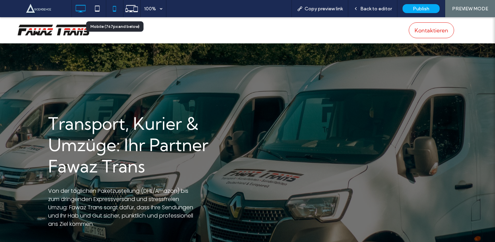
click at [114, 5] on icon at bounding box center [115, 9] width 14 height 14
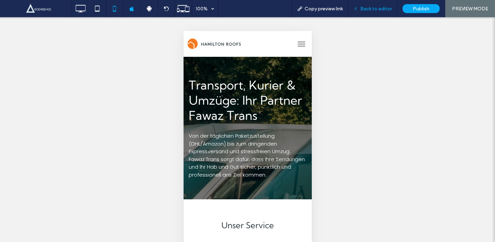
click at [371, 5] on div "Back to editor" at bounding box center [372, 8] width 49 height 17
click at [366, 9] on span "Back to editor" at bounding box center [376, 9] width 32 height 6
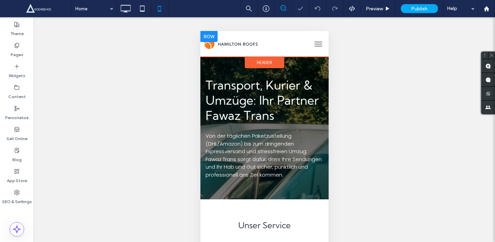
click at [208, 51] on div at bounding box center [253, 43] width 107 height 19
click at [224, 48] on img at bounding box center [231, 44] width 54 height 10
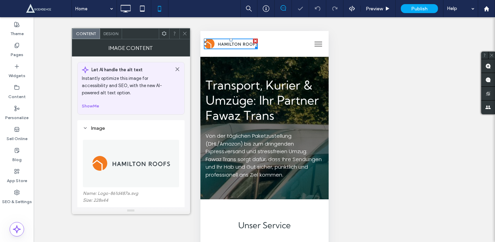
click at [88, 184] on figure at bounding box center [131, 163] width 96 height 47
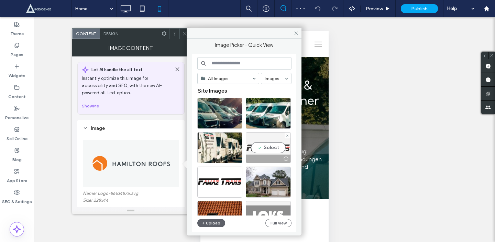
click at [279, 149] on div "Select" at bounding box center [268, 147] width 45 height 31
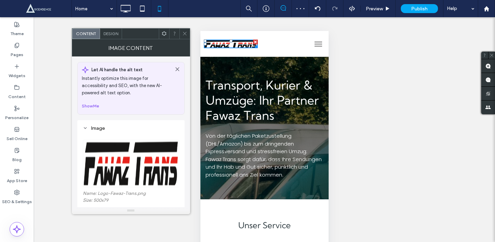
click at [316, 42] on button "menu" at bounding box center [318, 44] width 14 height 14
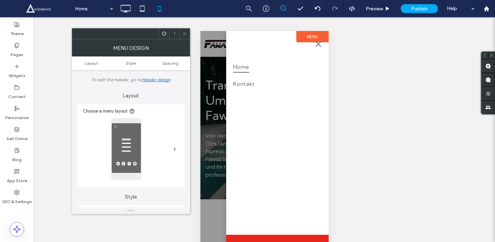
click at [317, 45] on button "menu" at bounding box center [318, 44] width 14 height 14
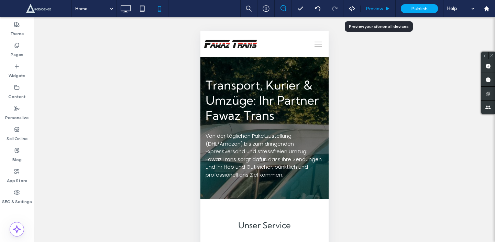
click at [381, 12] on div "Preview" at bounding box center [378, 8] width 35 height 17
click at [383, 7] on div "Preview" at bounding box center [378, 9] width 35 height 6
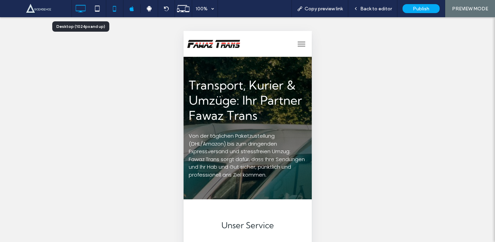
click at [82, 10] on icon at bounding box center [81, 9] width 14 height 14
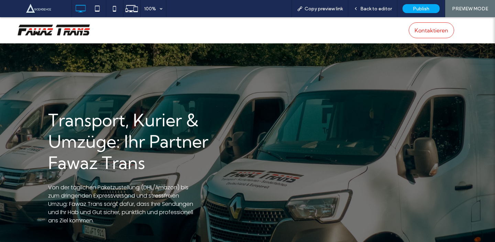
click at [81, 31] on img at bounding box center [54, 30] width 74 height 12
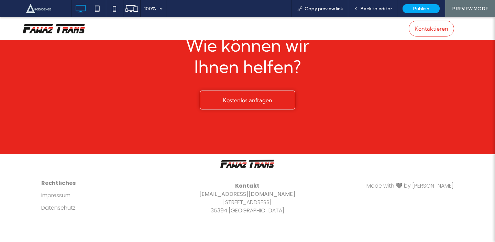
scroll to position [1200, 0]
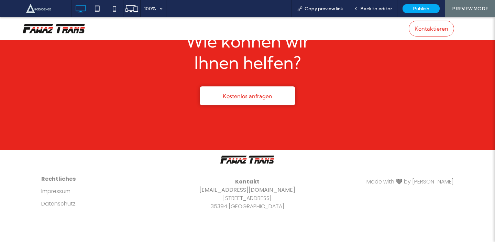
click at [246, 89] on span "Kostenlos anfragen" at bounding box center [248, 96] width 50 height 14
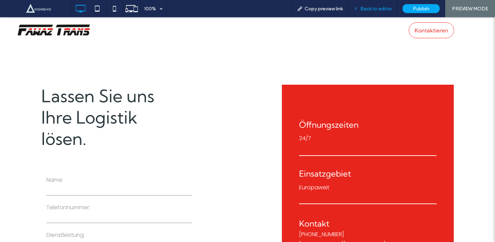
click at [374, 7] on span "Back to editor" at bounding box center [376, 9] width 32 height 6
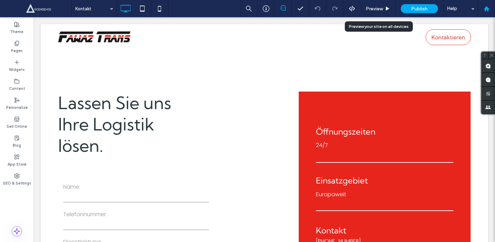
click at [482, 9] on div at bounding box center [486, 9] width 17 height 6
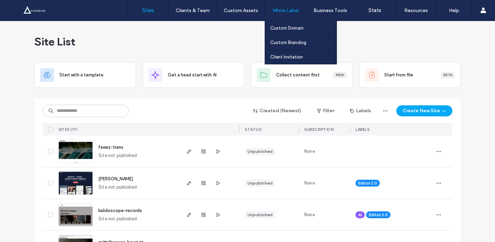
click at [290, 10] on label "White Label" at bounding box center [286, 11] width 26 height 6
click at [292, 44] on label "Custom Branding" at bounding box center [288, 42] width 36 height 5
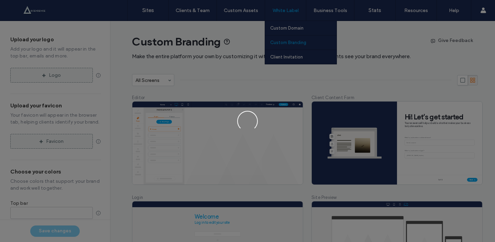
type input "*******"
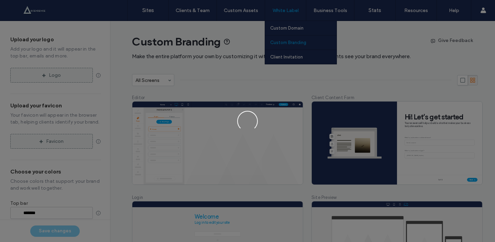
type input "*******"
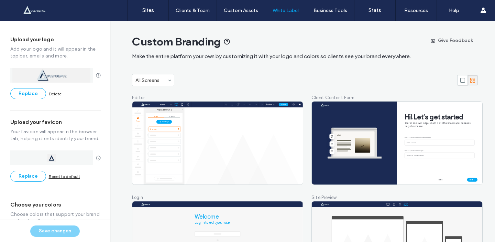
click at [246, 35] on div "Custom Branding" at bounding box center [305, 42] width 346 height 14
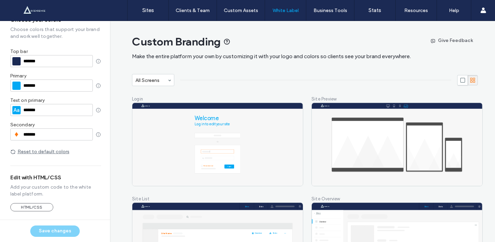
scroll to position [99, 0]
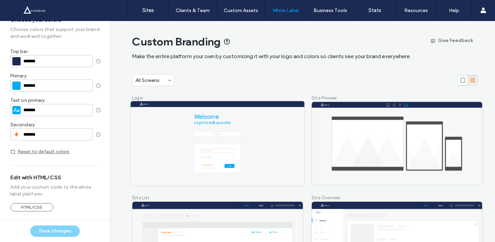
click at [178, 182] on icon at bounding box center [218, 143] width 174 height 85
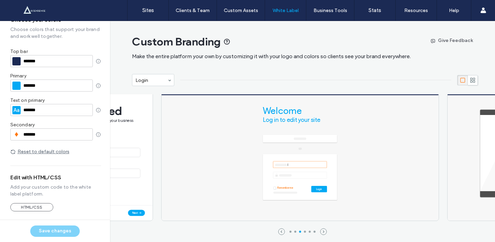
scroll to position [9, 0]
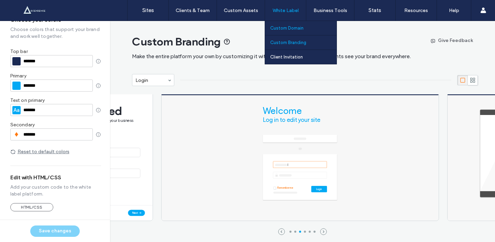
click at [283, 27] on label "Custom Domain" at bounding box center [286, 27] width 33 height 5
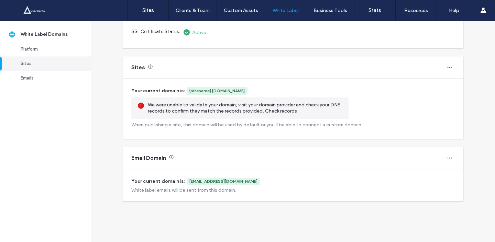
scroll to position [102, 0]
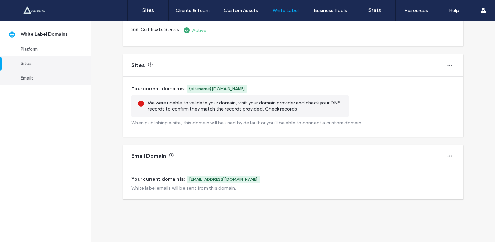
click at [40, 76] on div "Emails" at bounding box center [49, 78] width 56 height 7
click at [40, 55] on link "Platform" at bounding box center [45, 49] width 91 height 14
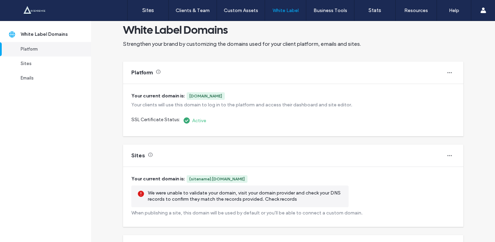
scroll to position [0, 0]
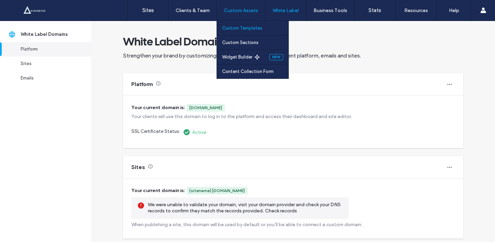
click at [255, 32] on link "Custom Templates" at bounding box center [255, 28] width 66 height 14
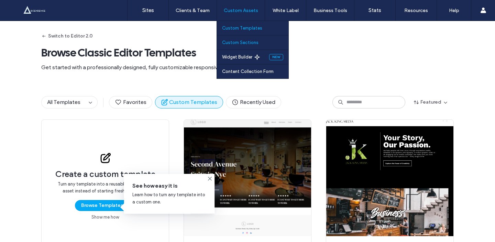
click at [253, 40] on label "Custom Sections" at bounding box center [240, 42] width 36 height 5
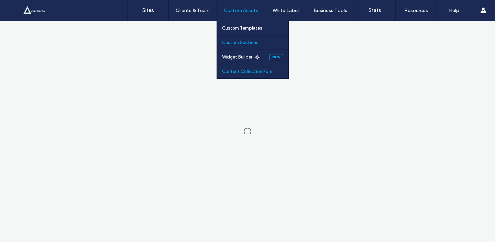
click at [246, 76] on link "Content Collection Form" at bounding box center [255, 71] width 66 height 14
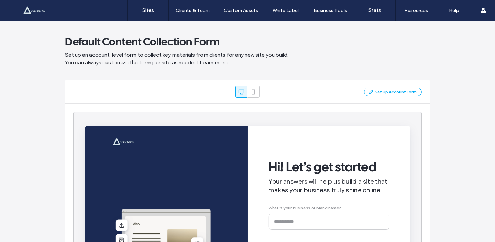
click at [341, 54] on span "Set up an account-level form to collect key materials from clients for any new …" at bounding box center [247, 58] width 365 height 15
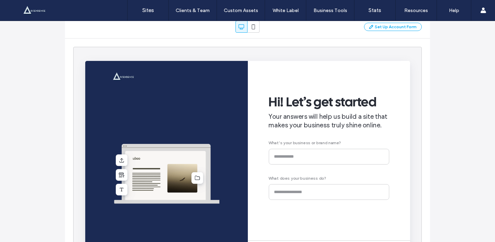
scroll to position [112, 0]
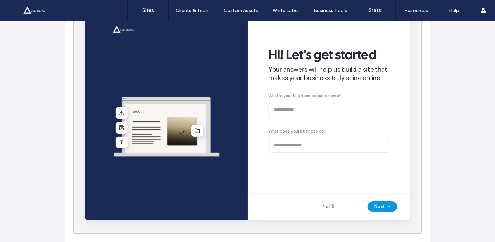
click at [393, 220] on button "Next" at bounding box center [397, 216] width 31 height 11
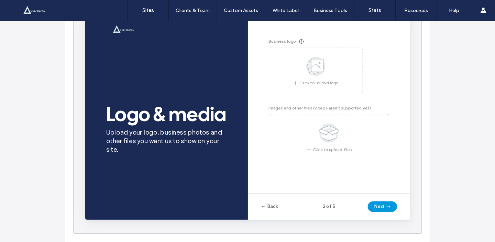
click at [393, 220] on button "Next" at bounding box center [397, 216] width 31 height 11
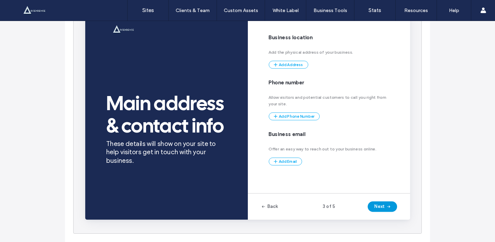
click at [393, 220] on button "Next" at bounding box center [397, 216] width 31 height 11
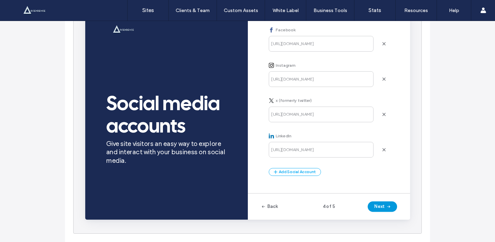
click at [393, 220] on button "Next" at bounding box center [397, 216] width 31 height 11
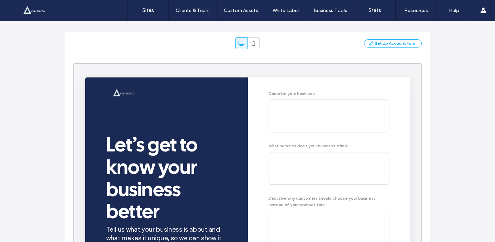
scroll to position [0, 0]
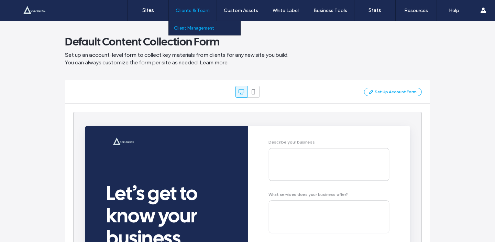
click at [192, 23] on link "Client Management" at bounding box center [207, 28] width 66 height 14
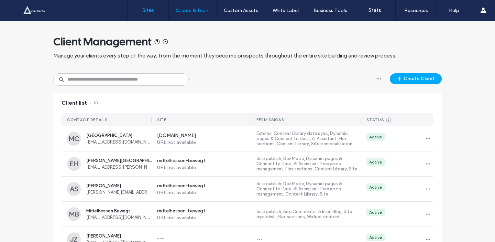
click at [153, 11] on label "Sites" at bounding box center [148, 10] width 12 height 6
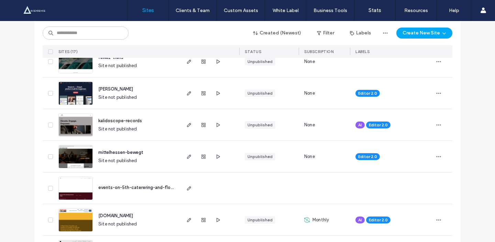
scroll to position [91, 0]
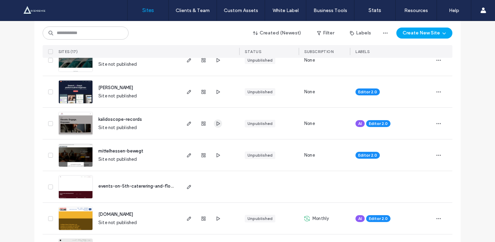
click at [215, 123] on icon "button" at bounding box center [218, 124] width 6 height 6
click at [187, 151] on span "button" at bounding box center [189, 155] width 8 height 8
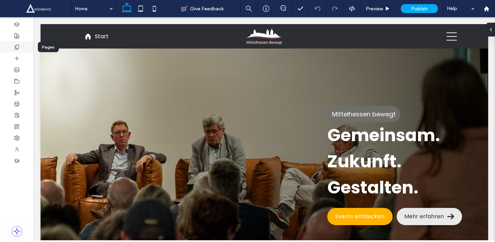
click at [24, 50] on div at bounding box center [17, 46] width 34 height 11
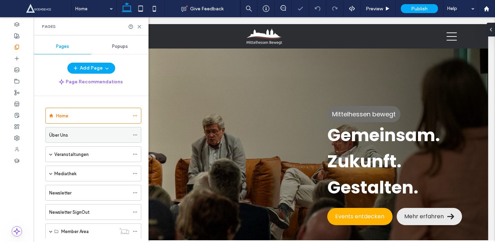
click at [56, 130] on div "Über Uns" at bounding box center [89, 134] width 80 height 15
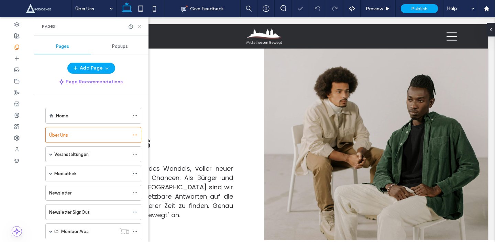
click at [139, 28] on icon at bounding box center [139, 26] width 5 height 5
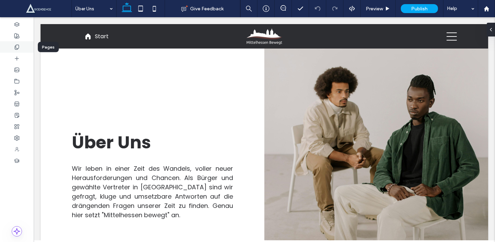
click at [22, 46] on div at bounding box center [17, 46] width 34 height 11
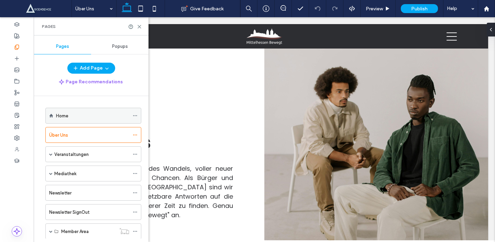
click at [80, 118] on div "Home" at bounding box center [92, 115] width 73 height 7
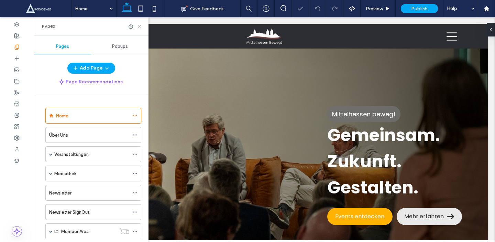
click at [141, 28] on icon at bounding box center [139, 26] width 5 height 5
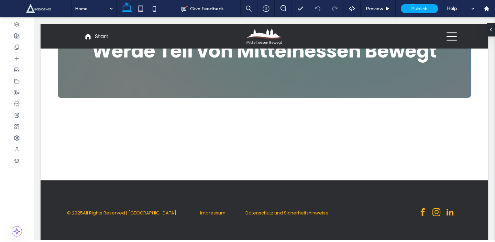
scroll to position [1209, 0]
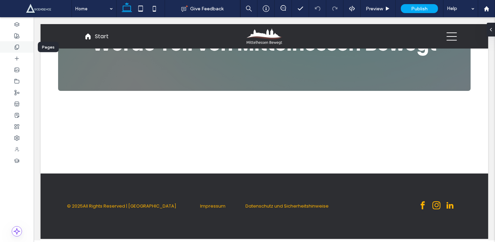
click at [20, 43] on div at bounding box center [17, 46] width 34 height 11
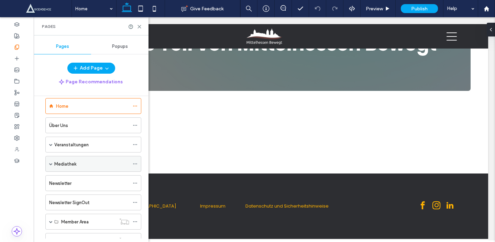
scroll to position [0, 0]
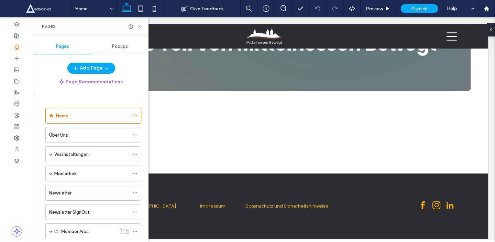
click at [138, 28] on use at bounding box center [139, 26] width 3 height 3
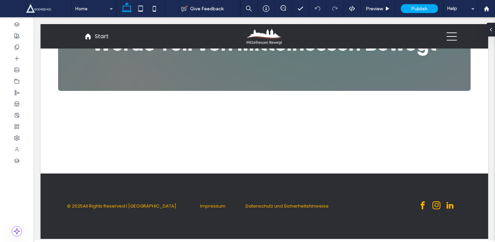
scroll to position [403, 0]
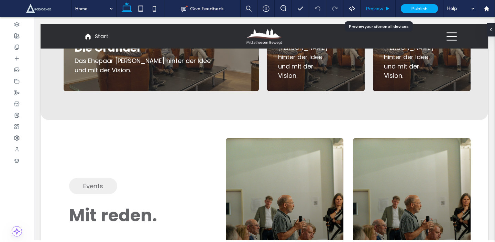
click at [387, 8] on use at bounding box center [387, 9] width 3 height 4
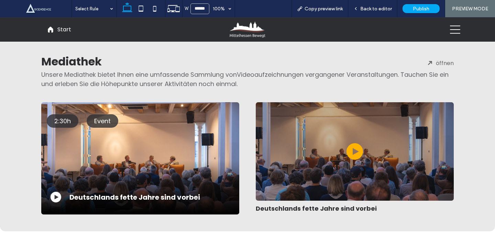
scroll to position [890, 0]
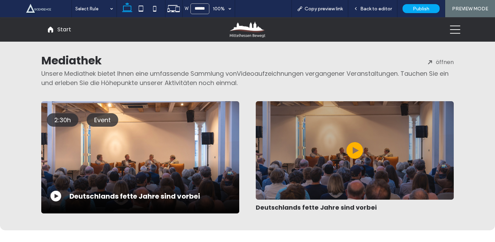
click at [192, 155] on div "Deutschlands fette Jahre sind vorbei ﻿" at bounding box center [140, 173] width 187 height 55
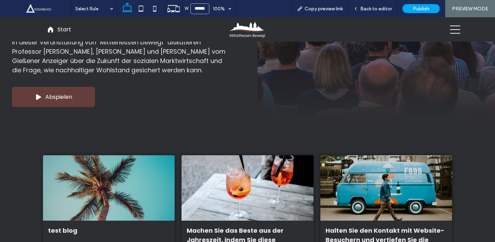
scroll to position [176, 0]
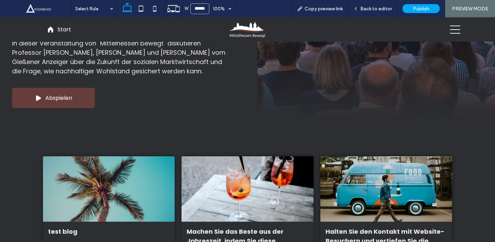
click at [69, 102] on link "Abspielen" at bounding box center [53, 98] width 83 height 20
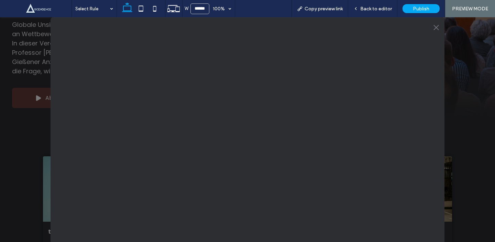
click at [28, 118] on div ".st0-1091118977{fill-rule:evenodd;clip-rule:evenodd;}" at bounding box center [247, 129] width 495 height 224
click at [436, 25] on icon ".st0-1091118977{fill-rule:evenodd;clip-rule:evenodd;}" at bounding box center [436, 28] width 6 height 6
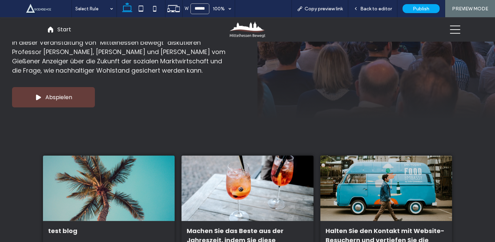
scroll to position [0, 0]
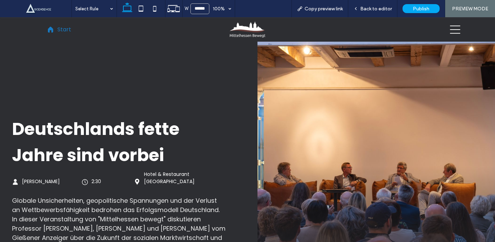
click at [54, 28] on span at bounding box center [50, 29] width 7 height 7
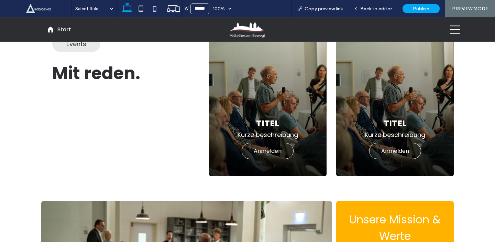
scroll to position [551, 0]
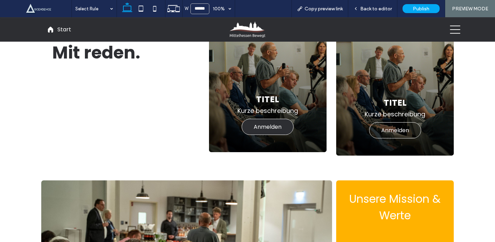
click at [275, 128] on span "Anmelden" at bounding box center [268, 126] width 28 height 9
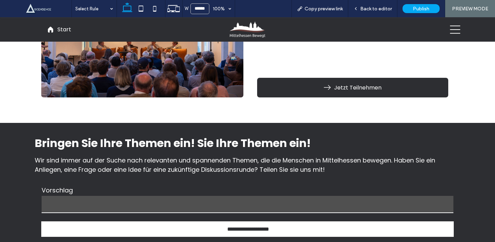
scroll to position [753, 0]
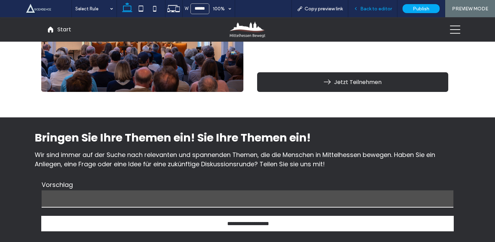
click at [363, 6] on span "Back to editor" at bounding box center [376, 9] width 32 height 6
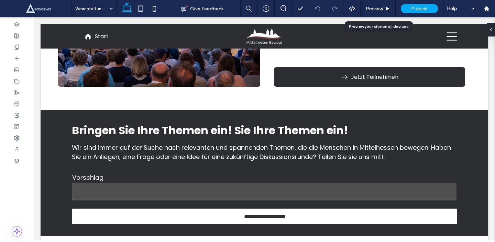
scroll to position [750, 0]
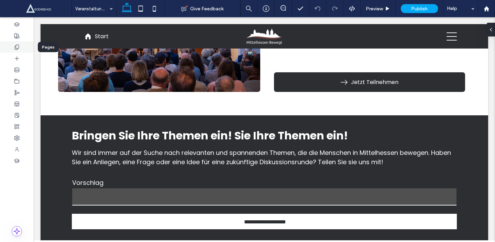
click at [24, 44] on div at bounding box center [17, 46] width 34 height 11
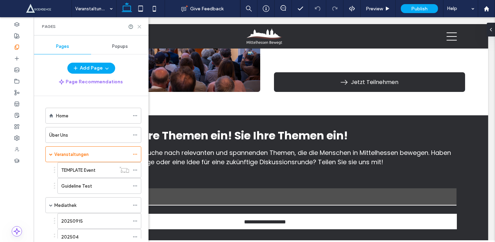
click at [140, 24] on icon at bounding box center [139, 26] width 5 height 5
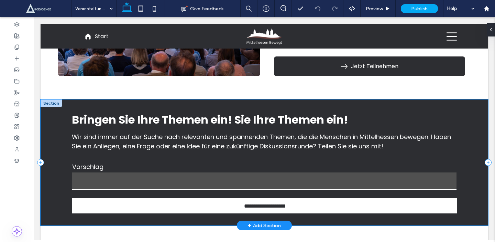
scroll to position [670, 0]
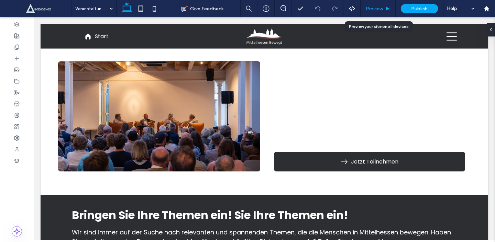
click at [370, 12] on div "Preview" at bounding box center [378, 8] width 35 height 17
click at [376, 7] on span "Preview" at bounding box center [374, 9] width 17 height 6
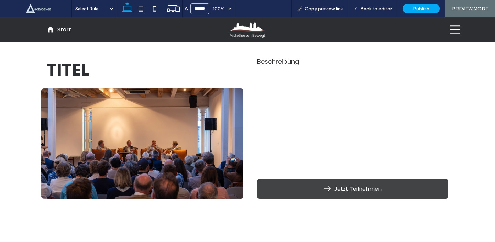
scroll to position [454, 0]
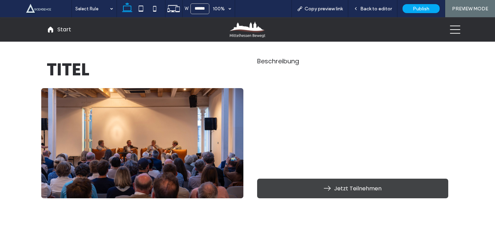
click at [314, 187] on link "Jetzt Teilnehmen" at bounding box center [352, 188] width 191 height 20
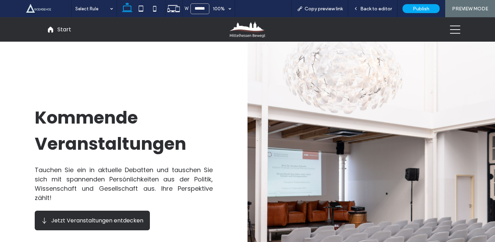
scroll to position [143, 0]
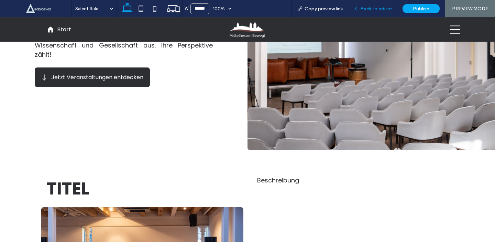
click at [362, 5] on div "Back to editor" at bounding box center [372, 8] width 49 height 17
click at [358, 7] on icon at bounding box center [355, 8] width 5 height 5
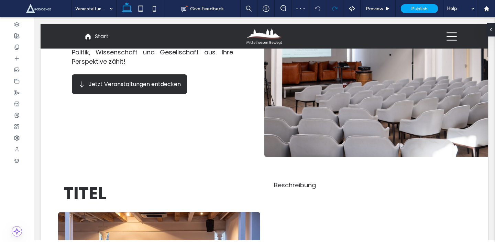
scroll to position [145, 0]
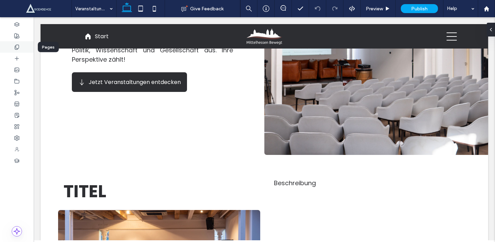
click at [31, 47] on div at bounding box center [17, 46] width 34 height 11
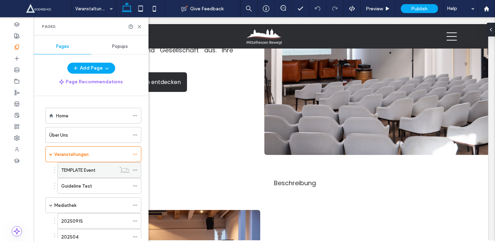
click at [81, 172] on label "TEMPLATE Event" at bounding box center [78, 170] width 34 height 12
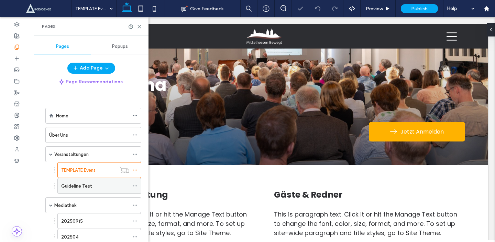
click at [93, 181] on div "Guideline Test" at bounding box center [95, 185] width 68 height 15
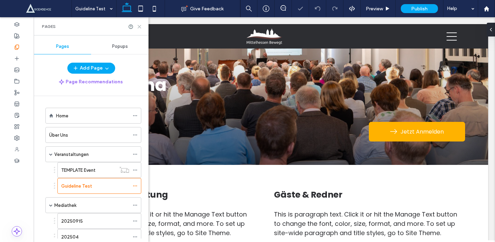
click at [139, 26] on use at bounding box center [139, 26] width 3 height 3
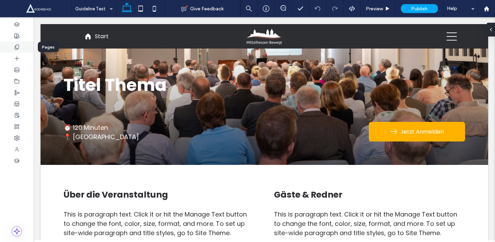
click at [23, 43] on div at bounding box center [17, 46] width 34 height 11
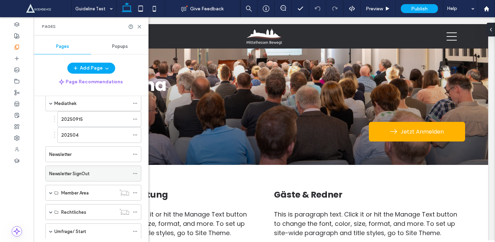
scroll to position [106, 0]
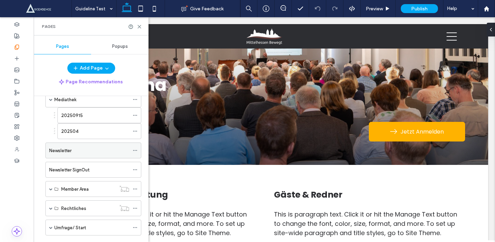
click at [87, 154] on div "Newsletter" at bounding box center [89, 150] width 80 height 15
click at [139, 24] on icon at bounding box center [139, 26] width 5 height 5
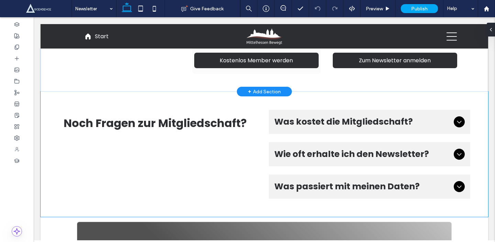
scroll to position [644, 0]
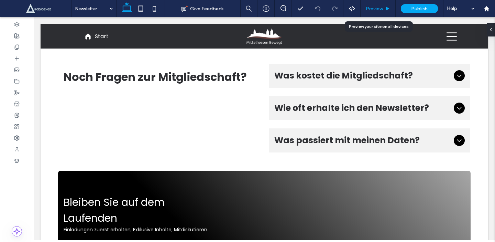
click at [381, 3] on div "Preview" at bounding box center [378, 8] width 35 height 17
click at [372, 15] on div "Preview" at bounding box center [378, 8] width 35 height 17
click at [381, 9] on span "Preview" at bounding box center [374, 9] width 17 height 6
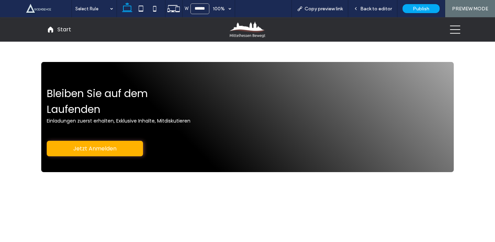
scroll to position [800, 0]
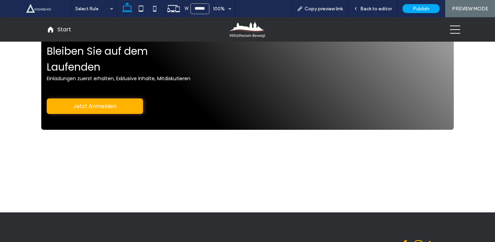
click at [123, 111] on link "Jetzt Anmelden" at bounding box center [95, 105] width 96 height 15
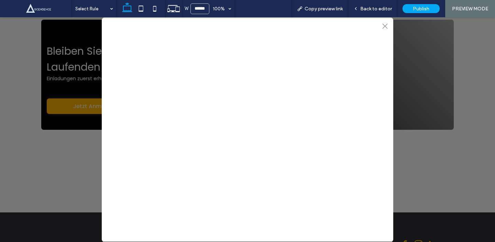
scroll to position [0, 0]
click at [89, 145] on div ".st0-1091118977{fill-rule:evenodd;clip-rule:evenodd;}" at bounding box center [247, 129] width 495 height 224
click at [380, 37] on div ".st0-1091118977{fill-rule:evenodd;clip-rule:evenodd;}" at bounding box center [248, 36] width 292 height 14
click at [383, 36] on icon ".st0-1091118977{fill-rule:evenodd;clip-rule:evenodd;}" at bounding box center [385, 37] width 6 height 6
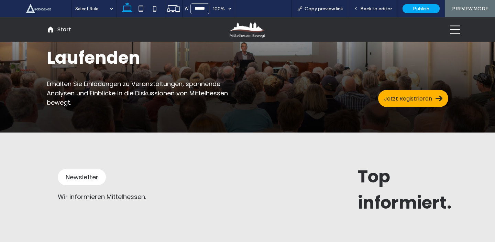
scroll to position [67, 0]
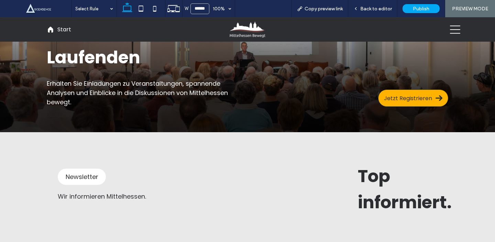
click at [404, 99] on span "Jetzt Registrieren" at bounding box center [408, 98] width 48 height 9
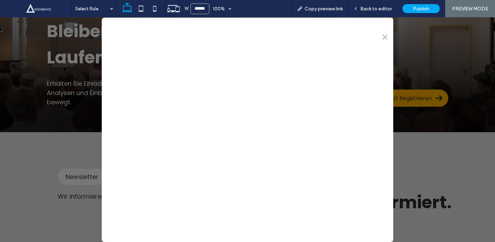
click at [385, 37] on icon at bounding box center [384, 37] width 5 height 5
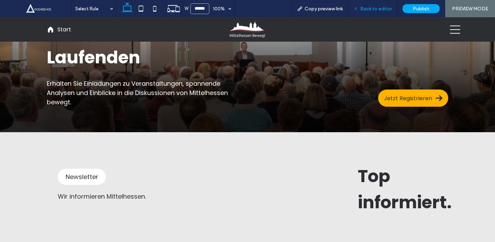
click at [377, 13] on div "Back to editor" at bounding box center [372, 8] width 49 height 17
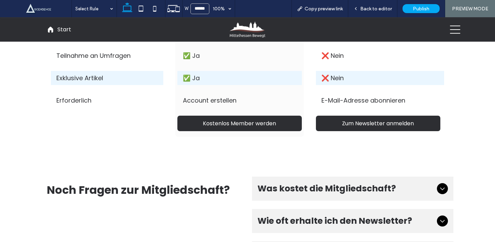
scroll to position [540, 0]
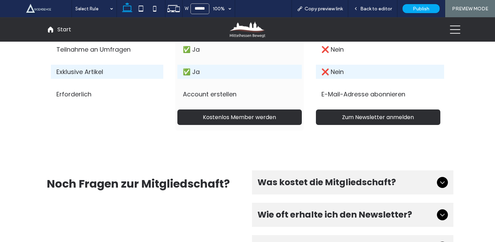
click at [222, 109] on div "MHB Mitgliedschaft Kostenlos ✅ Ja ✅ Ja ✅ Ja ✅ Ja Account erstellen Kostenlos Me…" at bounding box center [239, 40] width 129 height 179
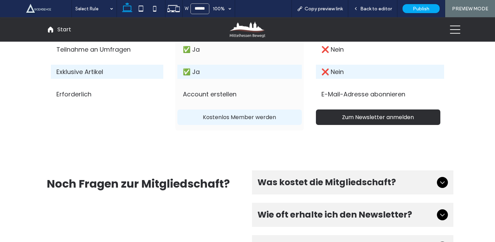
click at [211, 122] on link "Kostenlos Member werden" at bounding box center [239, 116] width 124 height 15
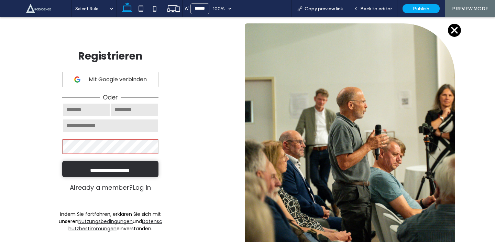
click at [134, 189] on link "Log In" at bounding box center [142, 187] width 18 height 9
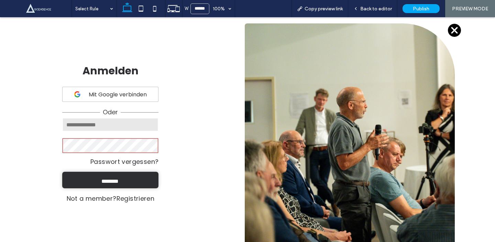
click at [122, 126] on input "login form" at bounding box center [110, 125] width 96 height 14
type input "**********"
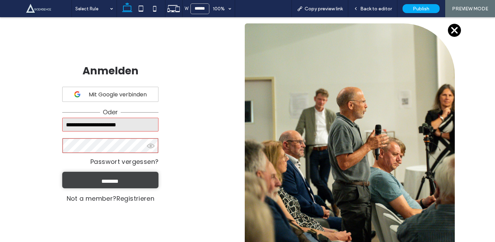
click at [105, 177] on input "********" at bounding box center [110, 180] width 94 height 10
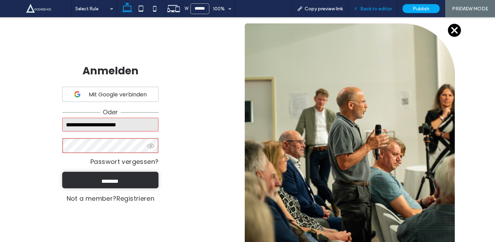
click at [370, 10] on span "Back to editor" at bounding box center [376, 9] width 32 height 6
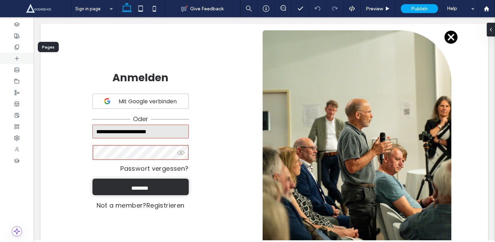
click at [13, 48] on div at bounding box center [17, 46] width 34 height 11
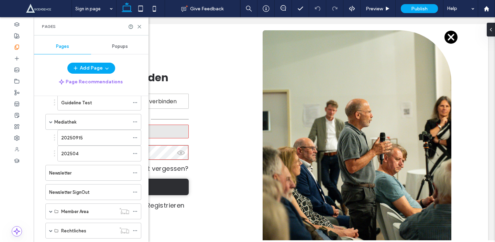
scroll to position [92, 0]
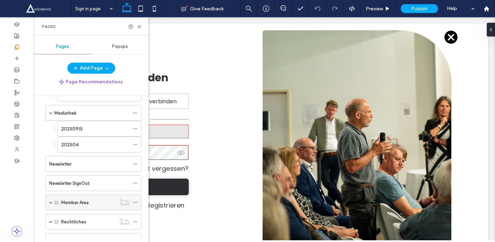
click at [67, 199] on label "Member Area" at bounding box center [75, 202] width 28 height 12
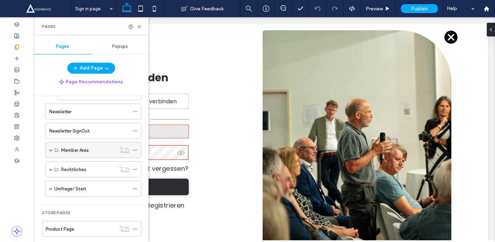
scroll to position [147, 0]
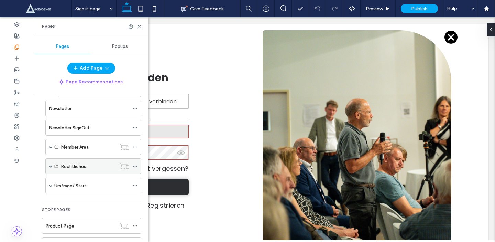
click at [47, 168] on div "Rechtliches" at bounding box center [93, 166] width 96 height 16
click at [50, 167] on span at bounding box center [50, 165] width 3 height 3
click at [51, 147] on span at bounding box center [50, 146] width 3 height 3
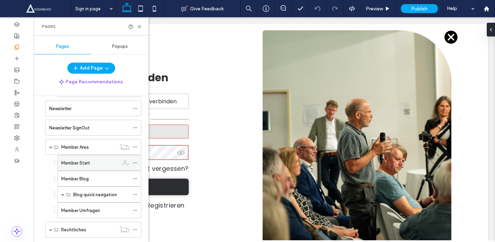
click at [75, 165] on label "Member Start" at bounding box center [75, 163] width 29 height 12
click at [140, 25] on use at bounding box center [139, 26] width 3 height 3
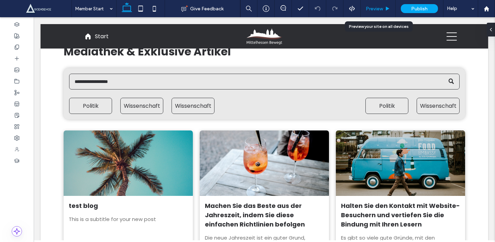
click at [383, 8] on div "Preview" at bounding box center [378, 9] width 35 height 6
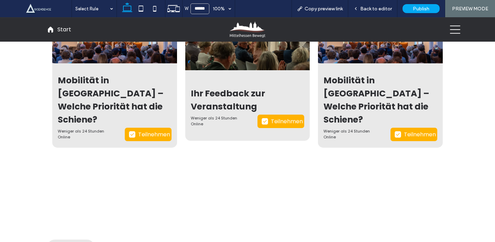
scroll to position [550, 0]
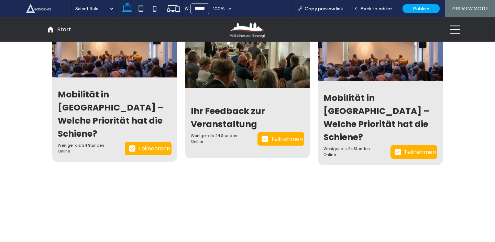
click at [135, 142] on span at bounding box center [132, 148] width 12 height 12
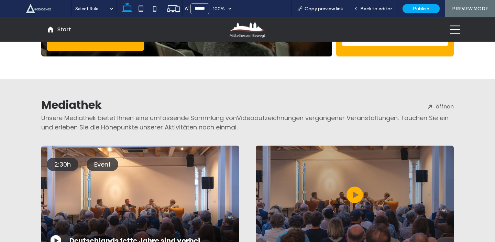
scroll to position [729, 0]
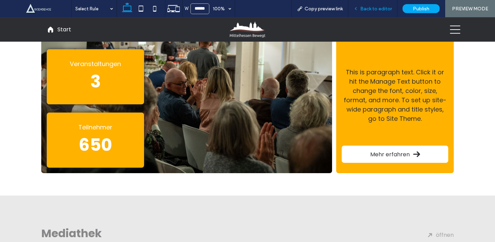
click at [382, 6] on span "Back to editor" at bounding box center [376, 9] width 32 height 6
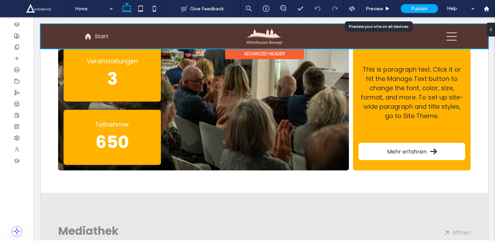
scroll to position [729, 0]
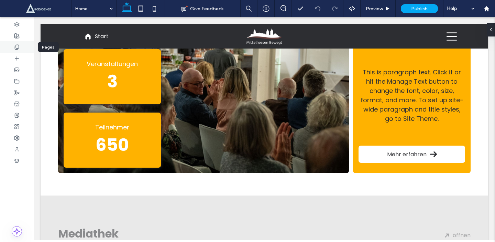
click at [16, 50] on span at bounding box center [17, 47] width 6 height 6
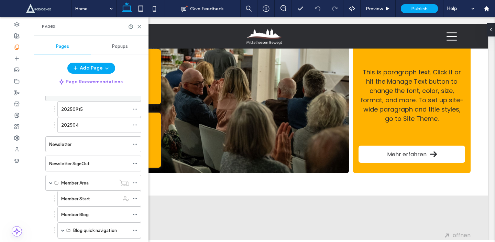
scroll to position [132, 0]
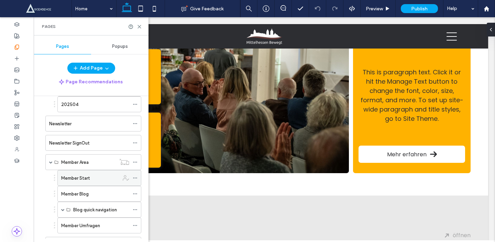
click at [81, 173] on div "Member Start" at bounding box center [90, 177] width 58 height 15
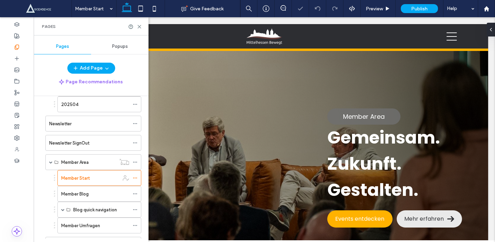
click at [136, 29] on div "Pages" at bounding box center [91, 26] width 115 height 18
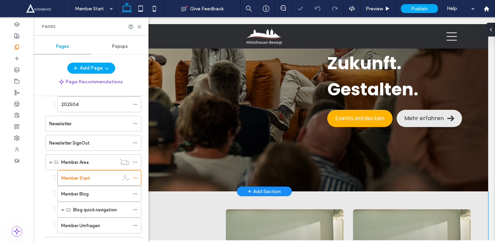
scroll to position [155, 0]
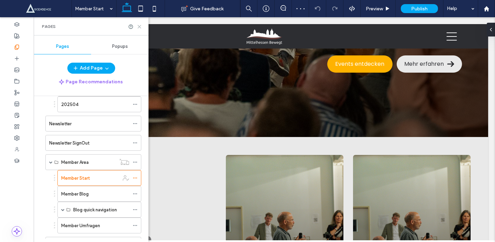
click at [139, 25] on icon at bounding box center [139, 26] width 5 height 5
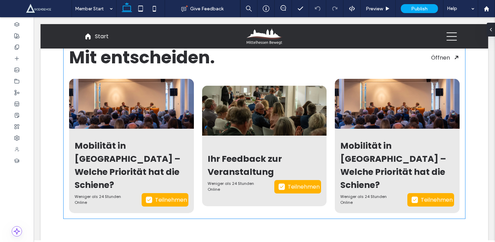
scroll to position [506, 0]
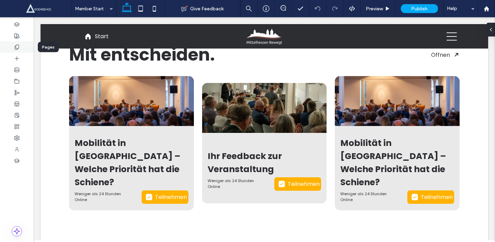
click at [20, 46] on div at bounding box center [17, 46] width 34 height 11
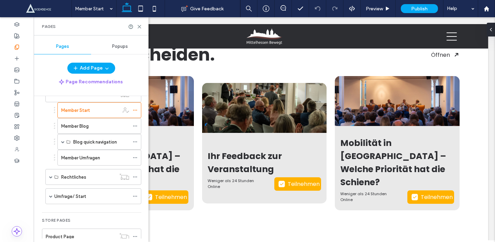
scroll to position [199, 0]
click at [51, 197] on span at bounding box center [50, 196] width 3 height 3
click at [83, 199] on label "Umfrage/ Start" at bounding box center [70, 197] width 32 height 12
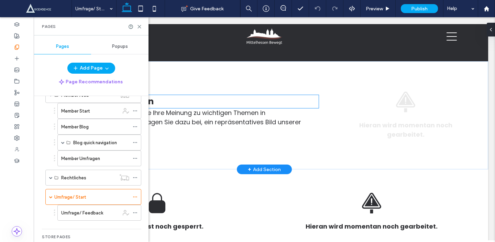
scroll to position [443, 0]
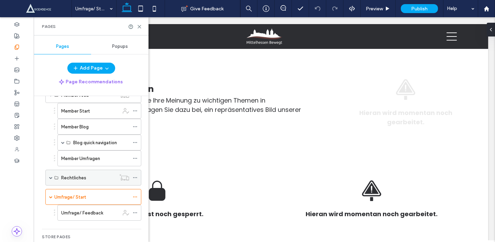
click at [50, 177] on span at bounding box center [50, 177] width 3 height 3
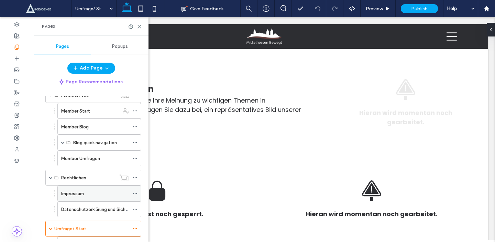
click at [73, 190] on label "Impressum" at bounding box center [72, 193] width 23 height 12
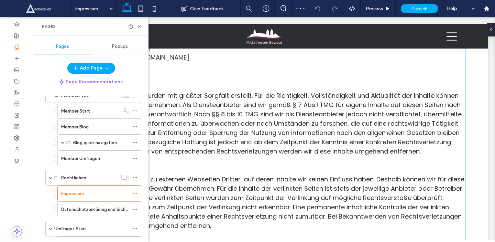
scroll to position [58, 0]
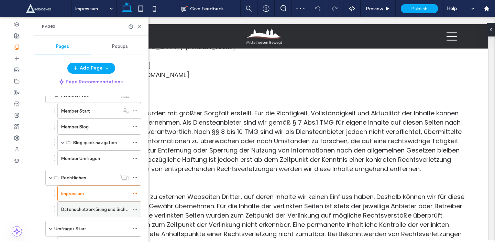
click at [114, 208] on label "Datenschutzerklärung und Sicherheitshinweise" at bounding box center [109, 209] width 97 height 12
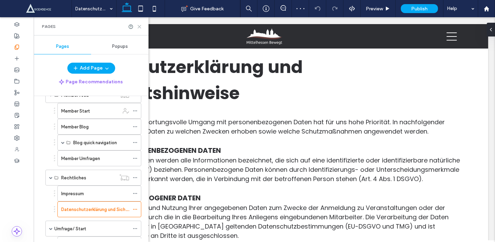
click at [138, 26] on icon at bounding box center [139, 26] width 5 height 5
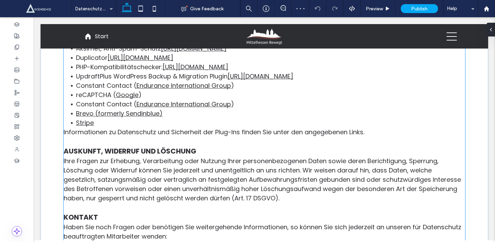
scroll to position [670, 0]
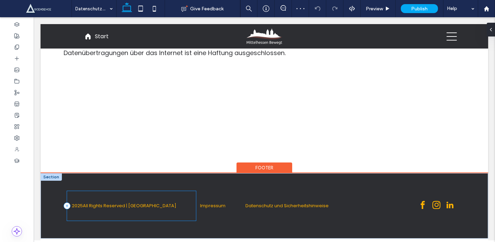
click at [154, 196] on div "© 2025 All Rights Reserved | [GEOGRAPHIC_DATA]" at bounding box center [131, 206] width 129 height 30
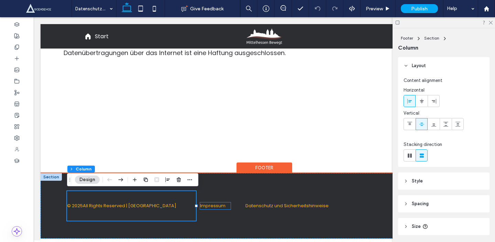
click at [214, 206] on link "Impressum" at bounding box center [212, 205] width 25 height 7
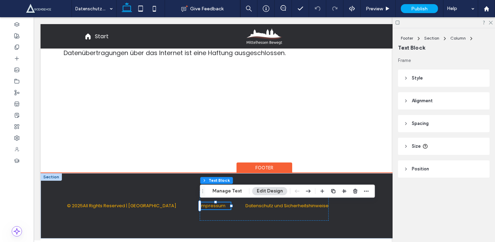
click at [214, 206] on link "Impressum" at bounding box center [212, 205] width 25 height 7
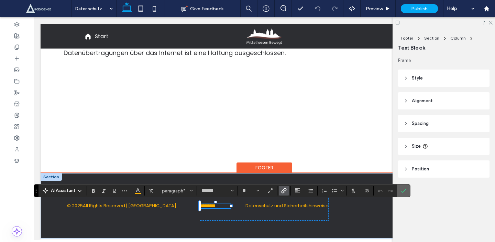
click at [407, 189] on label "Confirm" at bounding box center [403, 190] width 10 height 12
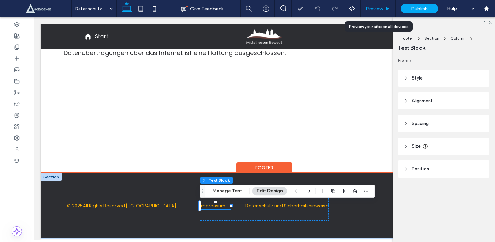
click at [385, 8] on icon at bounding box center [387, 8] width 5 height 5
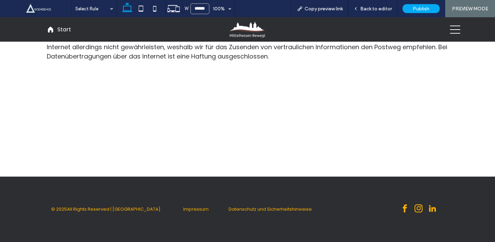
scroll to position [659, 0]
click at [265, 212] on p "Datenschutz und Sicherheitshinweise" at bounding box center [265, 209] width 92 height 7
click at [261, 207] on span "Datenschutz und Sicherheitshinweise" at bounding box center [270, 209] width 83 height 7
